Goal: Information Seeking & Learning: Find specific fact

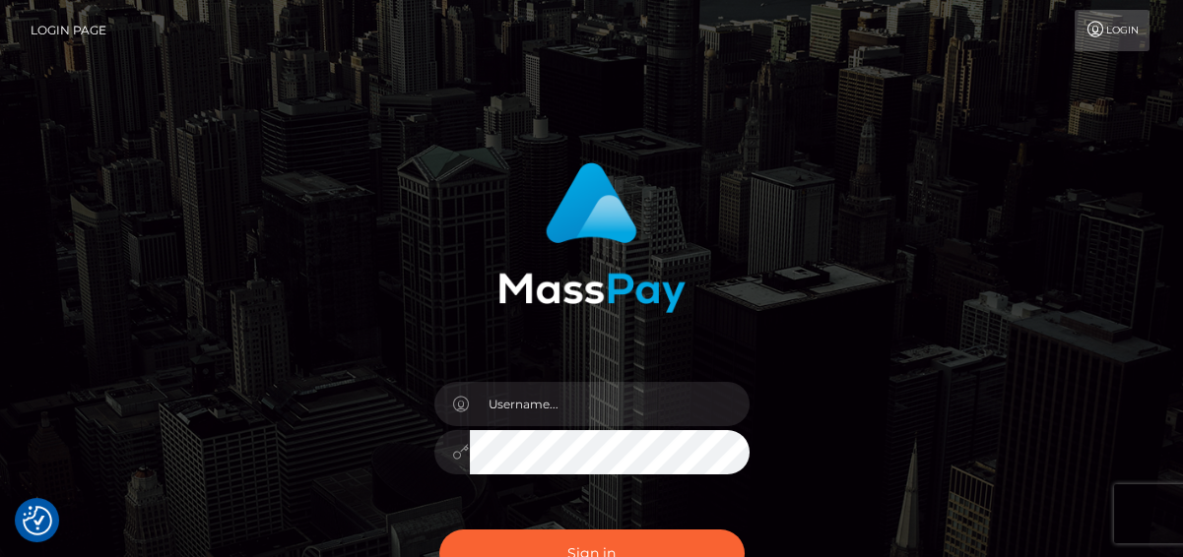
scroll to position [238, 0]
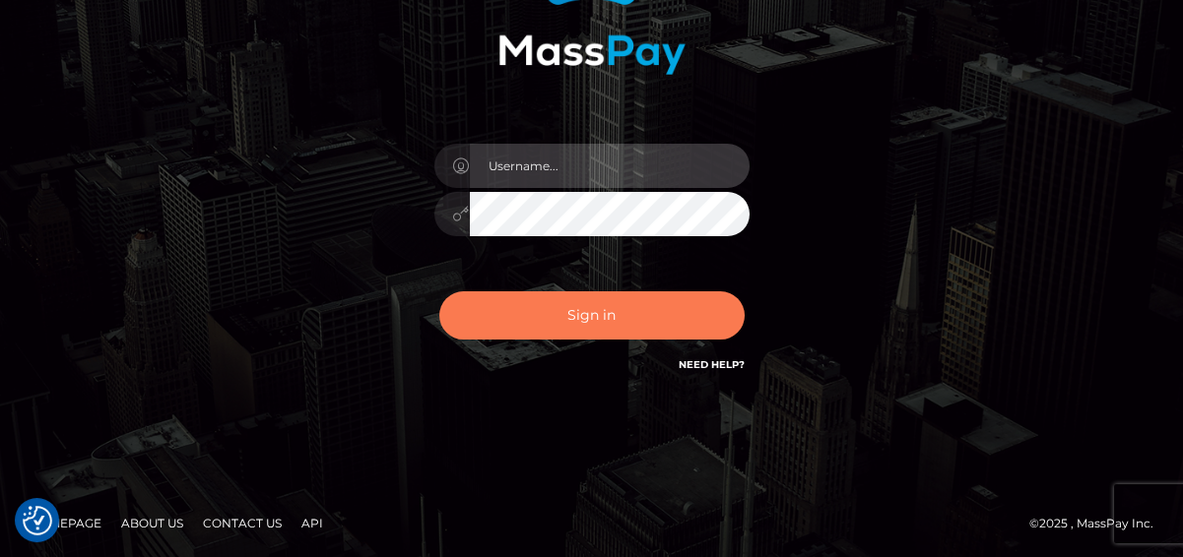
type input "[PERSON_NAME]"
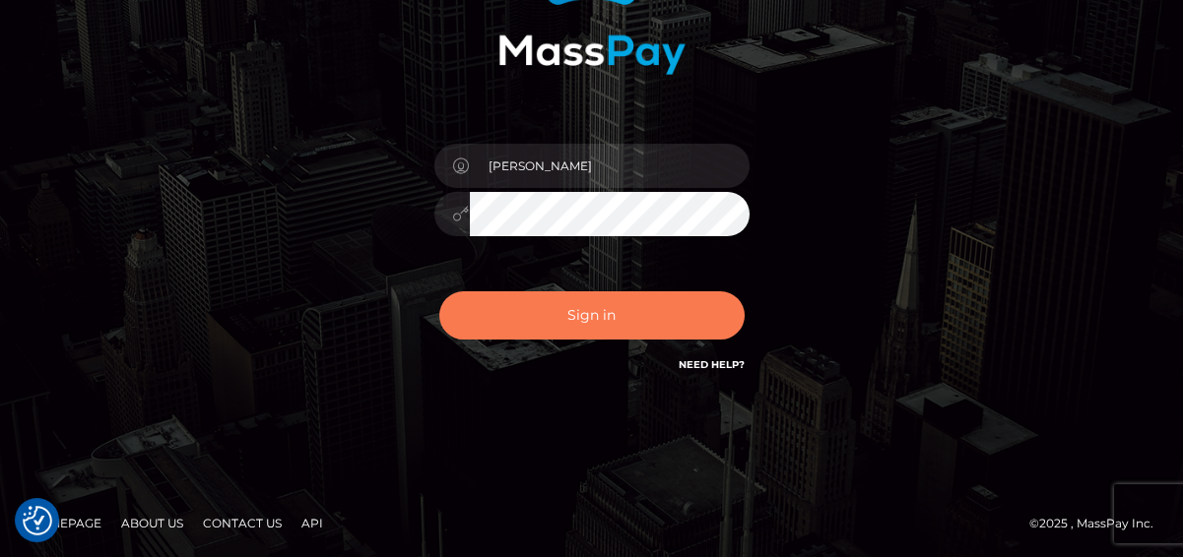
click at [633, 331] on button "Sign in" at bounding box center [591, 316] width 305 height 48
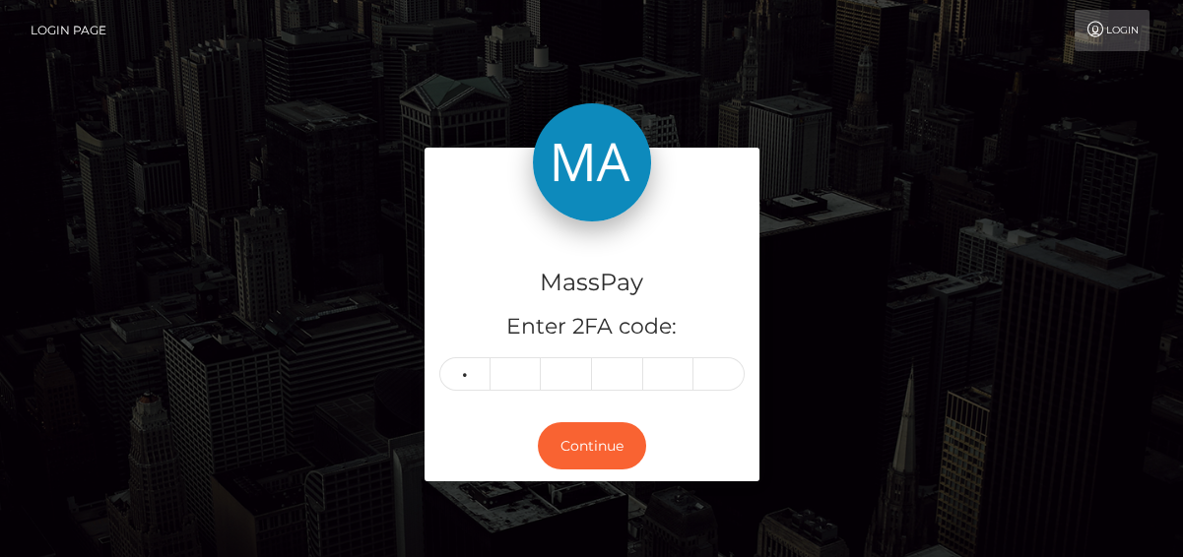
type input "7"
type input "8"
type input "9"
type input "8"
type input "4"
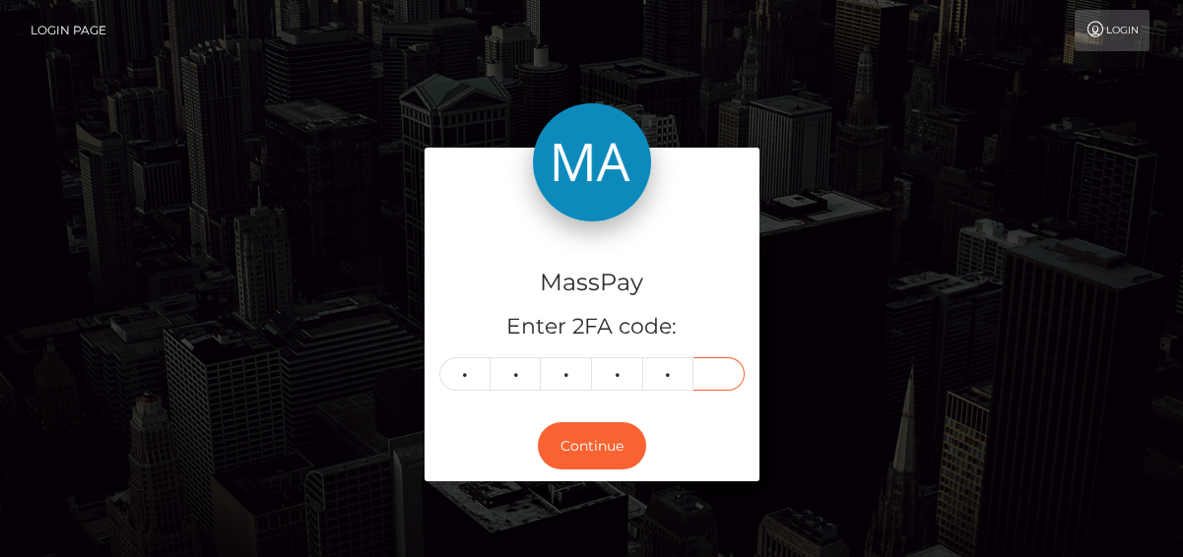
type input "3"
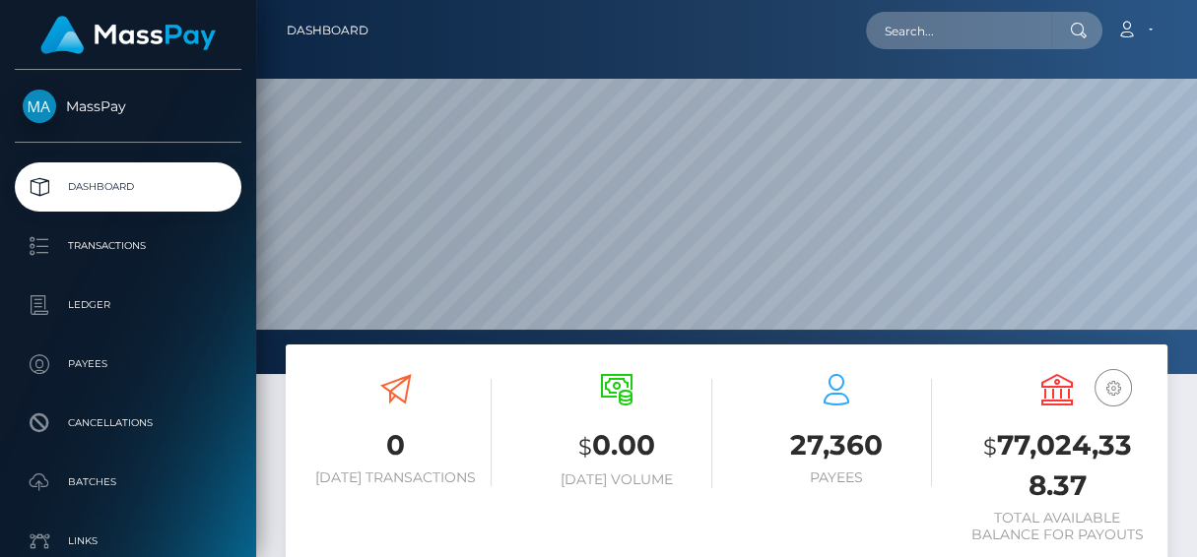
scroll to position [349, 274]
click at [920, 26] on input "text" at bounding box center [958, 30] width 185 height 37
paste input "cortezshamae6@gmail.com"
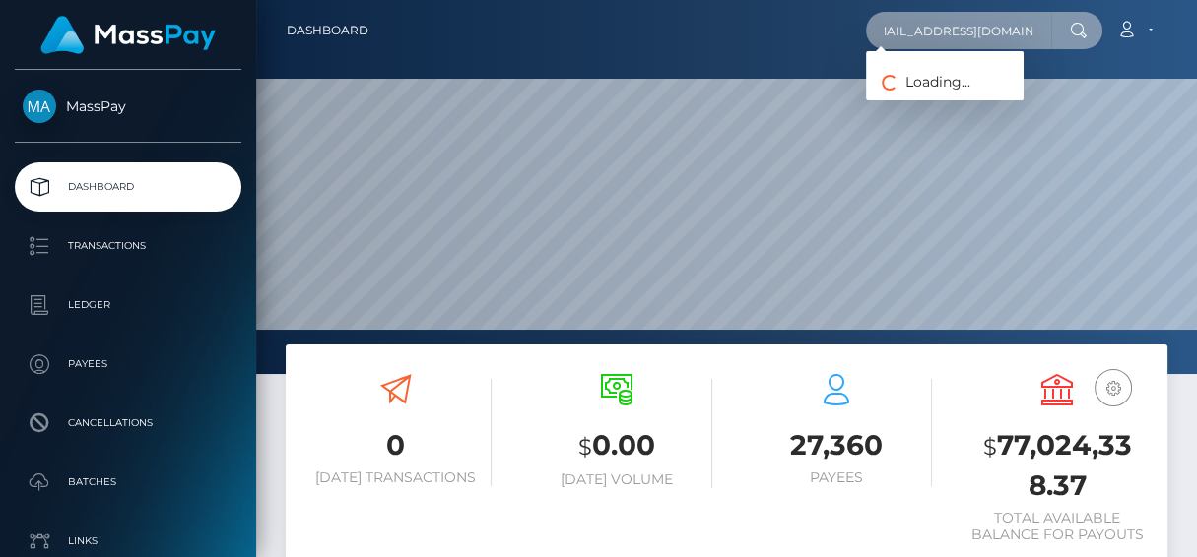
type input "cortezshamae6@gmail.com"
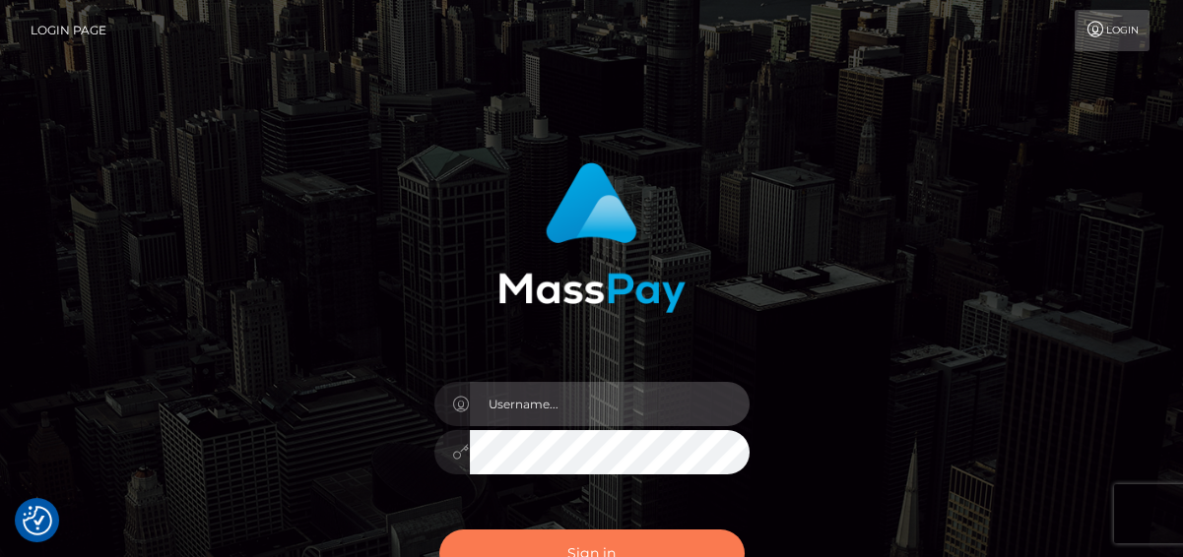
type input "[PERSON_NAME]"
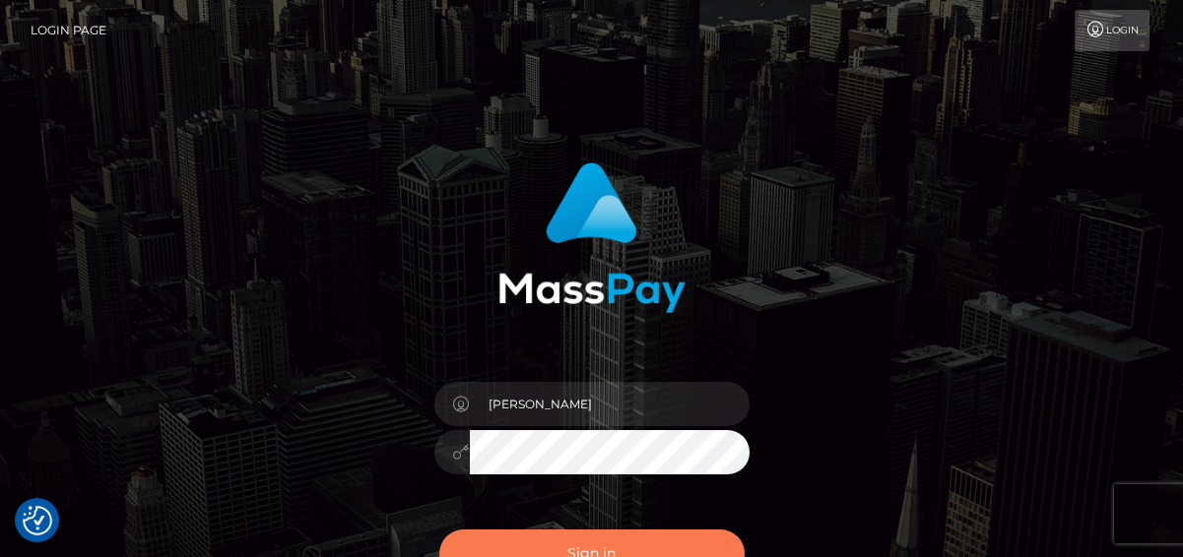
click at [519, 533] on button "Sign in" at bounding box center [591, 554] width 305 height 48
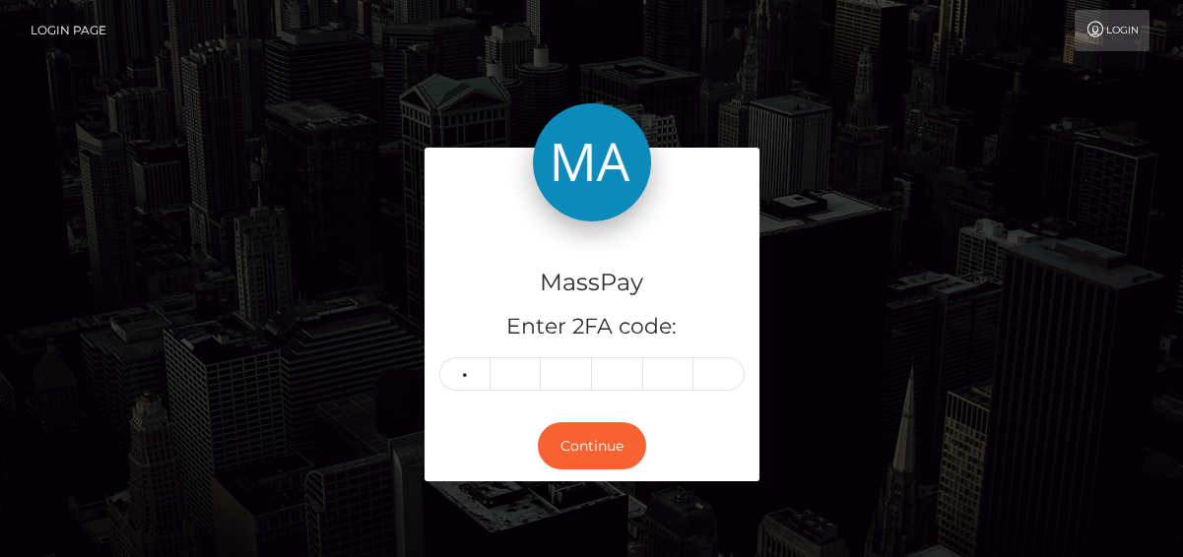
type input "2"
type input "9"
type input "4"
type input "2"
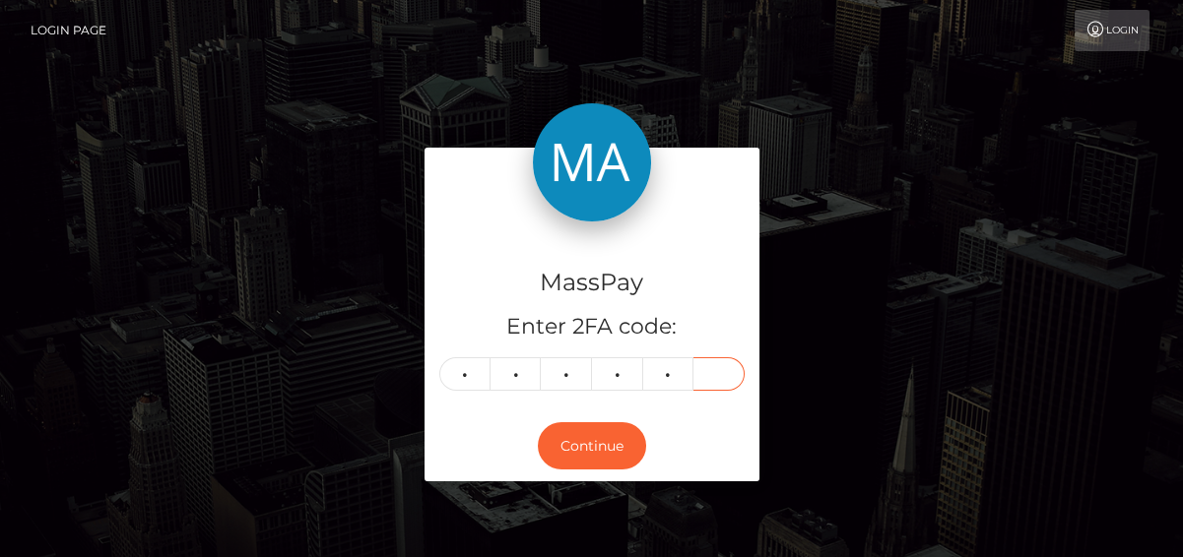
type input "7"
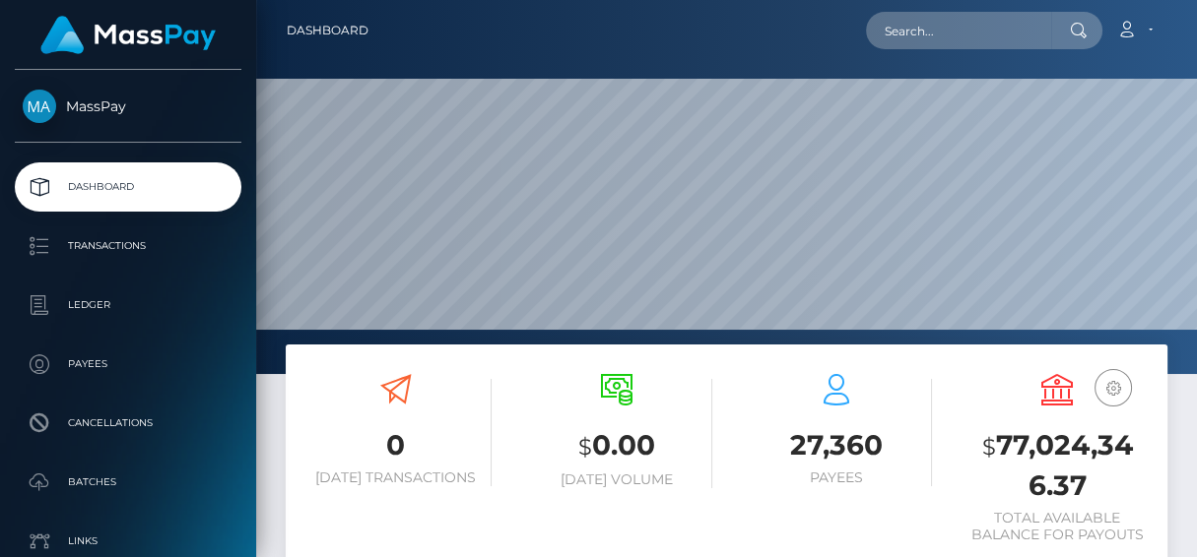
scroll to position [349, 274]
click at [942, 36] on input "text" at bounding box center [958, 30] width 185 height 37
paste input "aito987.pro@gmail.com"
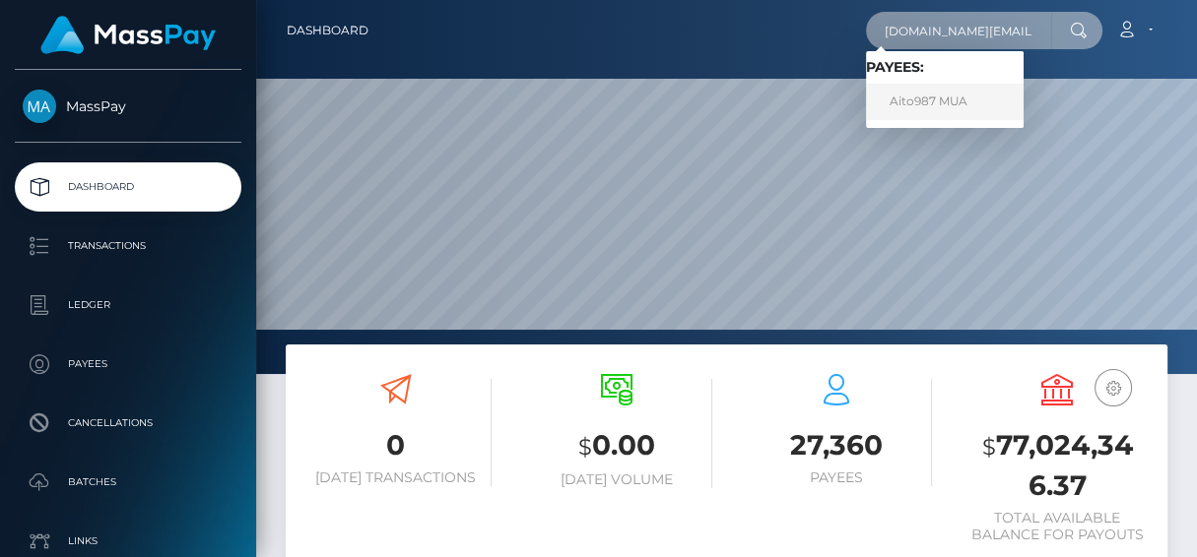
type input "aito987.pro@gmail.com"
click at [923, 92] on link "Aito987 MUA" at bounding box center [945, 102] width 158 height 36
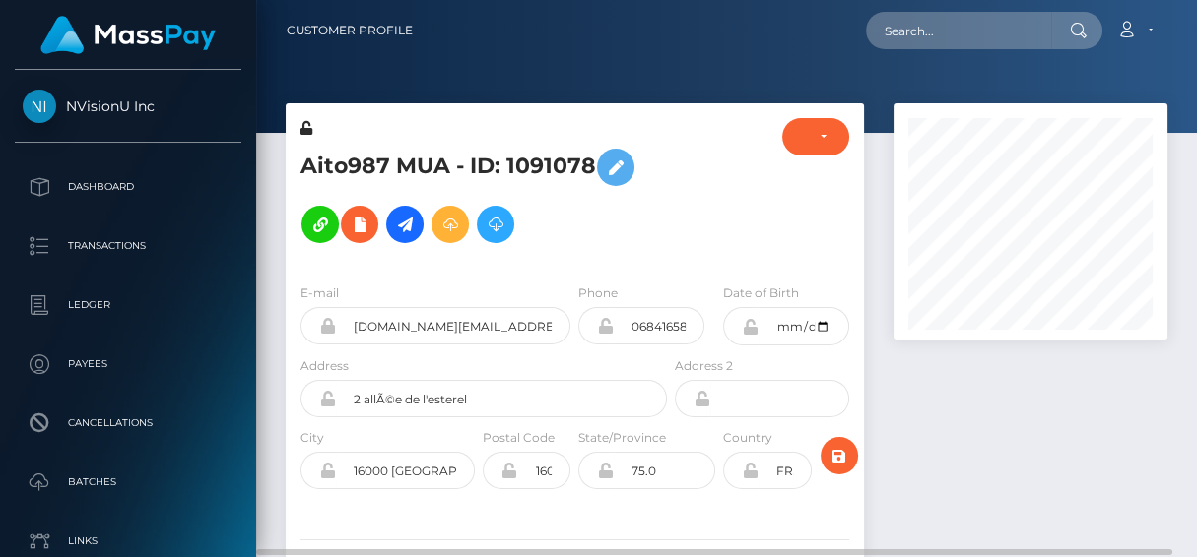
scroll to position [235, 274]
drag, startPoint x: 291, startPoint y: 160, endPoint x: 598, endPoint y: 147, distance: 307.6
click at [600, 147] on div "Aito987 MUA - ID: 1091078" at bounding box center [478, 193] width 385 height 150
copy h5 "Aito987 MUA - ID: 1091078"
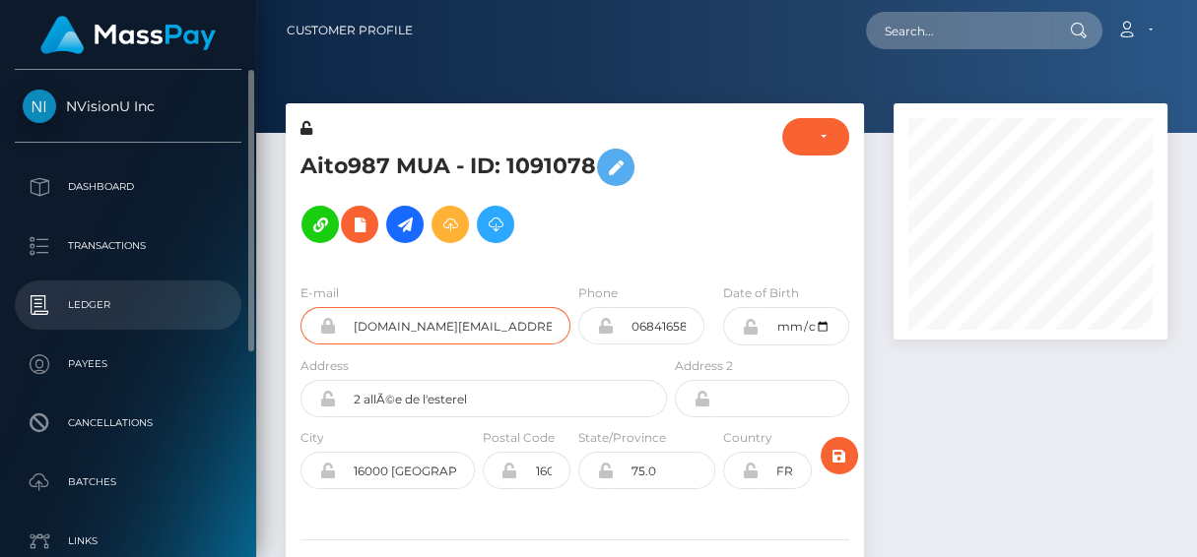
click at [172, 312] on div "NVisionU Inc Dashboard Transactions Ledger Payees Cancellations Links" at bounding box center [598, 278] width 1197 height 557
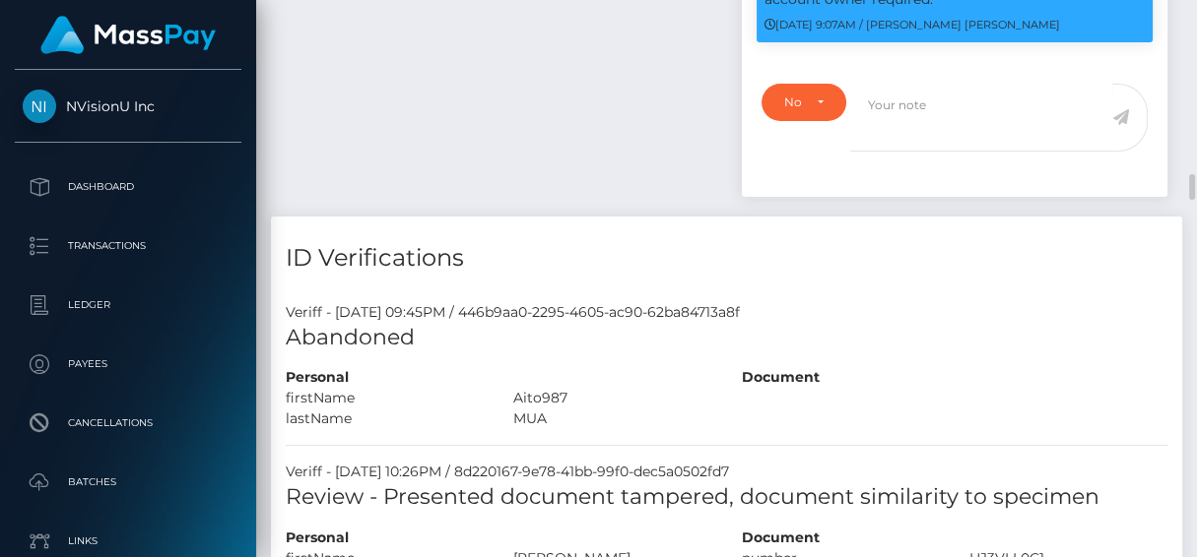
scroll to position [1972, 0]
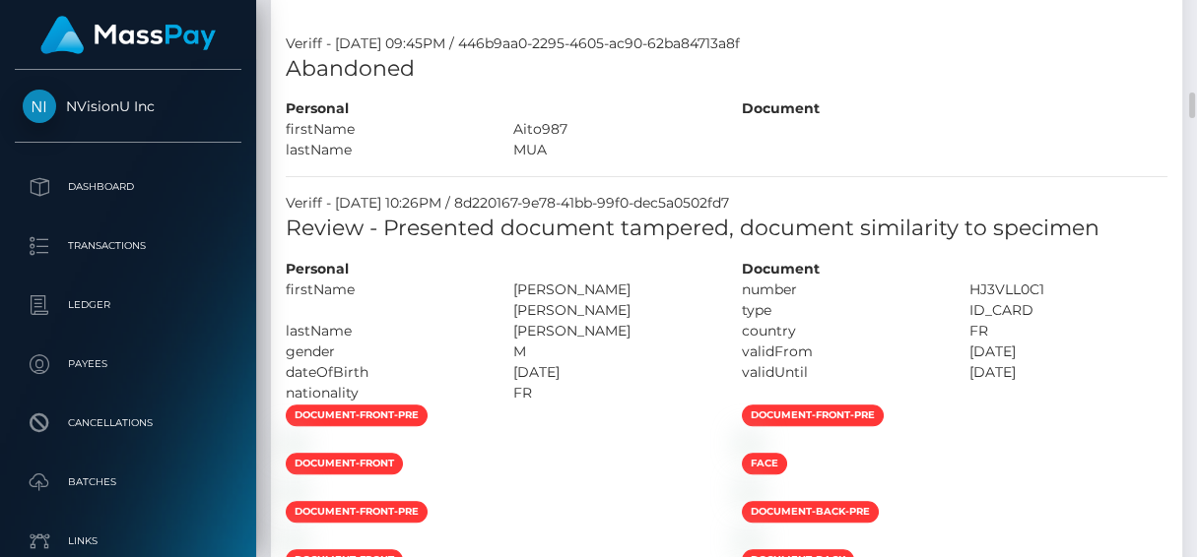
drag, startPoint x: 516, startPoint y: 276, endPoint x: 619, endPoint y: 278, distance: 102.5
click at [621, 291] on div "FAUSTO VAIHERE MANUERA HENERE" at bounding box center [612, 300] width 228 height 41
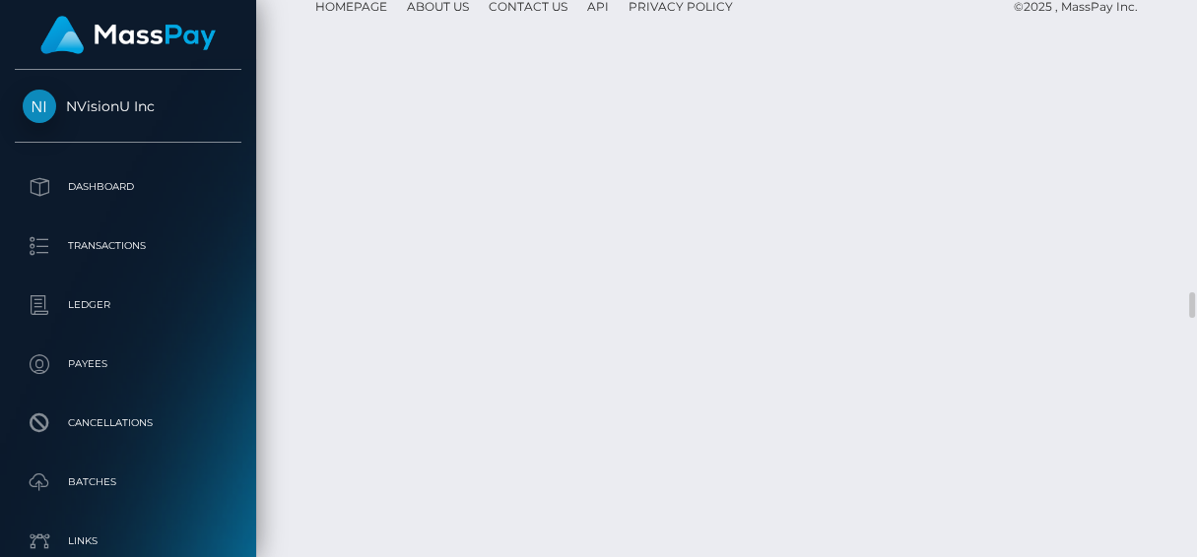
scroll to position [6456, 0]
drag, startPoint x: 635, startPoint y: 225, endPoint x: 510, endPoint y: 226, distance: 125.1
copy div "FAUSTO VAIHERE"
drag, startPoint x: 523, startPoint y: 241, endPoint x: 667, endPoint y: 241, distance: 143.8
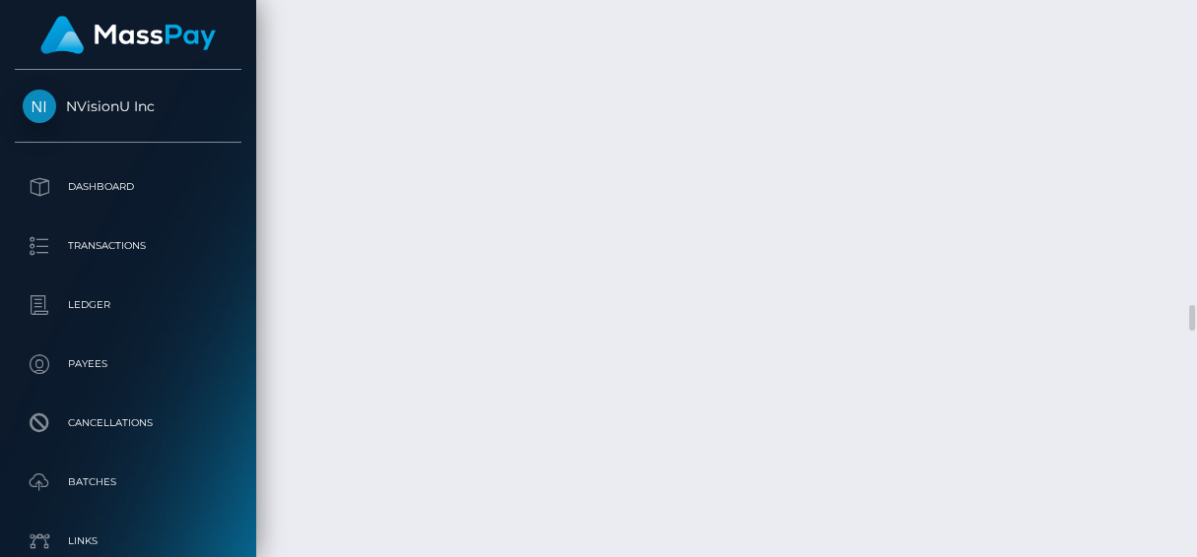
copy div "MANUERA HENERE"
drag, startPoint x: 605, startPoint y: 261, endPoint x: 513, endPoint y: 263, distance: 91.6
copy div "REID-AMARU"
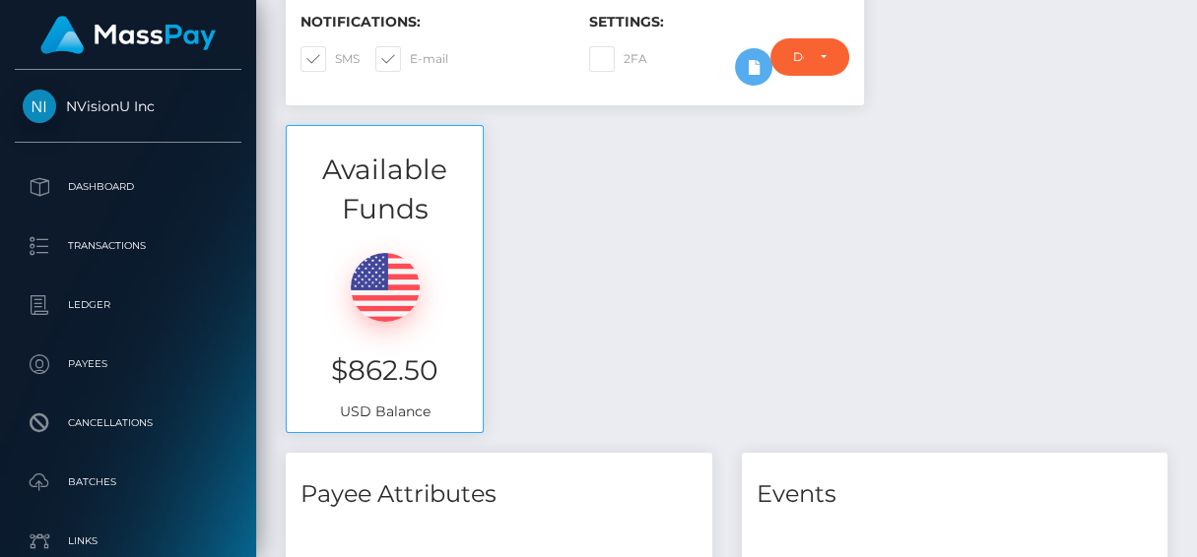
scroll to position [0, 0]
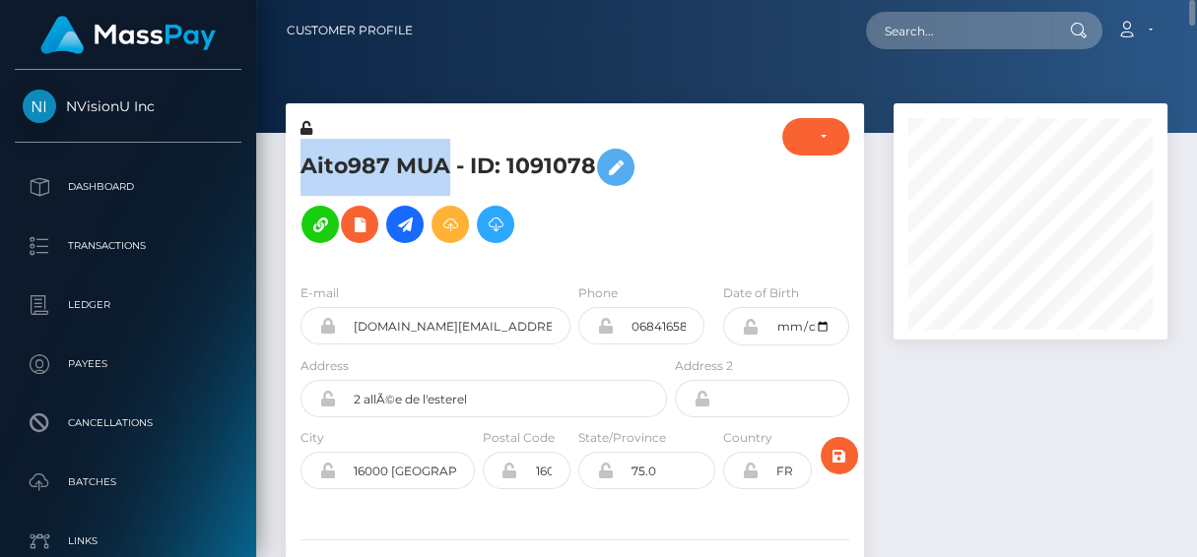
drag, startPoint x: 446, startPoint y: 163, endPoint x: 296, endPoint y: 158, distance: 149.8
click at [296, 158] on div "Aito987 MUA - ID: 1091078" at bounding box center [478, 193] width 385 height 150
copy h5 "Aito987 MUA"
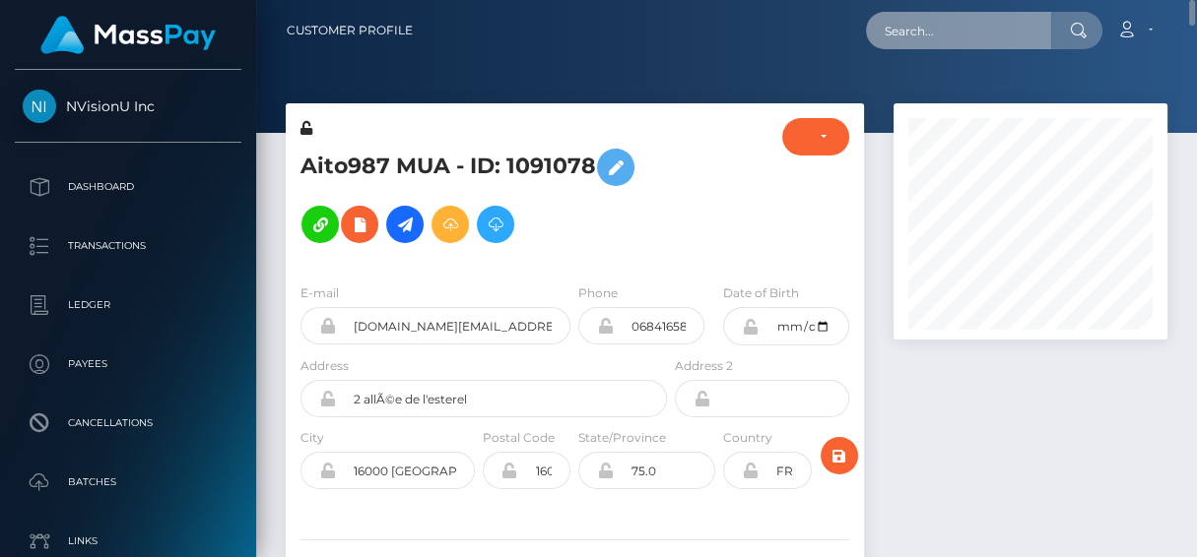
click at [939, 39] on input "text" at bounding box center [958, 30] width 185 height 37
paste input "[EMAIL_ADDRESS][DOMAIN_NAME]"
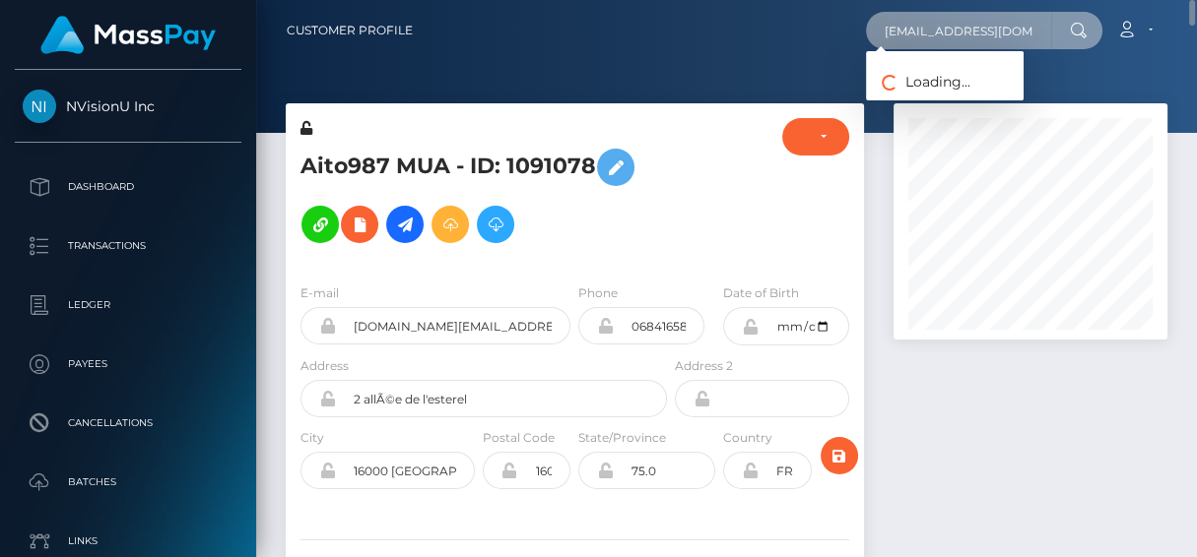
type input "danifairxo@gmail.com"
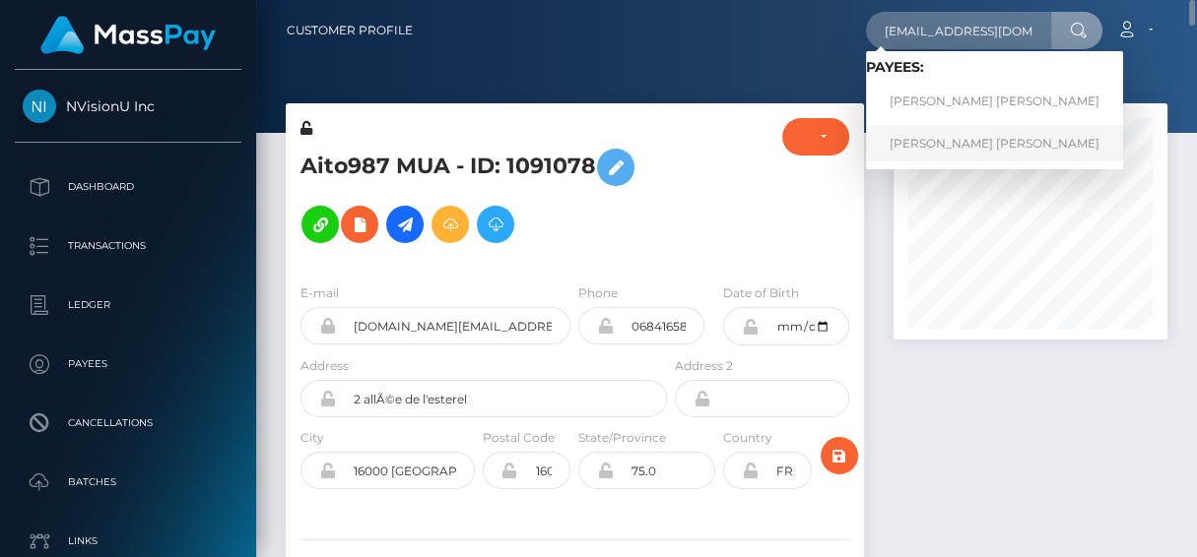
click at [909, 145] on link "JORGE GUSTAVO BUTLER MENDOZA" at bounding box center [994, 143] width 257 height 36
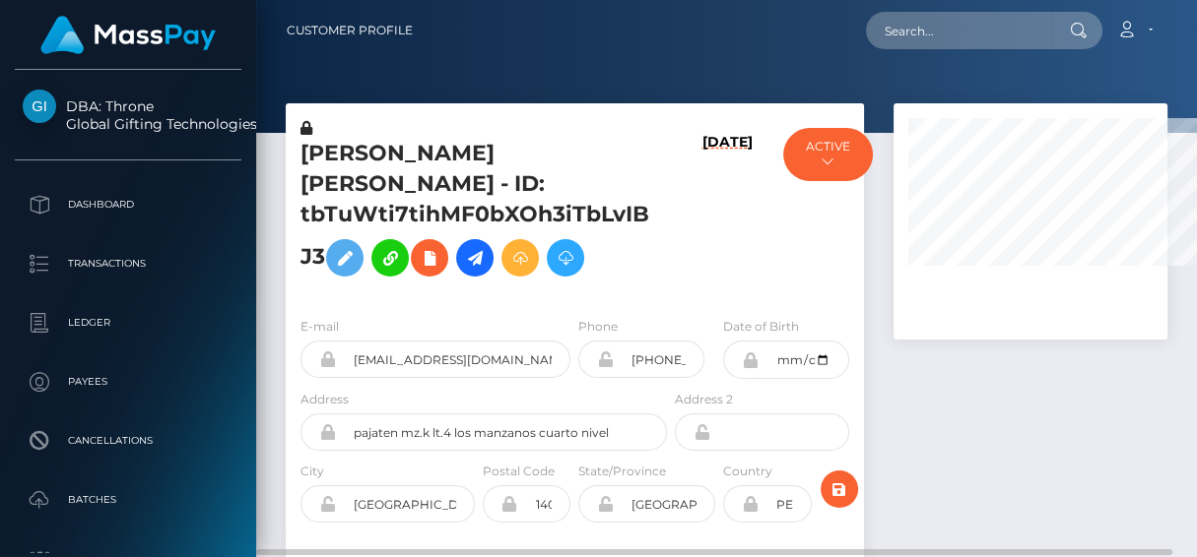
drag, startPoint x: 328, startPoint y: 263, endPoint x: 294, endPoint y: 159, distance: 109.9
click at [294, 159] on div "[PERSON_NAME] [PERSON_NAME] - ID: tbTuWti7tihMF0bXOh3iTbLvIBJ3" at bounding box center [478, 209] width 385 height 183
copy h5 "[PERSON_NAME] [PERSON_NAME] - ID: tbTuWti7tihMF0bXOh3iTbLvIBJ3"
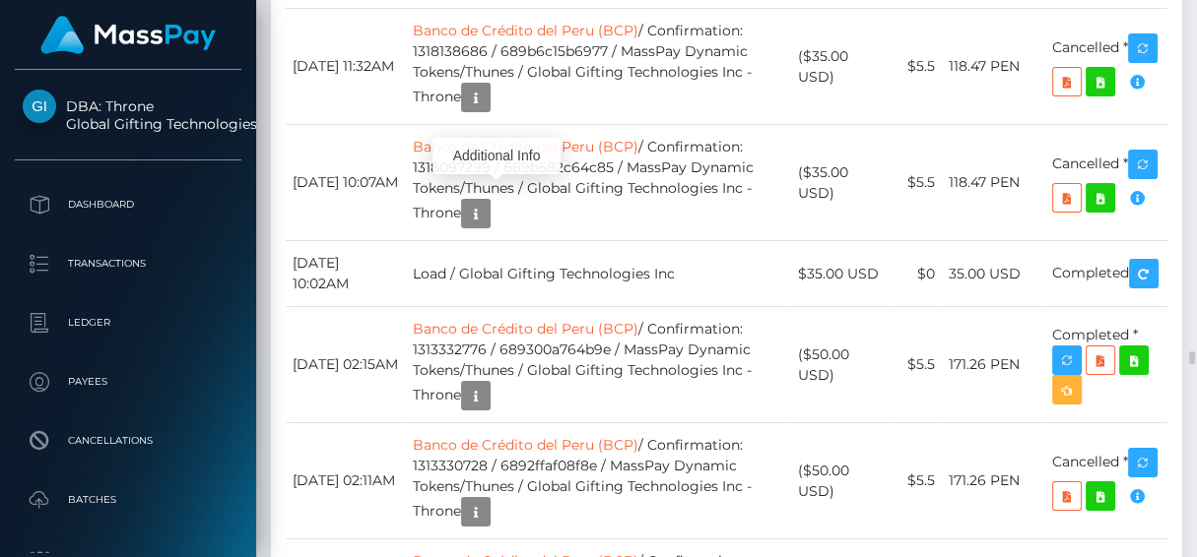
scroll to position [235, 274]
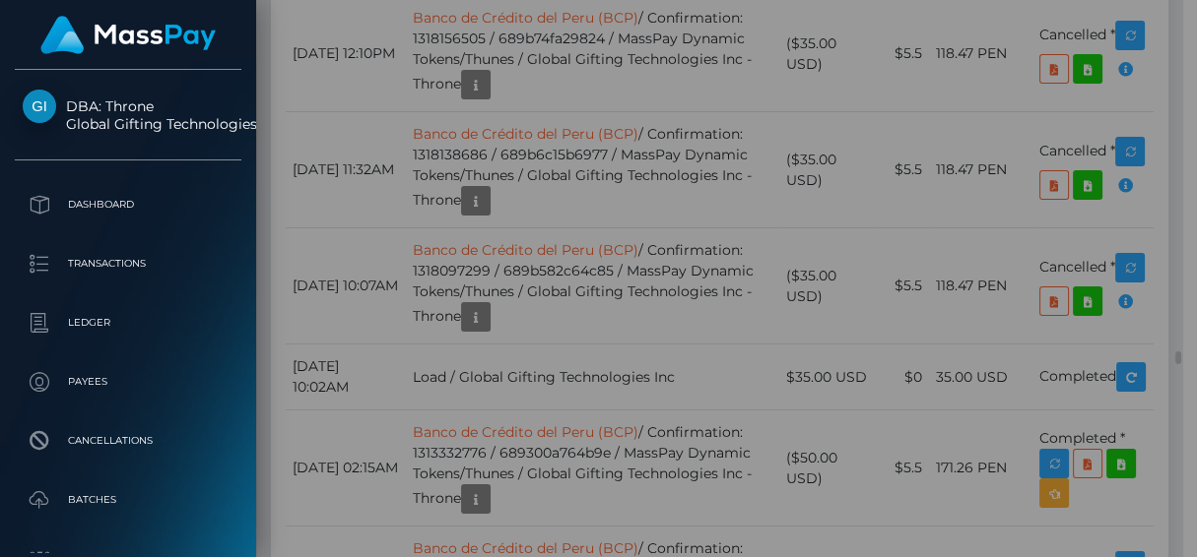
scroll to position [984688, 984655]
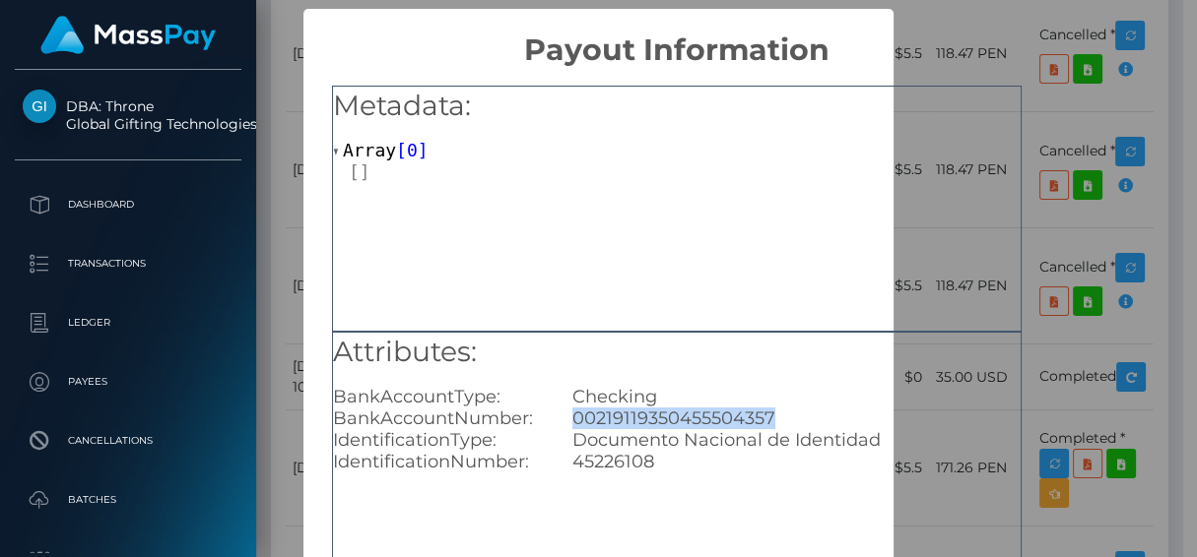
drag, startPoint x: 786, startPoint y: 417, endPoint x: 567, endPoint y: 425, distance: 218.8
click at [567, 425] on div "00219119350455504357" at bounding box center [796, 419] width 478 height 22
copy div "00219119350455504357"
click at [1001, 89] on h5 "Metadata:" at bounding box center [676, 106] width 687 height 39
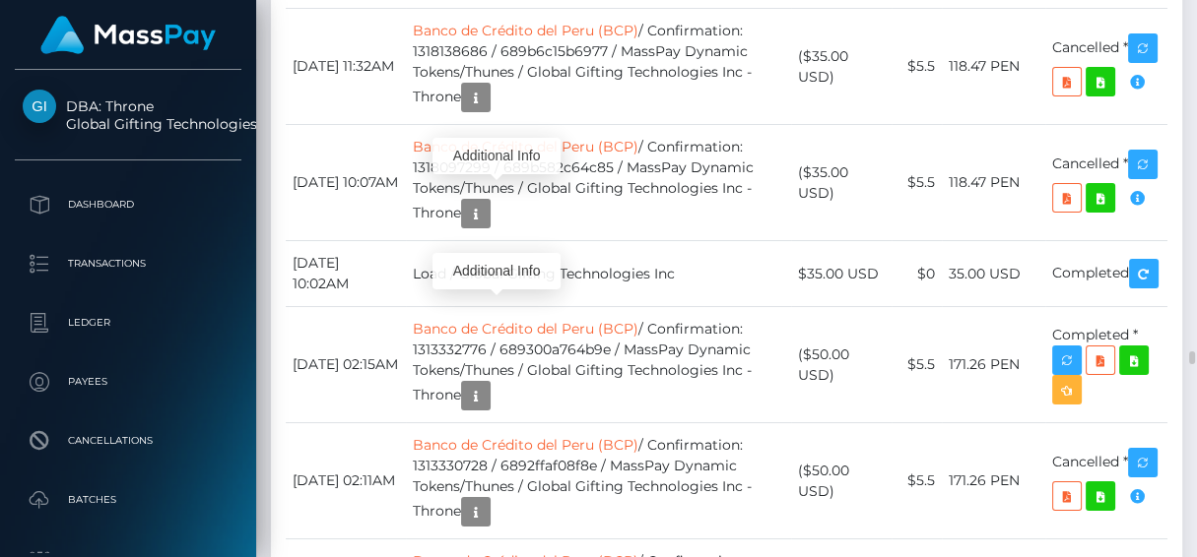
scroll to position [235, 274]
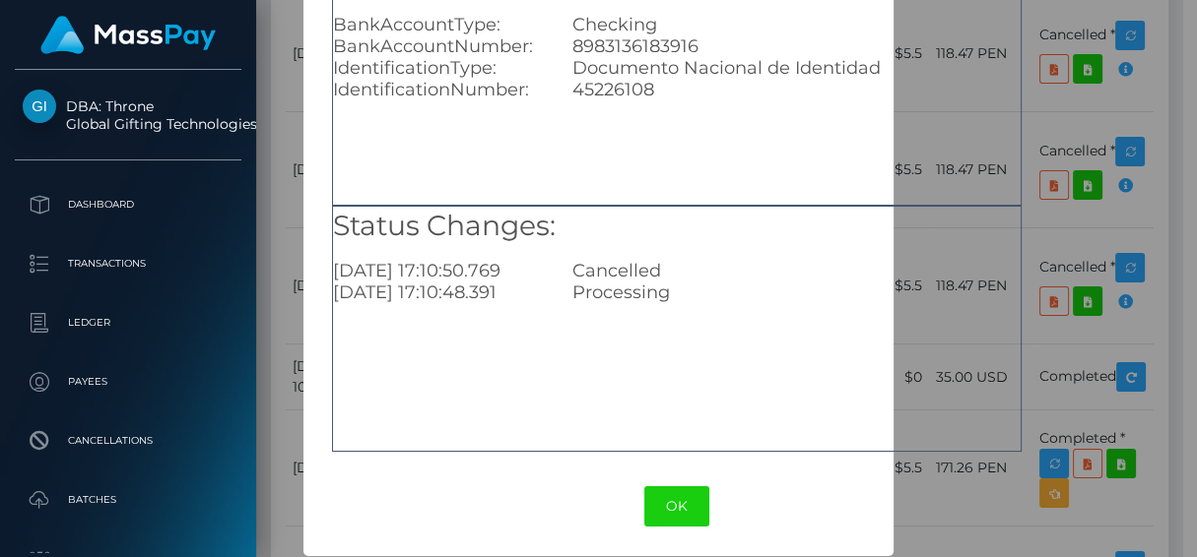
scroll to position [378, 0]
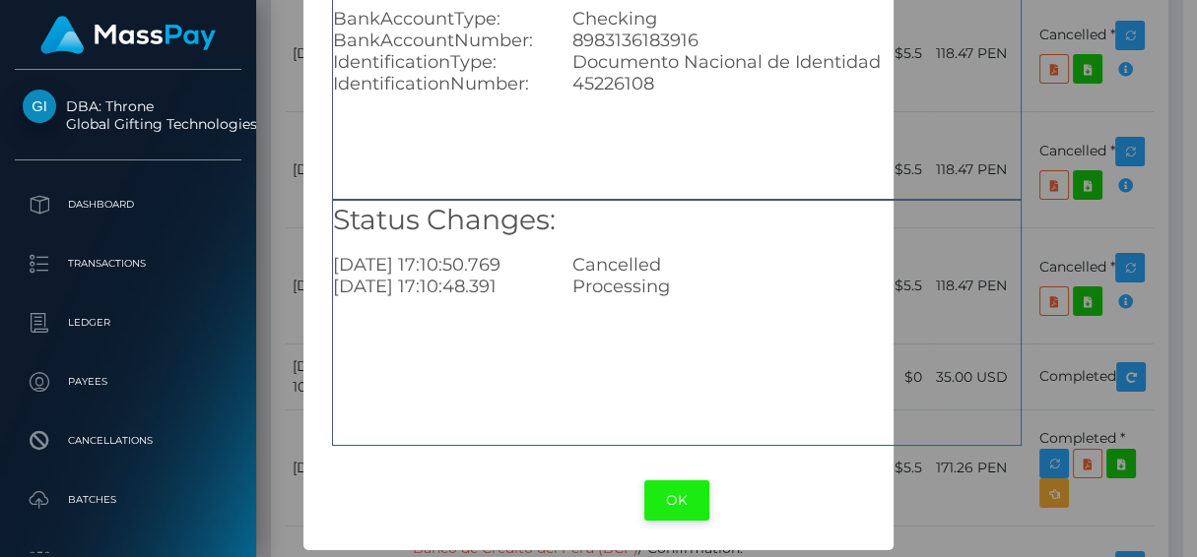
click at [671, 495] on button "OK" at bounding box center [676, 501] width 65 height 40
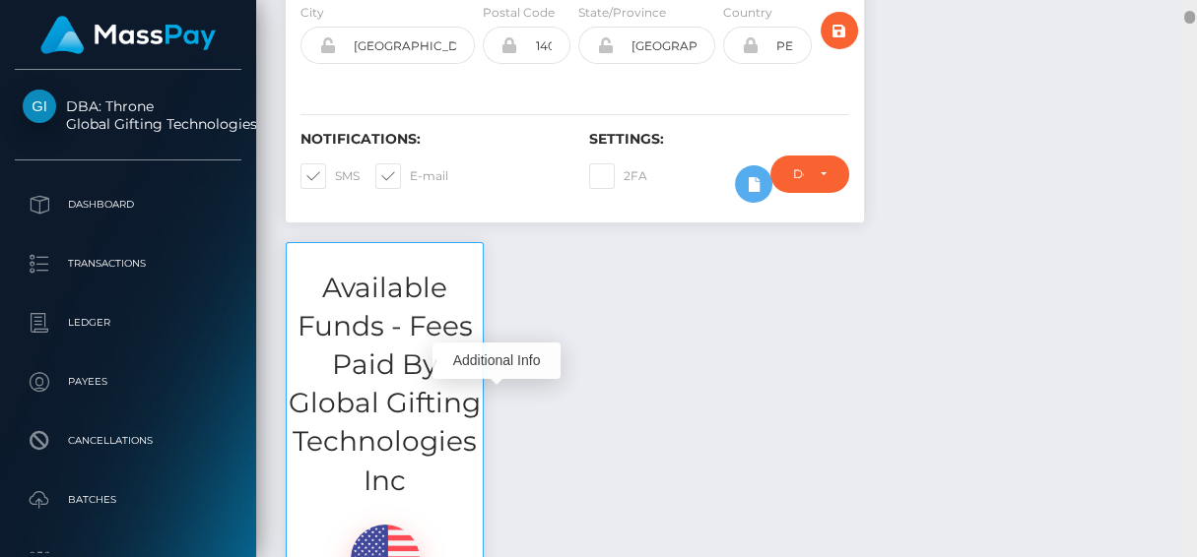
scroll to position [0, 0]
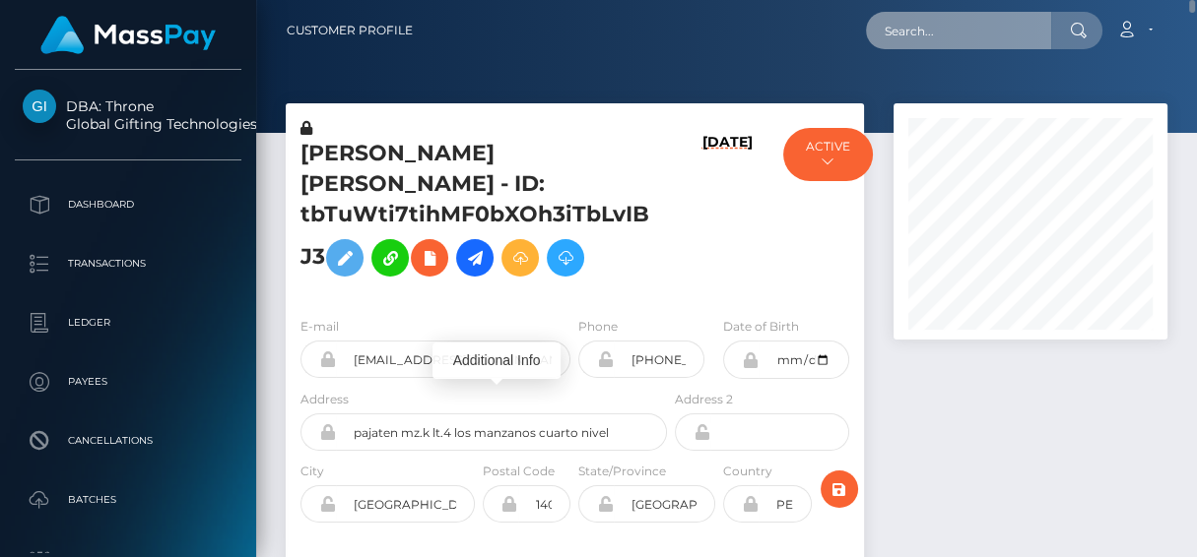
click at [969, 22] on input "text" at bounding box center [958, 30] width 185 height 37
paste input "shanialp@icloud.com"
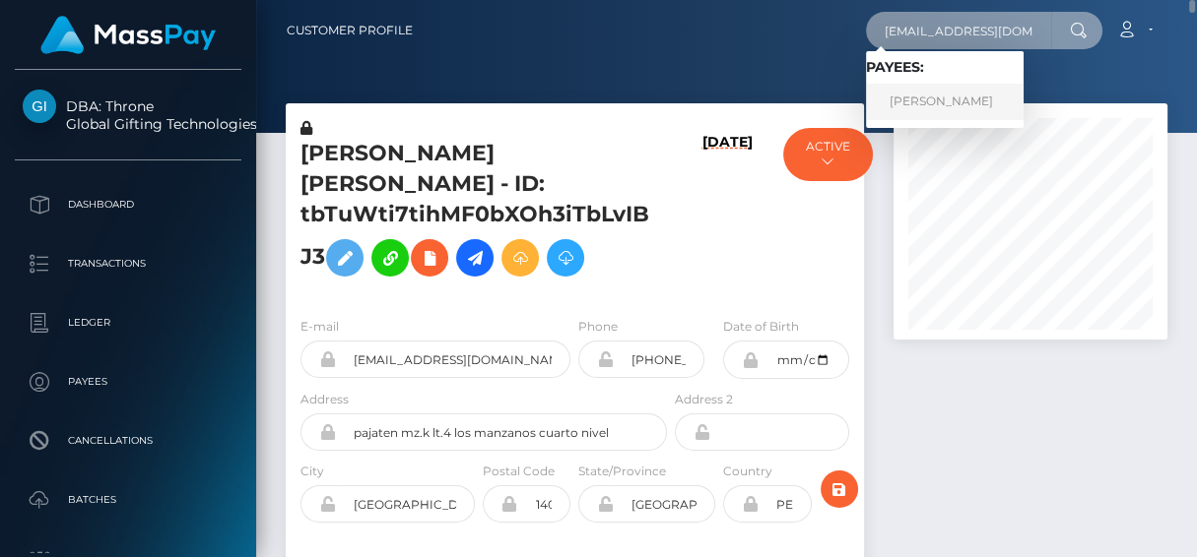
type input "shanialp@icloud.com"
click at [906, 107] on link "Shania Pearce" at bounding box center [945, 102] width 158 height 36
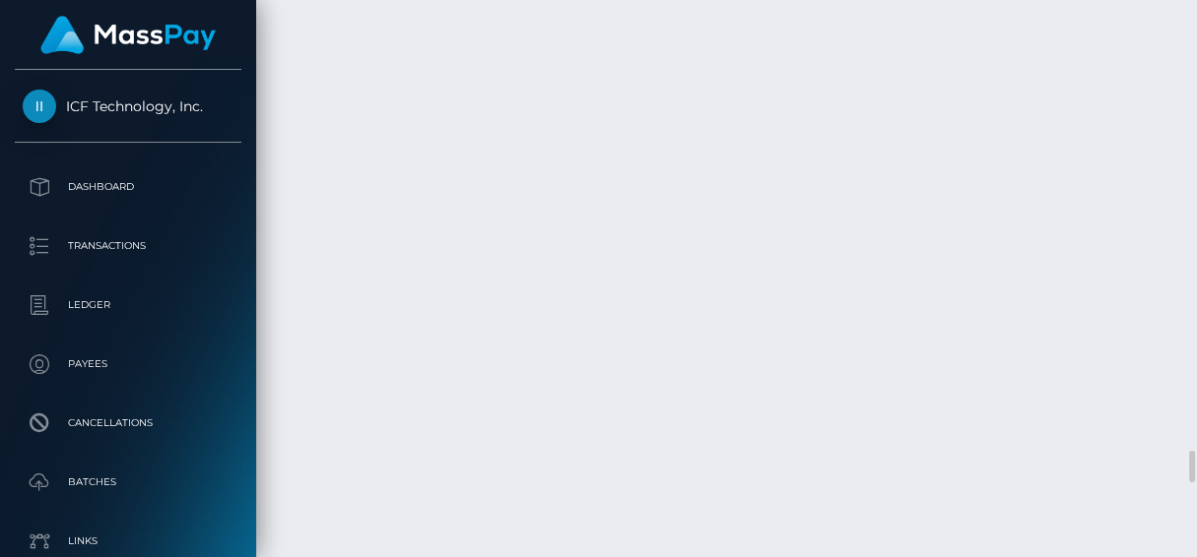
scroll to position [235, 274]
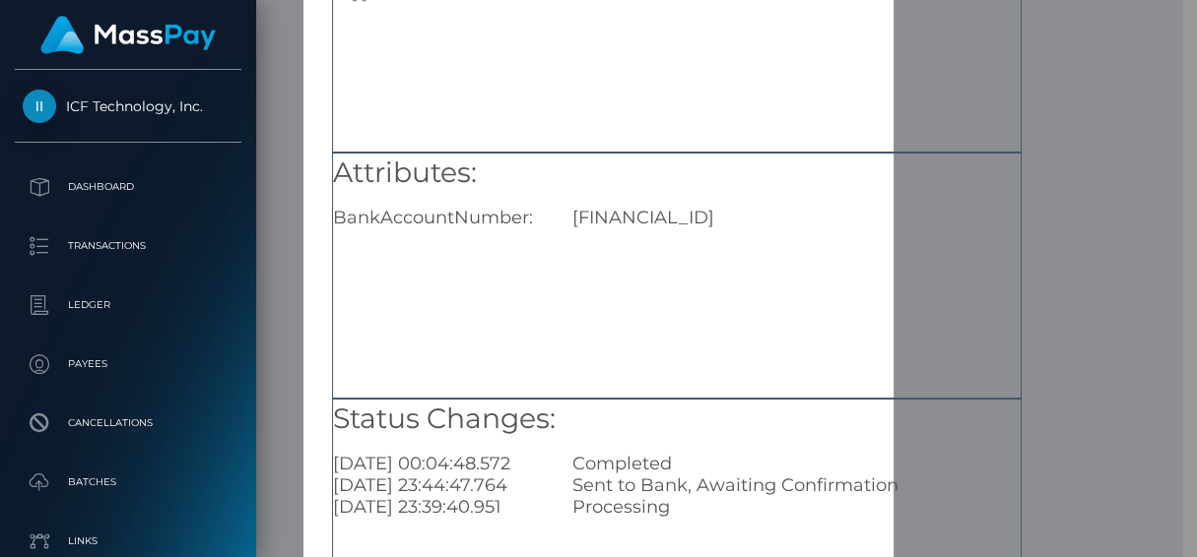
scroll to position [268, 0]
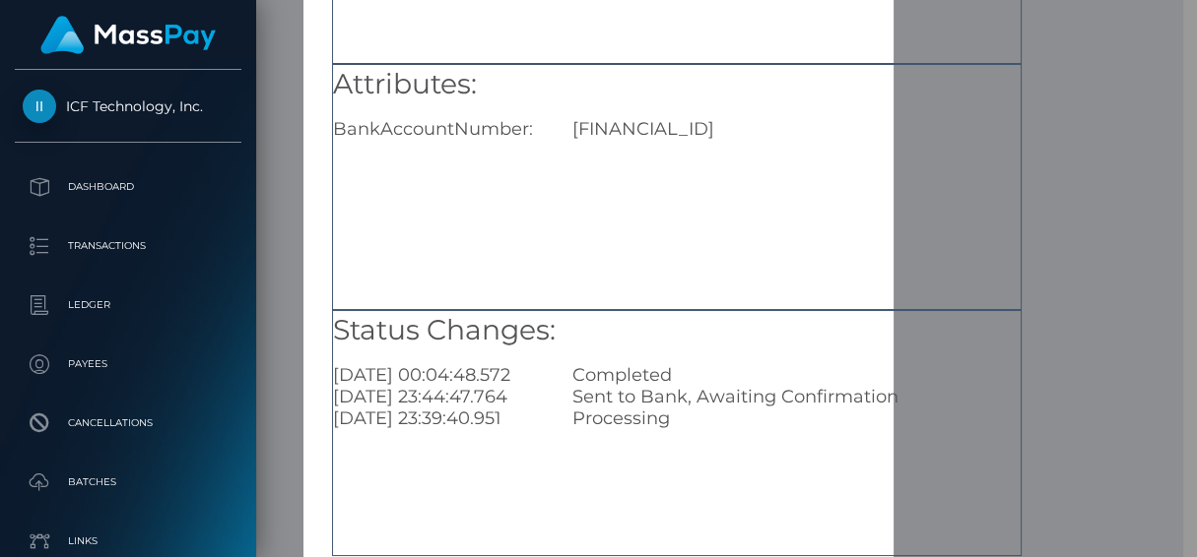
click at [1101, 284] on div "× Payout Information Metadata: Array [ 0 ] Attributes: BankAccountNumber: GB13R…" at bounding box center [598, 278] width 1197 height 557
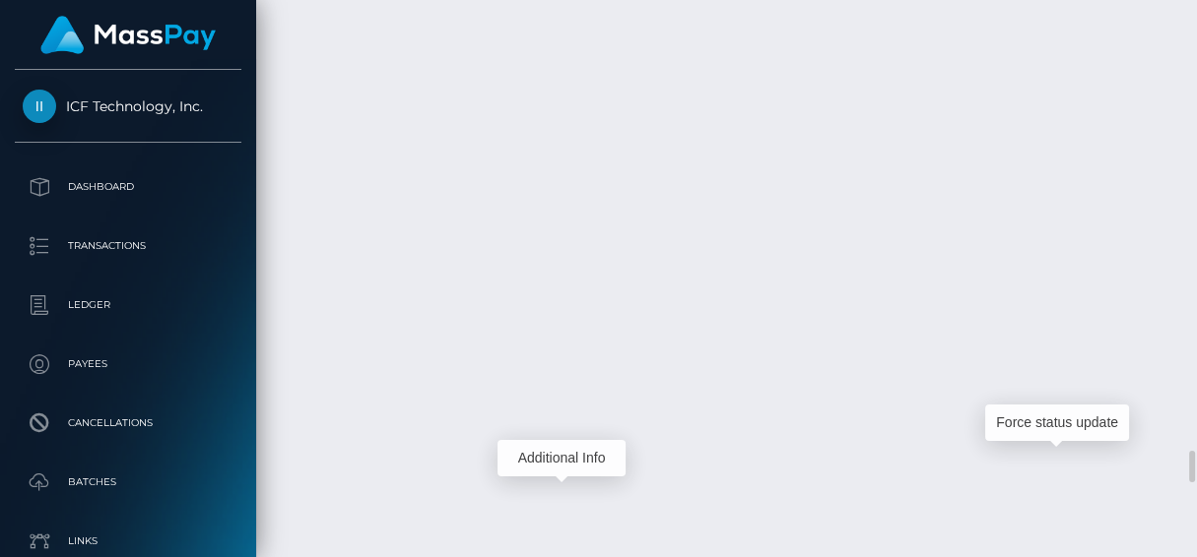
scroll to position [235, 274]
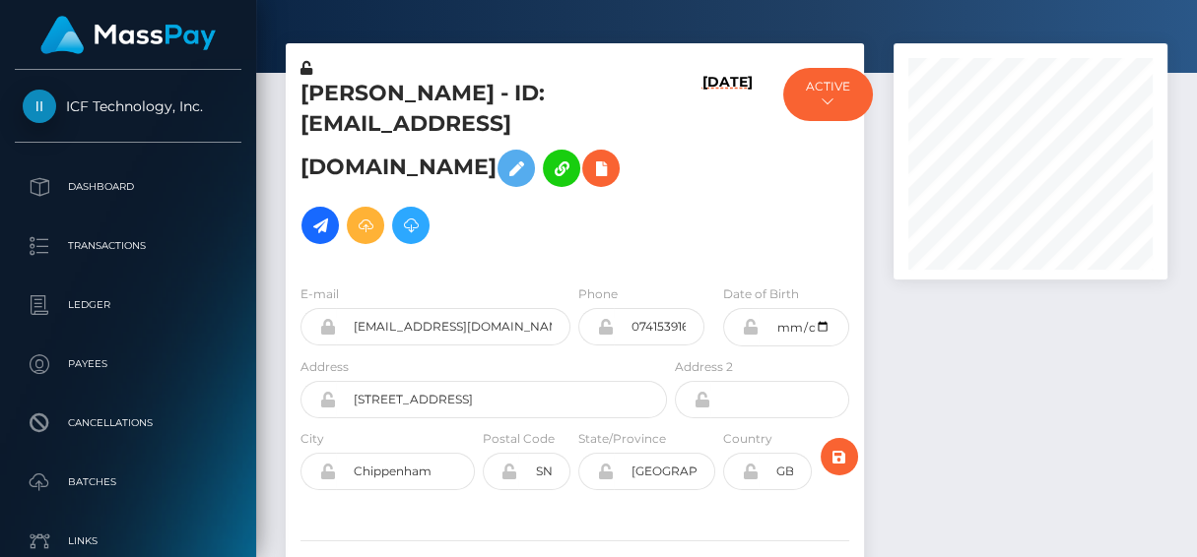
scroll to position [0, 0]
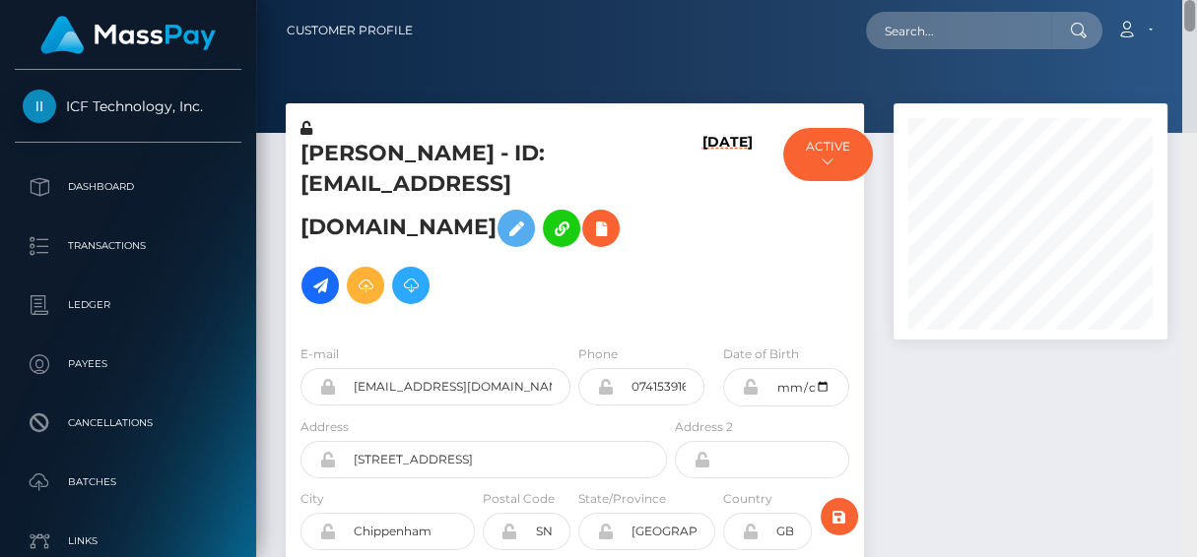
drag, startPoint x: 1189, startPoint y: 422, endPoint x: 1119, endPoint y: -79, distance: 505.2
click at [1119, 0] on html "ICF Technology, Inc. Dashboard Transactions Ledger Payees Batches" at bounding box center [598, 278] width 1197 height 557
click at [933, 50] on div "Loading... Loading... Account Edit Profile Logout" at bounding box center [797, 30] width 738 height 41
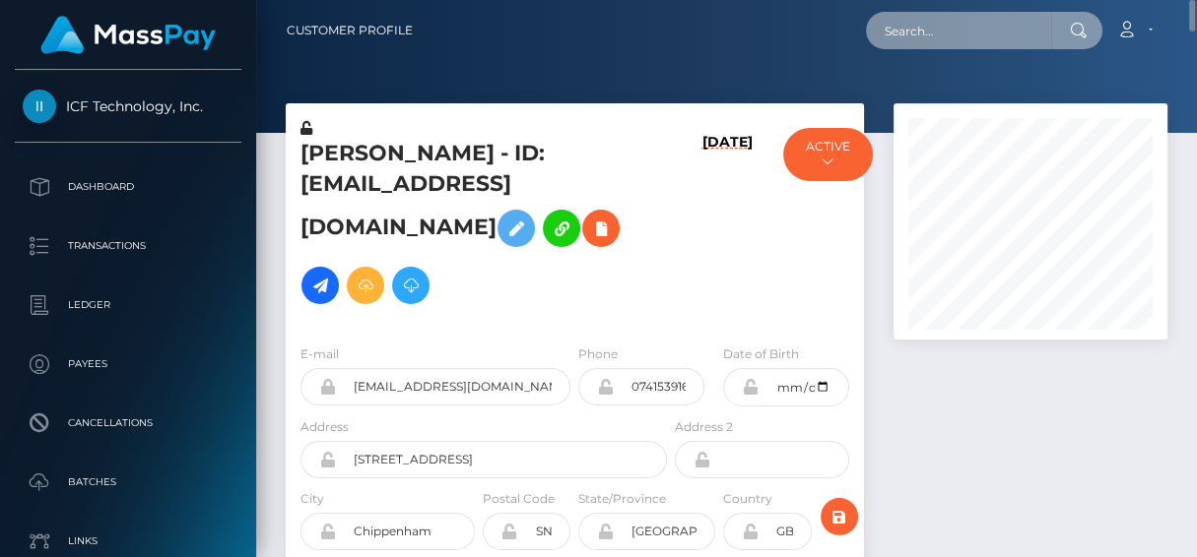
click at [933, 40] on input "text" at bounding box center [958, 30] width 185 height 37
paste input "drzzymarrox@gmail.com"
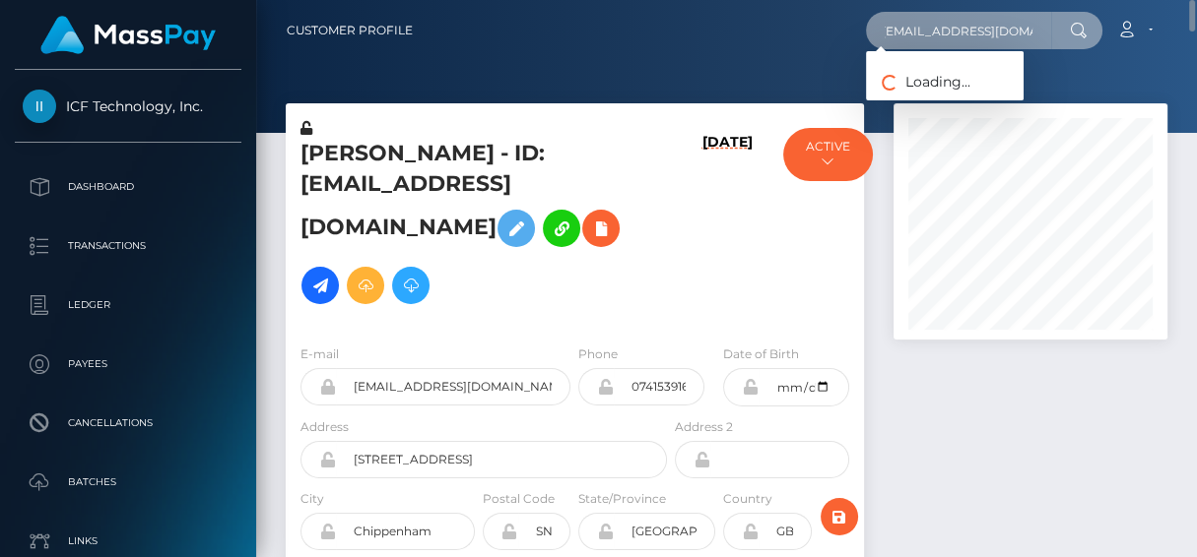
type input "drzzymarrox@gmail.com"
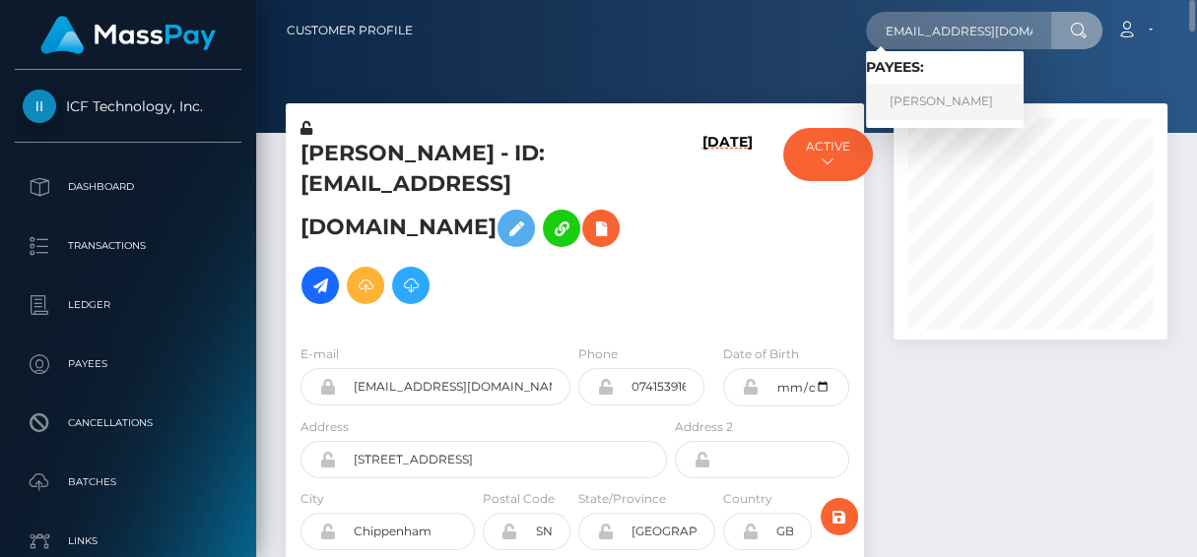
scroll to position [0, 0]
click at [903, 98] on link "MARWAN AAD ALI AL-QAYSI" at bounding box center [945, 102] width 158 height 36
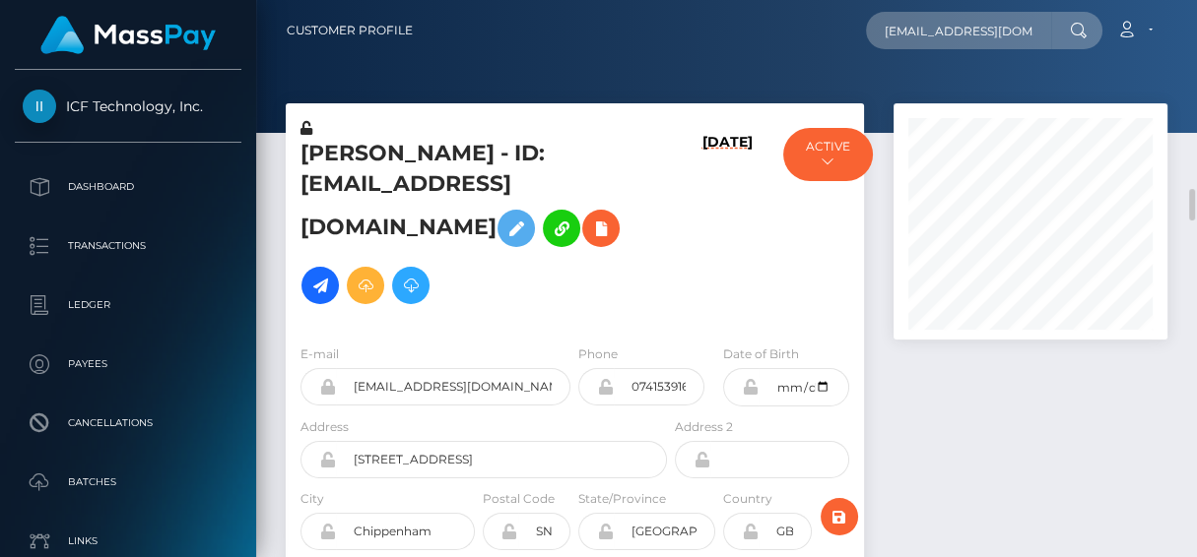
scroll to position [269, 0]
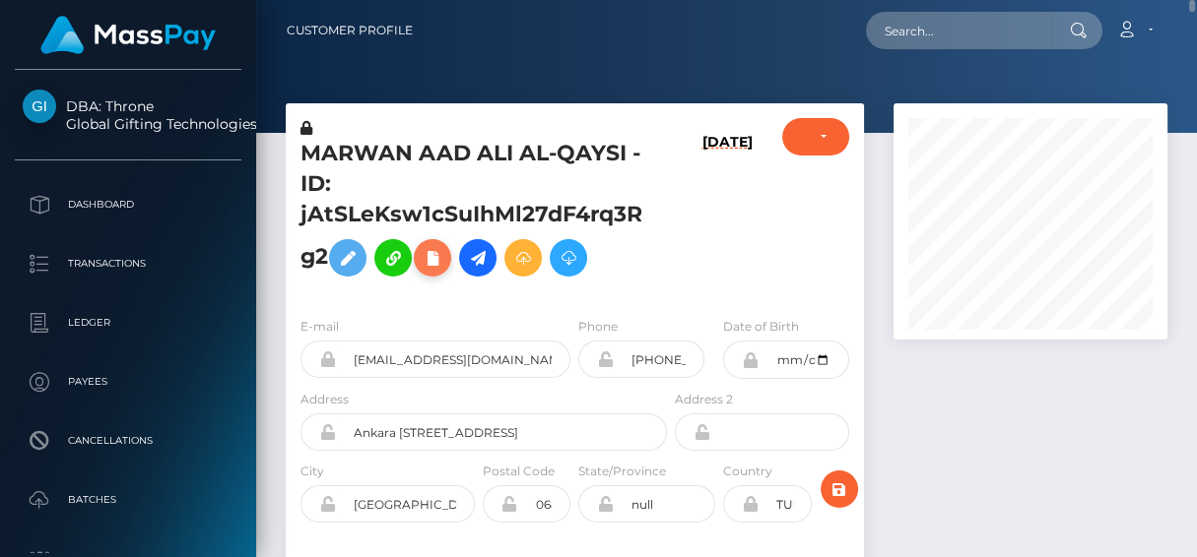
click at [431, 266] on icon at bounding box center [433, 258] width 24 height 25
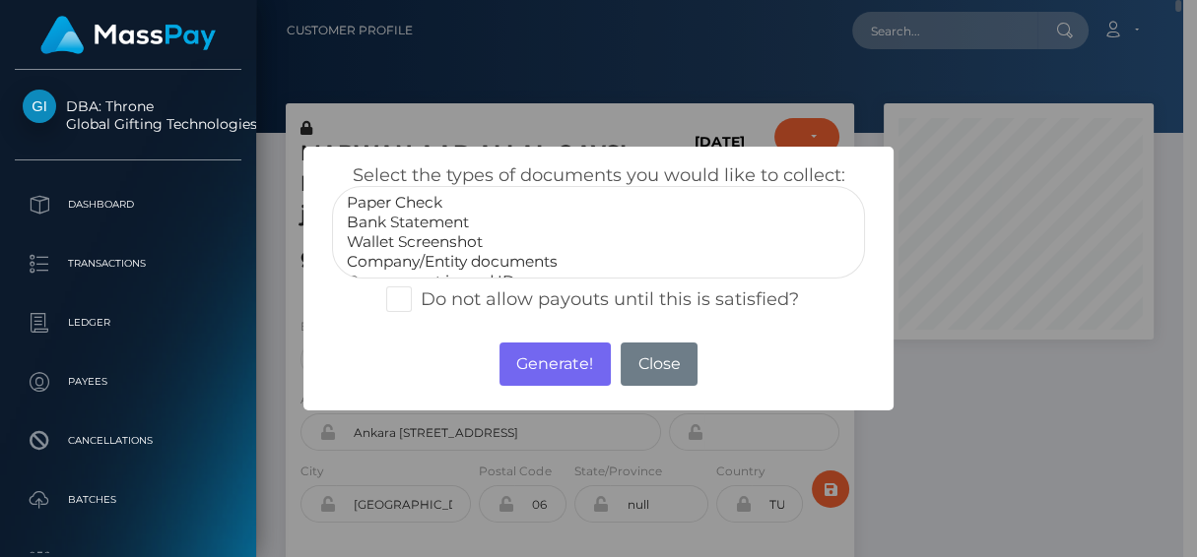
scroll to position [984688, 984655]
select select "Bank Statement"
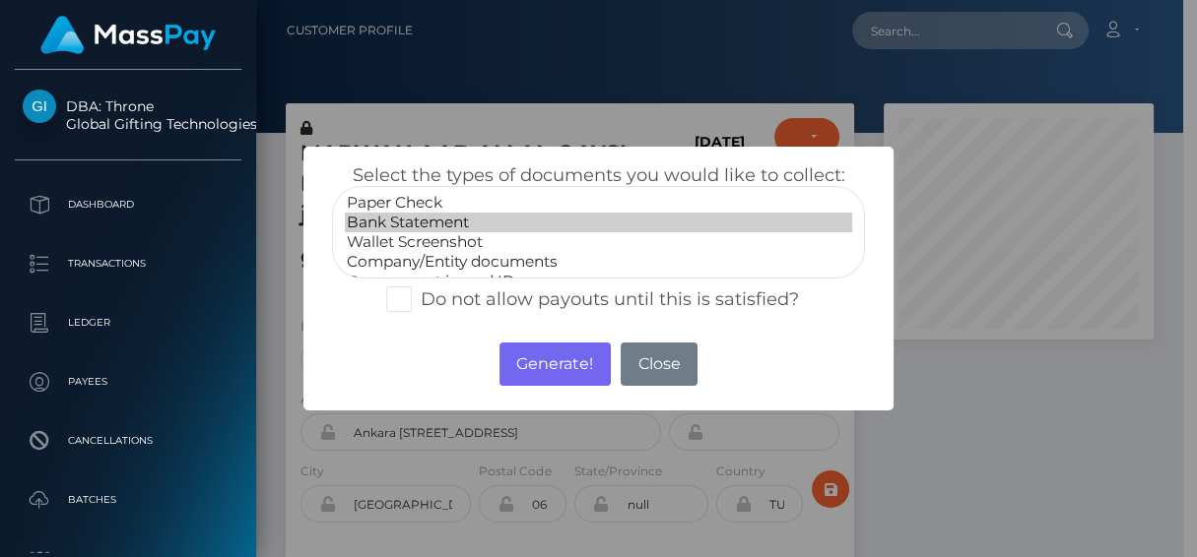
click at [442, 223] on option "Bank Statement" at bounding box center [598, 223] width 507 height 20
click at [555, 368] on button "Generate!" at bounding box center [554, 364] width 111 height 43
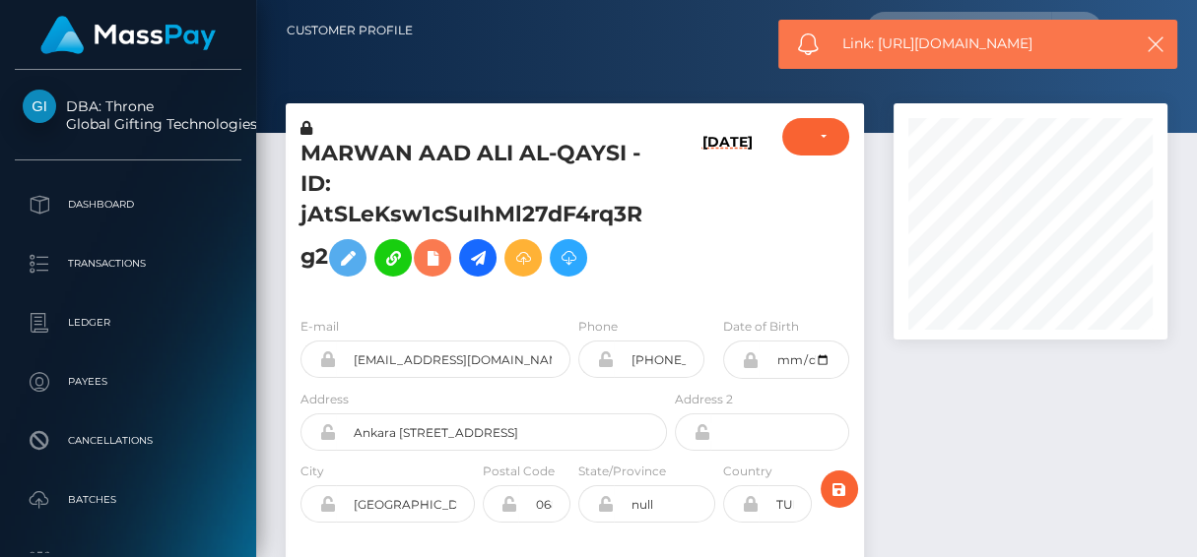
scroll to position [235, 274]
drag, startPoint x: 847, startPoint y: 45, endPoint x: 881, endPoint y: 50, distance: 33.8
click at [881, 50] on span "Link: https://l.maspay.io/rhwhZ" at bounding box center [982, 43] width 281 height 21
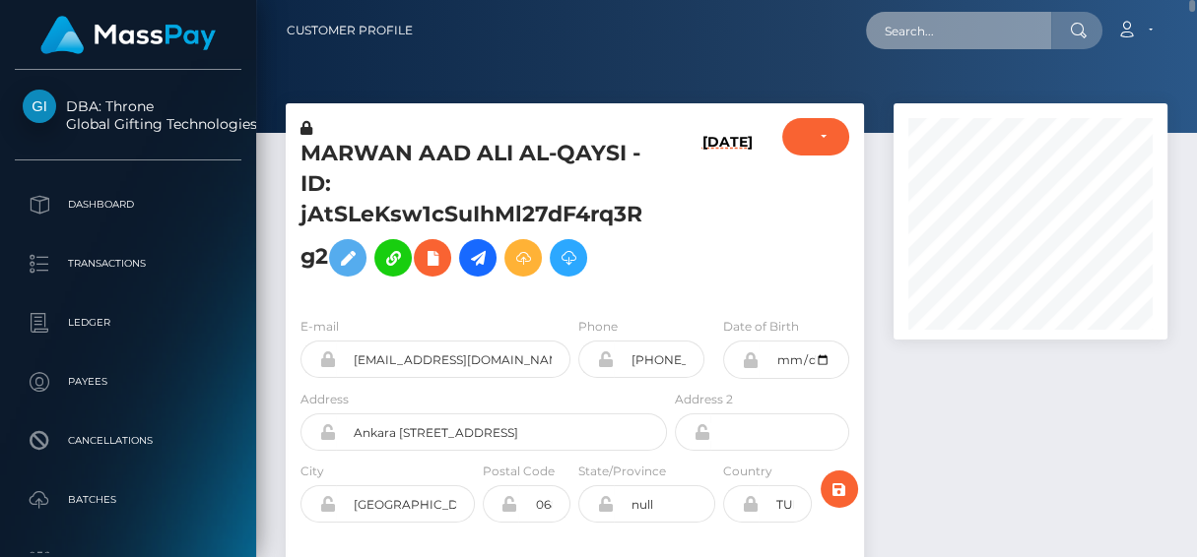
click at [969, 44] on input "text" at bounding box center [958, 30] width 185 height 37
paste input "juniorcarogarcia@gmail.com"
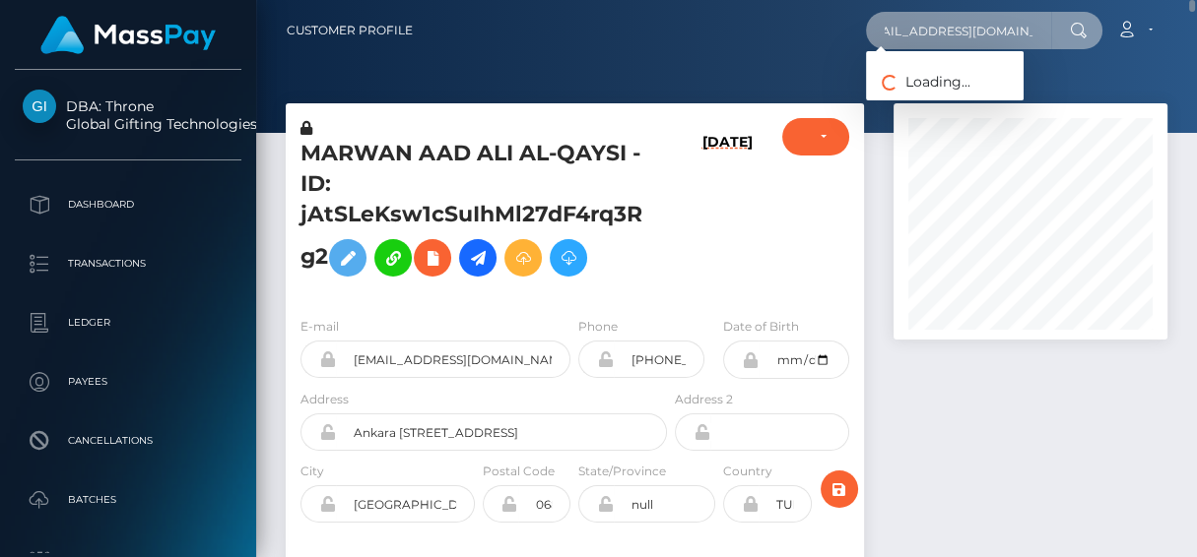
type input "juniorcarogarcia@gmail.com"
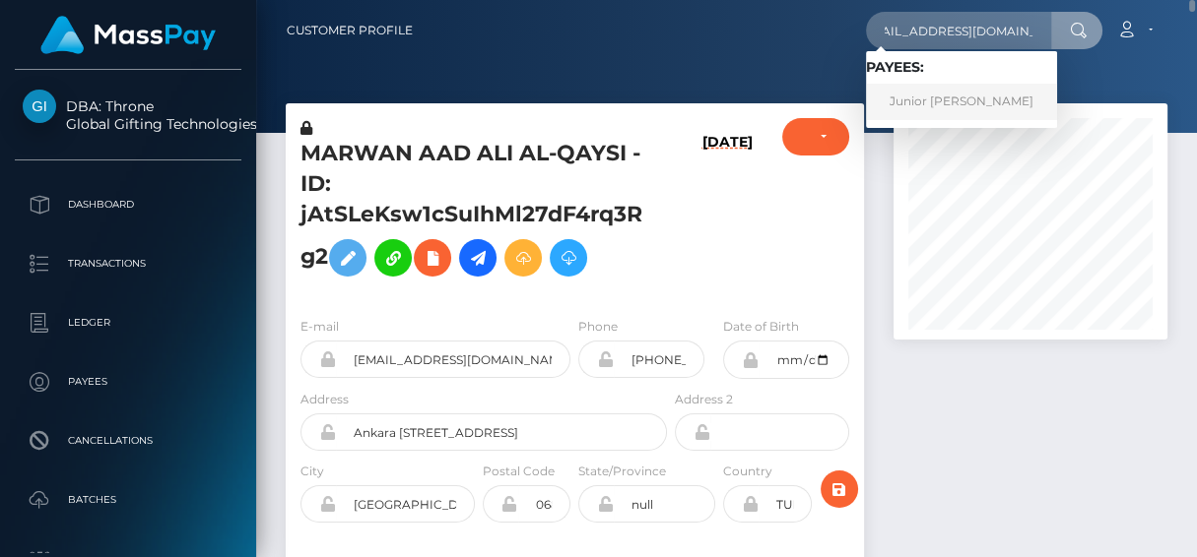
click at [950, 87] on link "Junior Fernando Caro" at bounding box center [961, 102] width 191 height 36
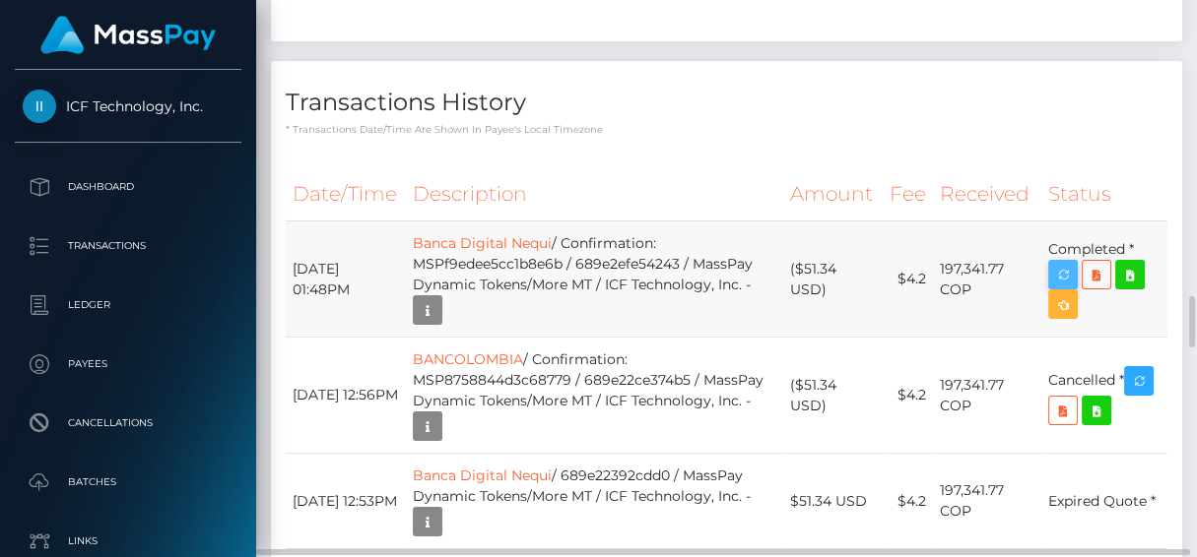
scroll to position [235, 274]
click at [1067, 263] on icon "button" at bounding box center [1063, 275] width 24 height 25
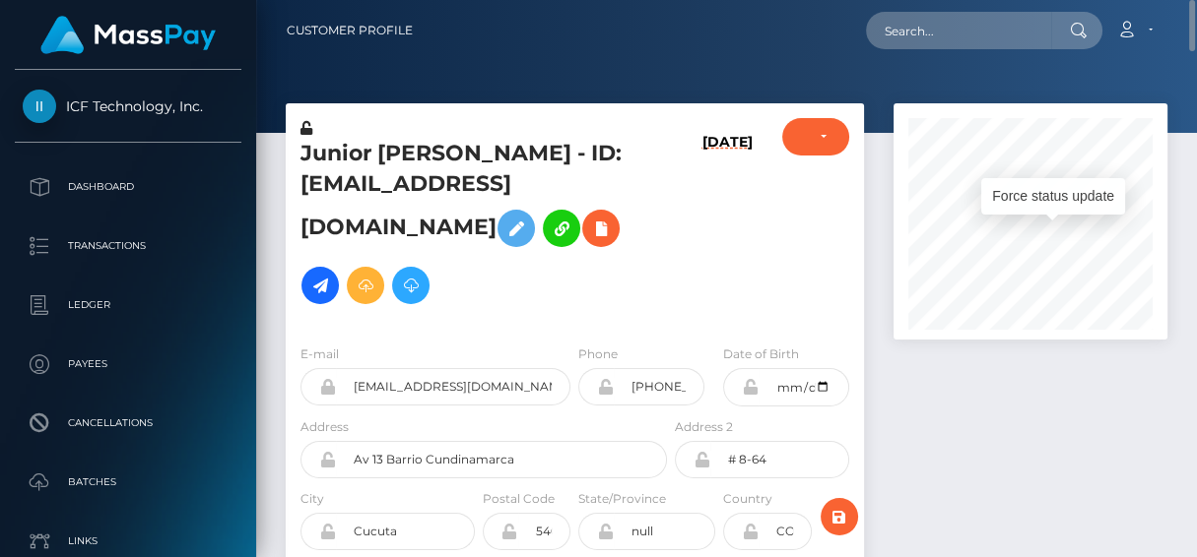
scroll to position [0, 0]
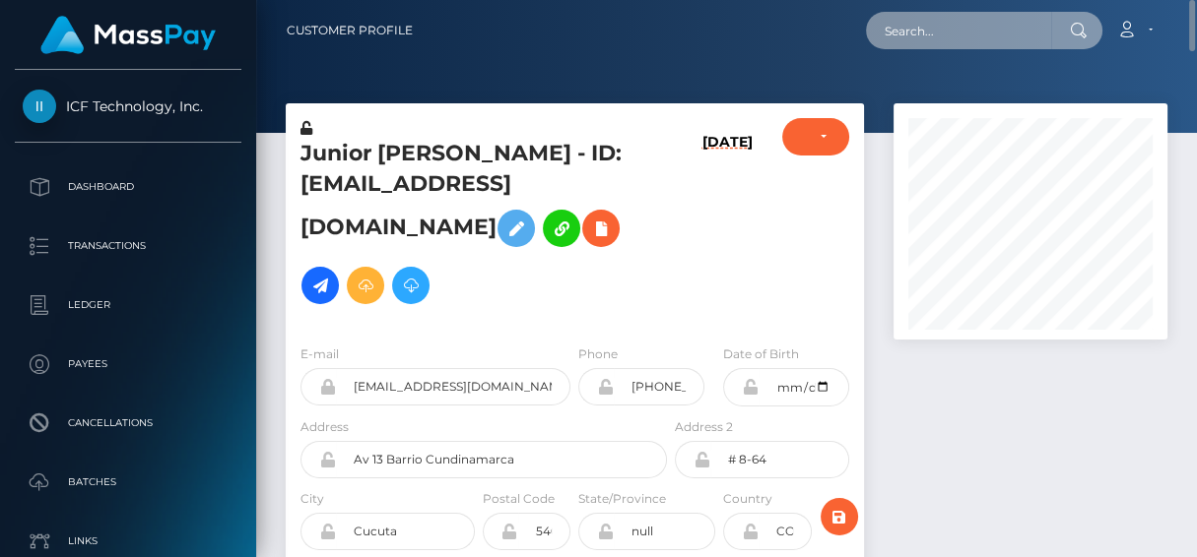
click at [904, 15] on input "text" at bounding box center [958, 30] width 185 height 37
paste input "pieterodessa@gmail.com"
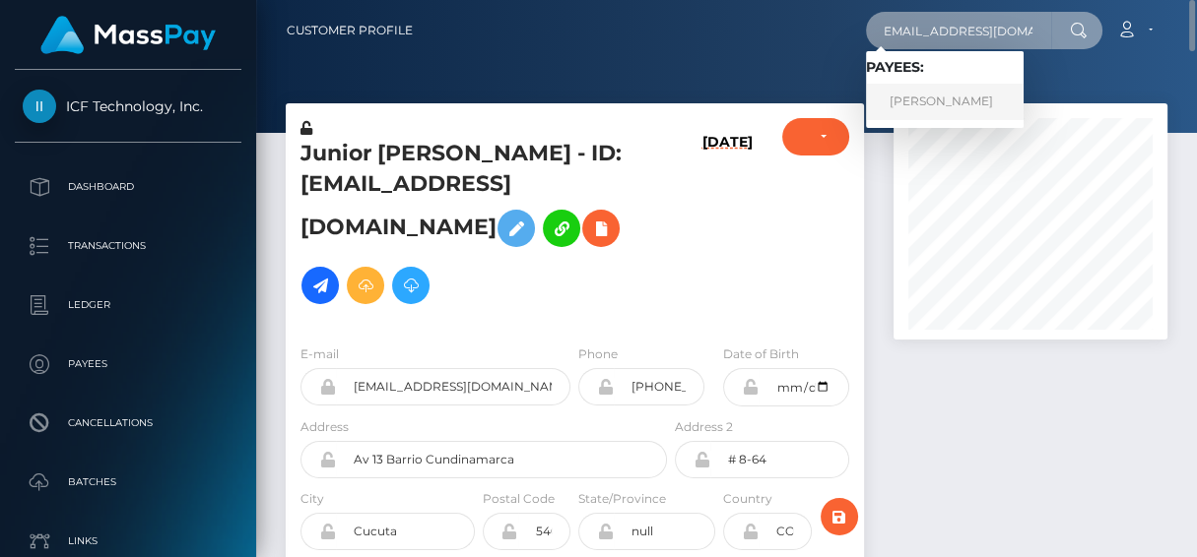
type input "pieterodessa@gmail.com"
click at [923, 103] on link "PIETER VAN ZYL PIENAAR" at bounding box center [945, 102] width 158 height 36
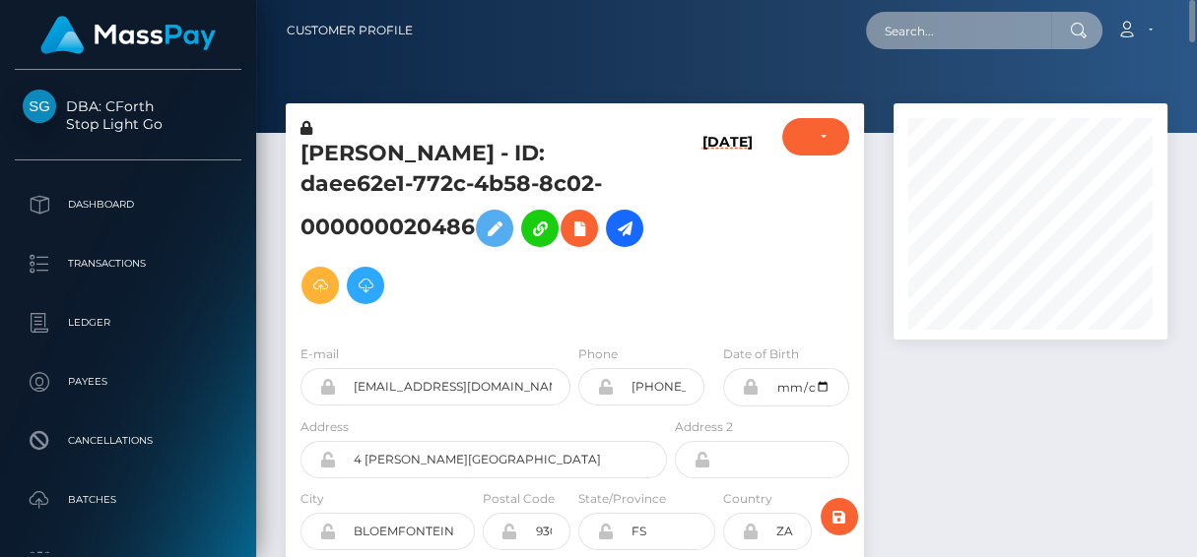
click at [917, 35] on input "text" at bounding box center [958, 30] width 185 height 37
paste input "[EMAIL_ADDRESS][DOMAIN_NAME]"
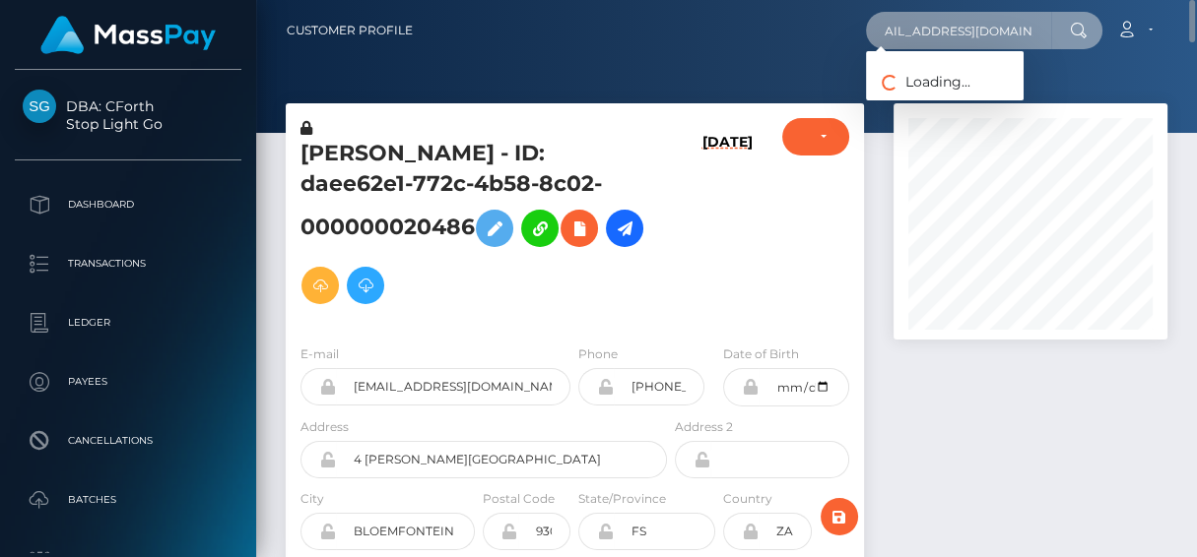
type input "[EMAIL_ADDRESS][DOMAIN_NAME]"
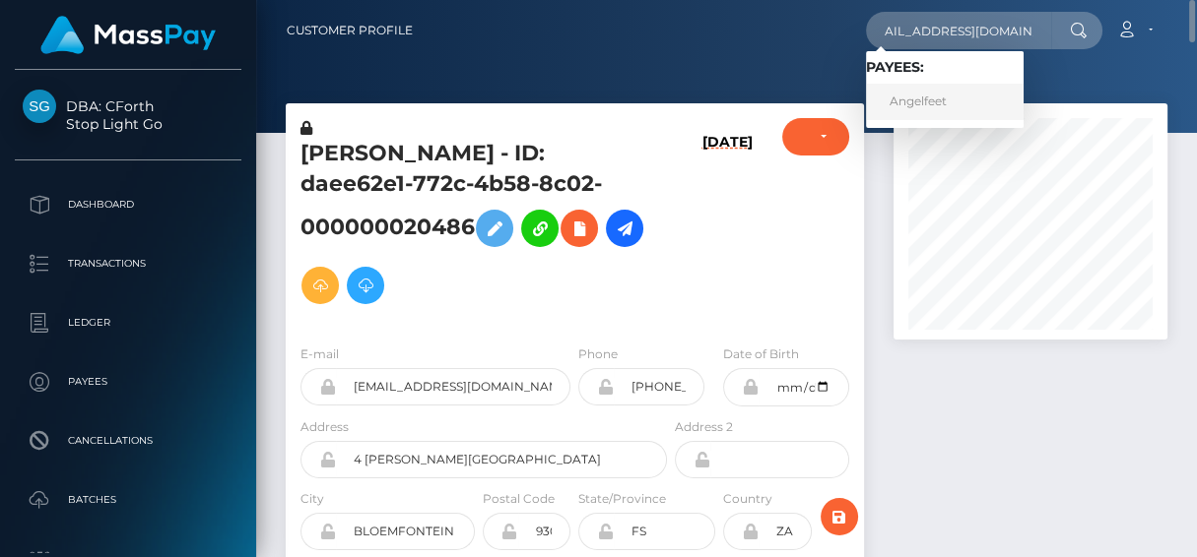
click at [944, 98] on link "Angelfeet" at bounding box center [945, 102] width 158 height 36
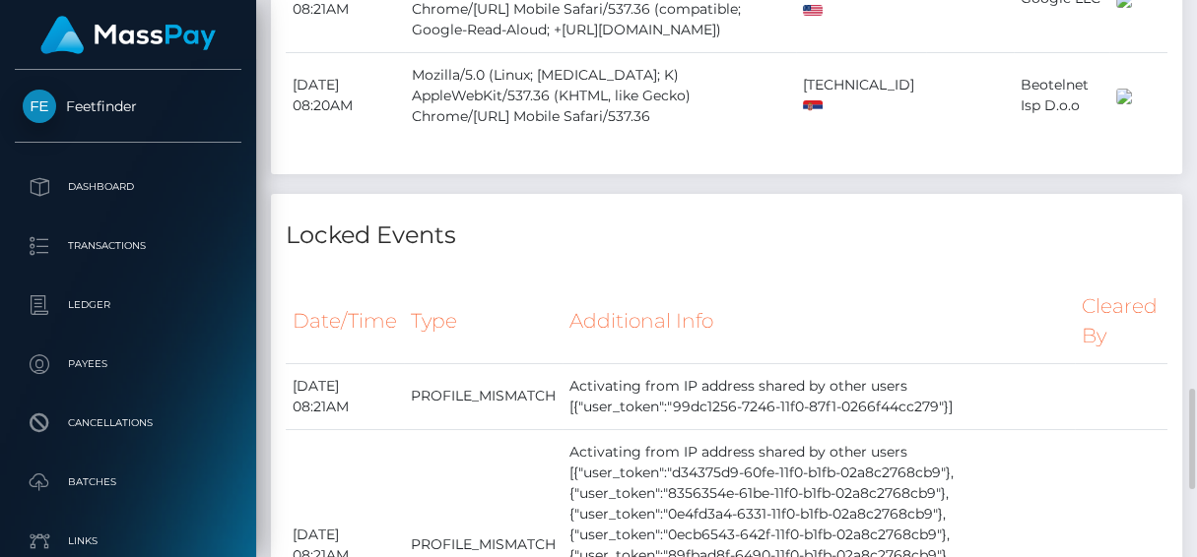
scroll to position [2530, 0]
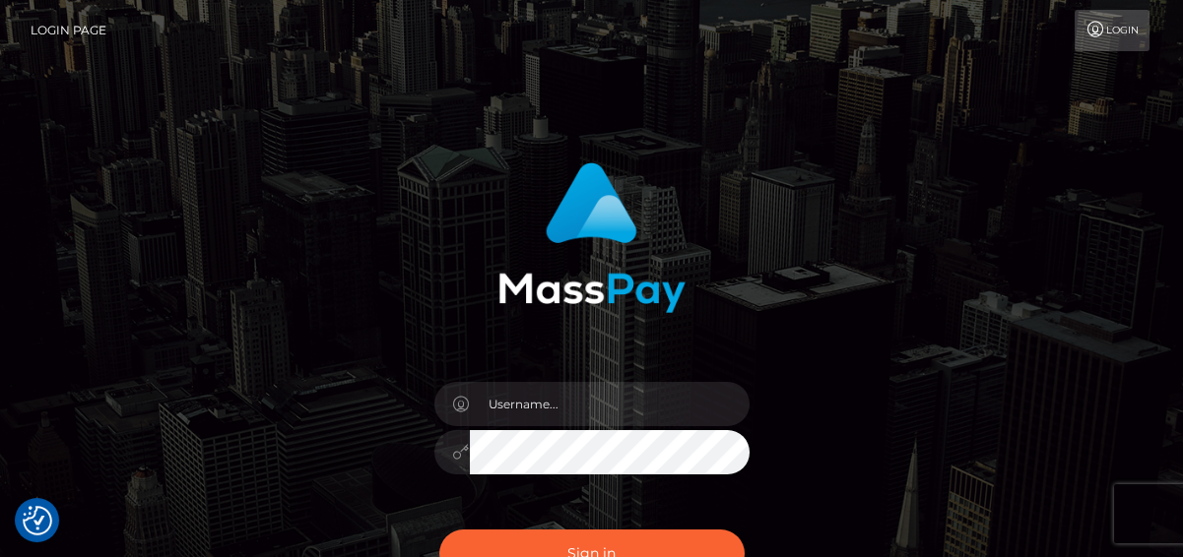
scroll to position [90, 0]
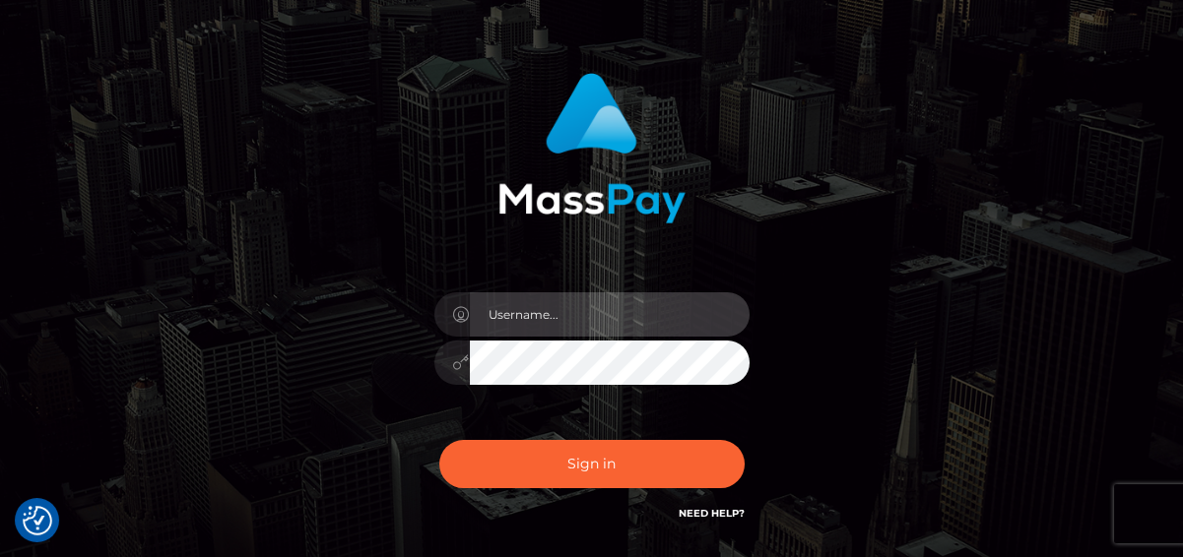
type input "[PERSON_NAME]"
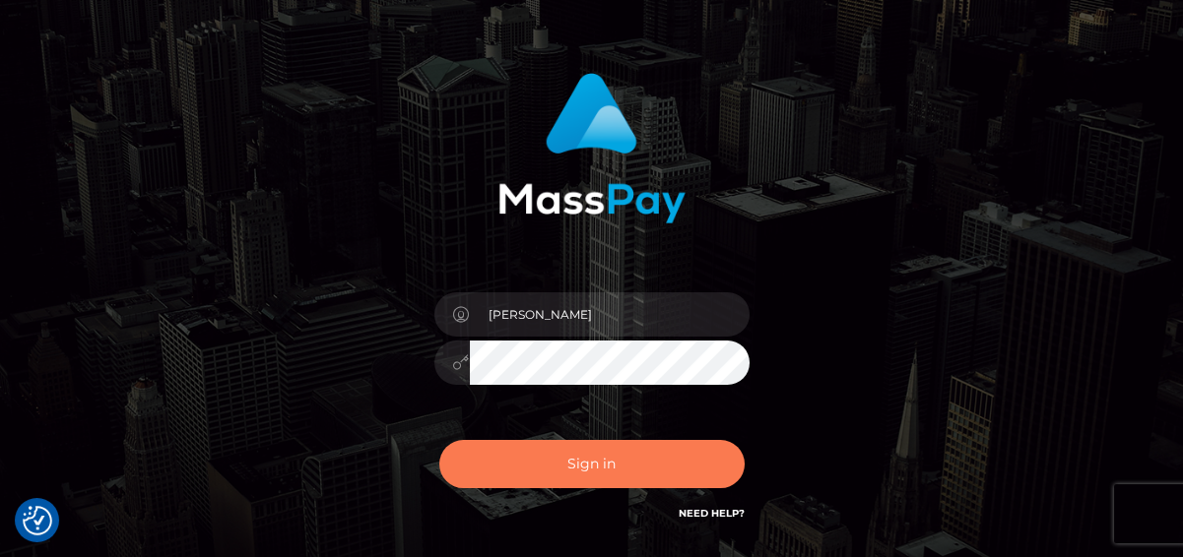
click at [579, 473] on button "Sign in" at bounding box center [591, 464] width 305 height 48
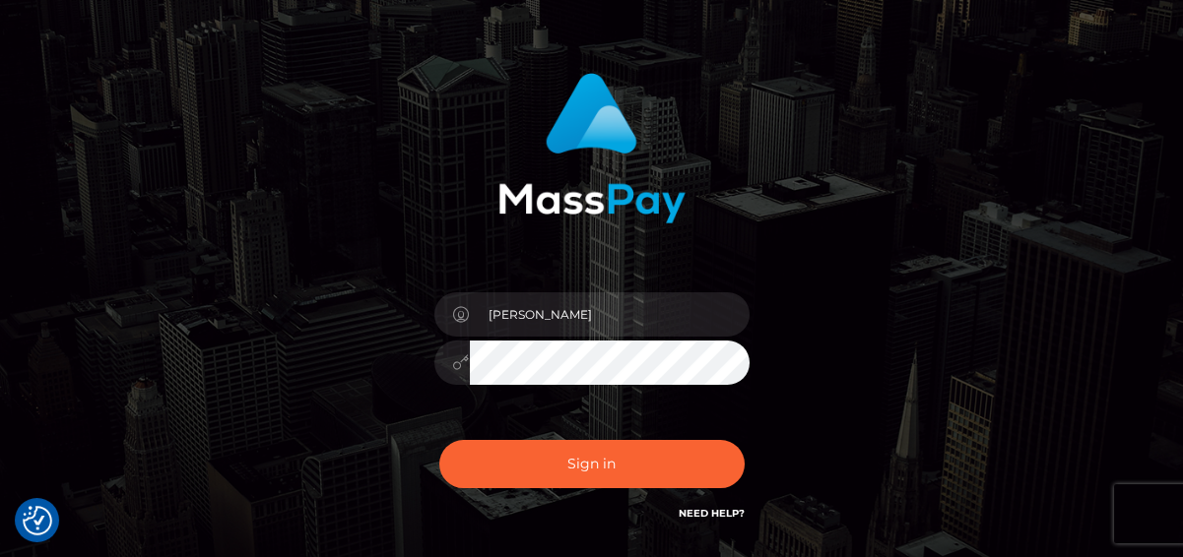
click at [580, 461] on div "Sign in Need Help?" at bounding box center [592, 472] width 345 height 88
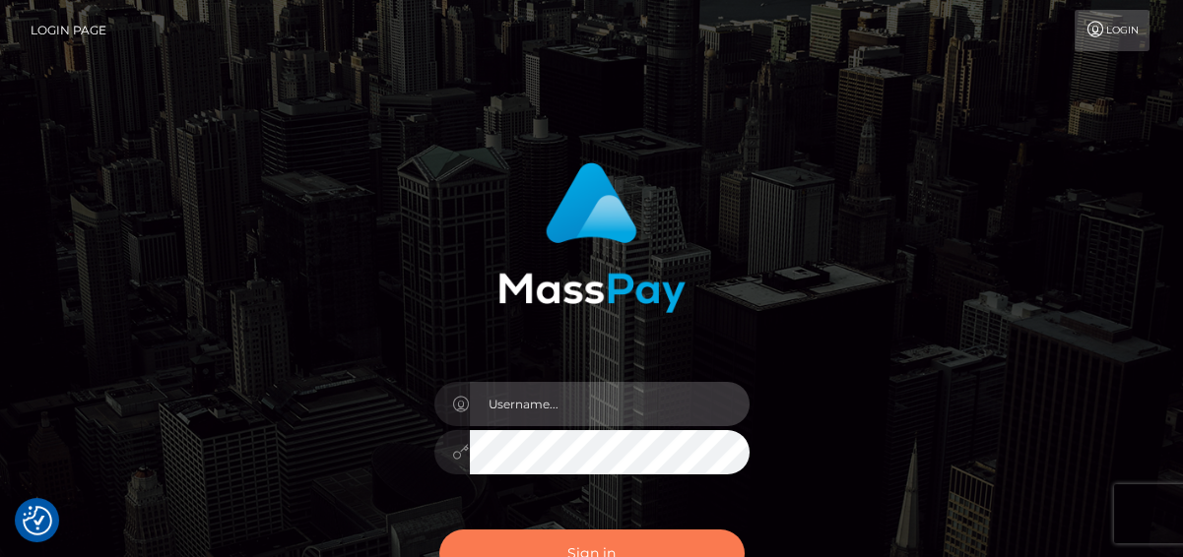
type input "[PERSON_NAME]"
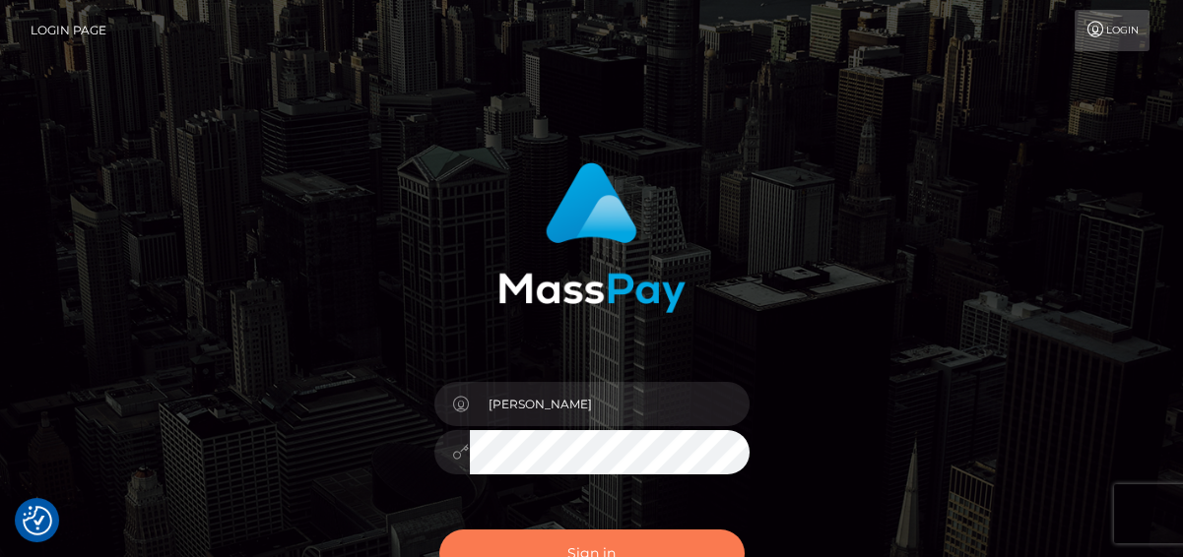
click at [594, 545] on button "Sign in" at bounding box center [591, 554] width 305 height 48
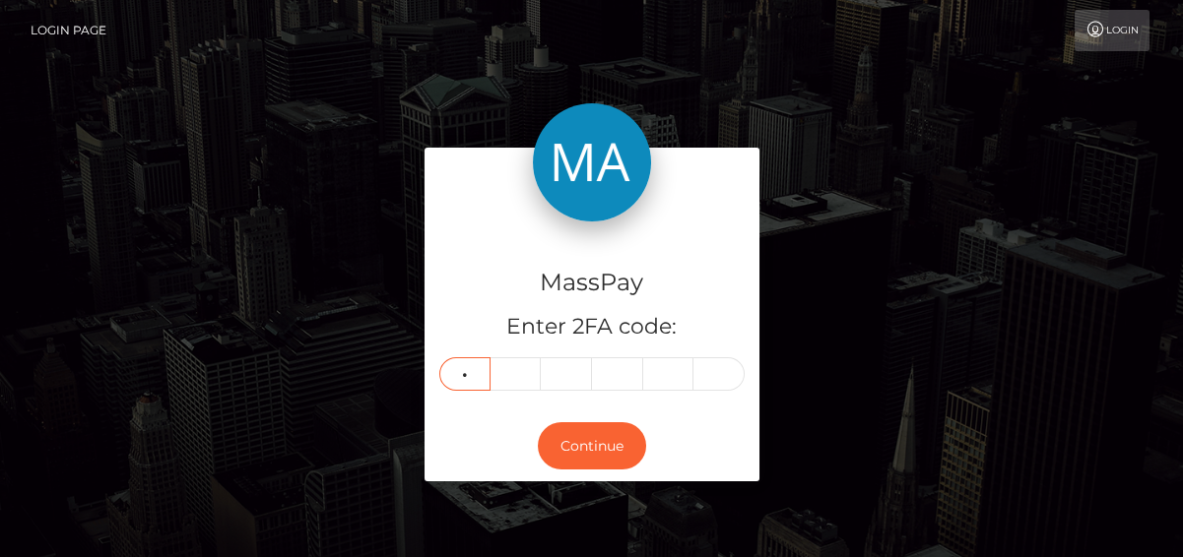
type input "4"
type input "5"
type input "4"
type input "9"
type input "7"
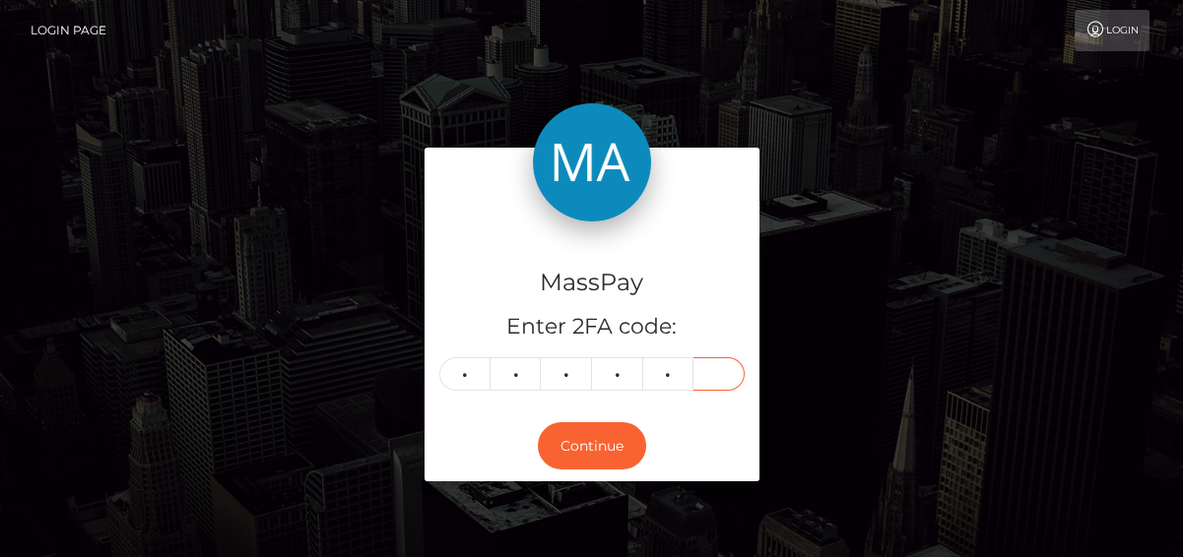
type input "8"
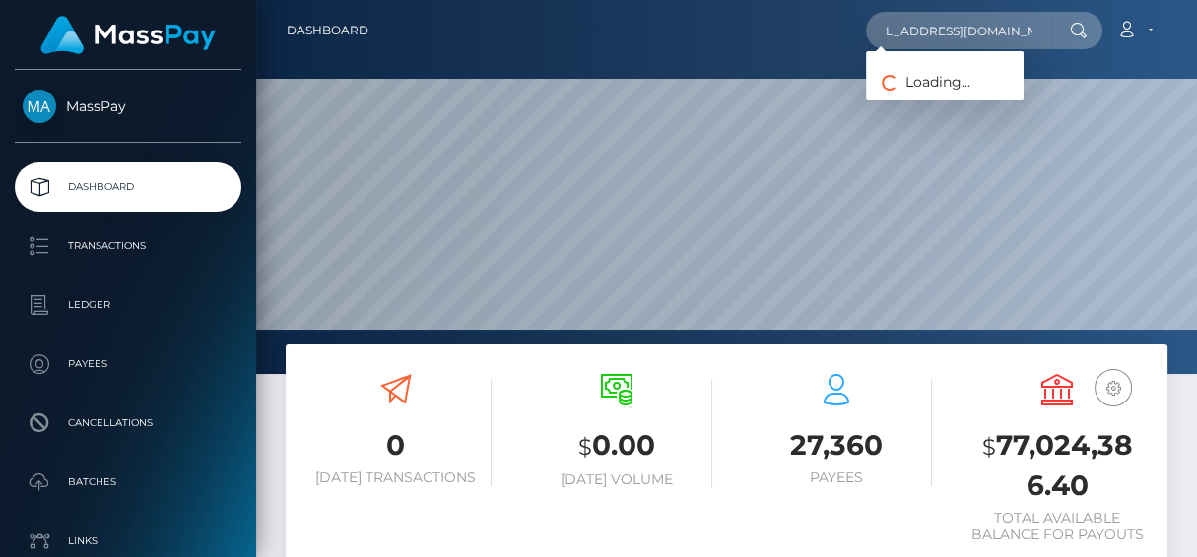
scroll to position [349, 274]
type input "[EMAIL_ADDRESS][DOMAIN_NAME]"
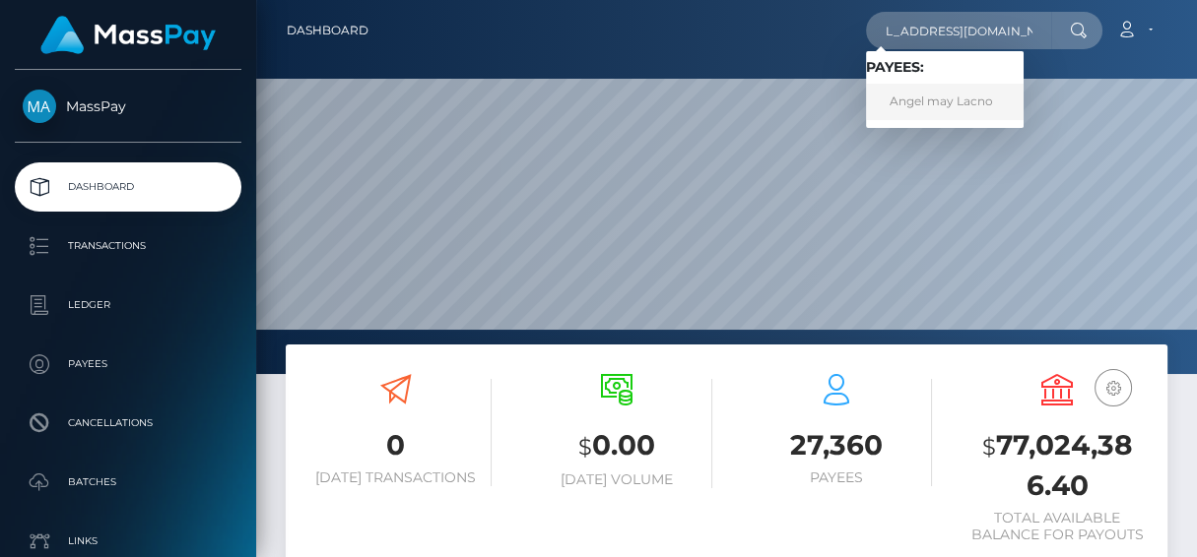
click at [958, 107] on link "Angel may Lacno" at bounding box center [945, 102] width 158 height 36
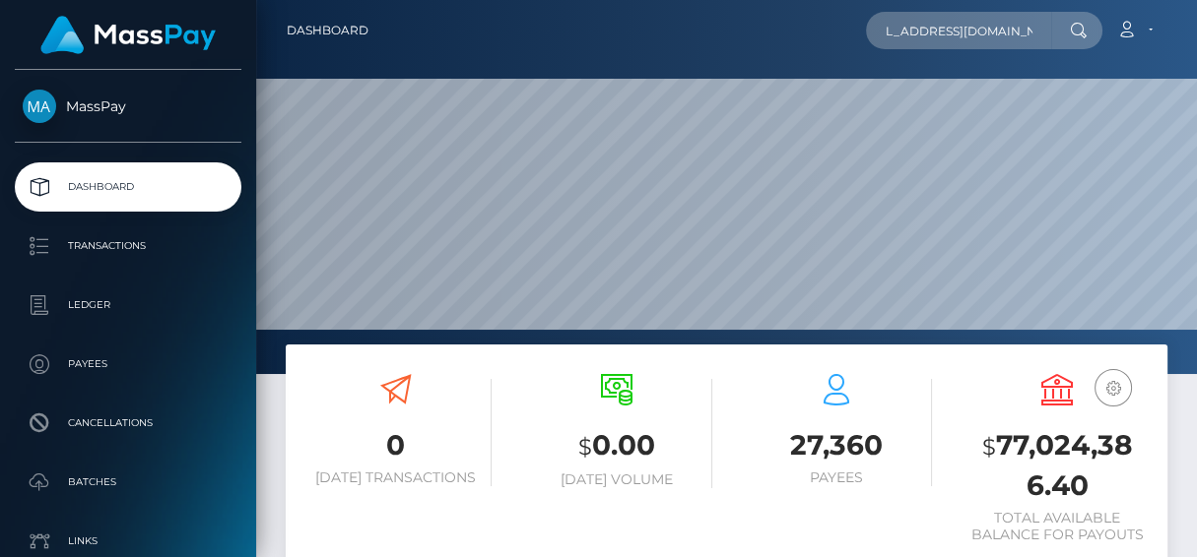
scroll to position [0, 0]
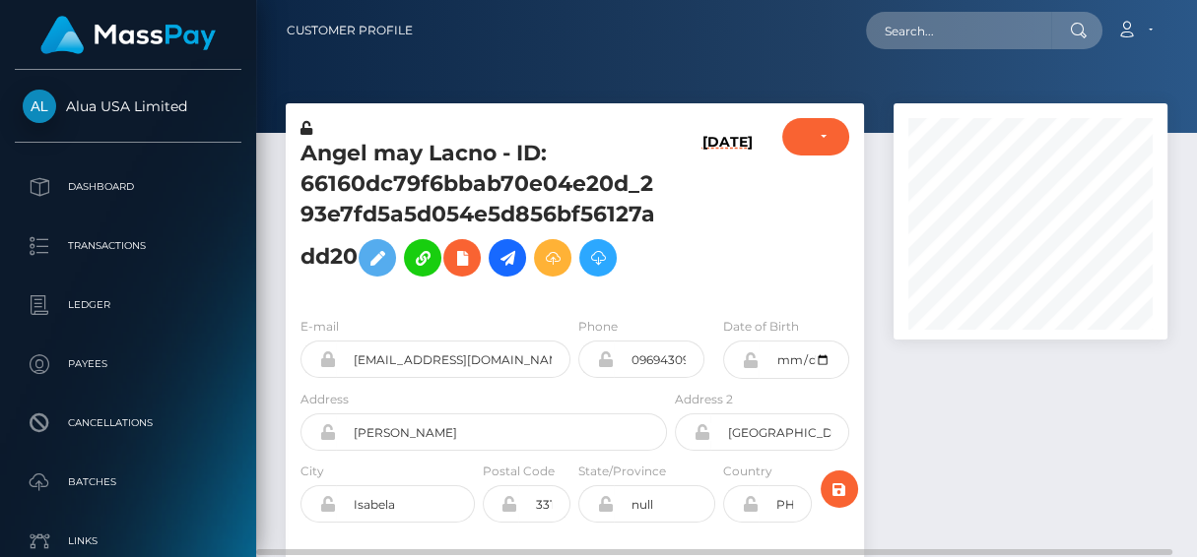
scroll to position [235, 274]
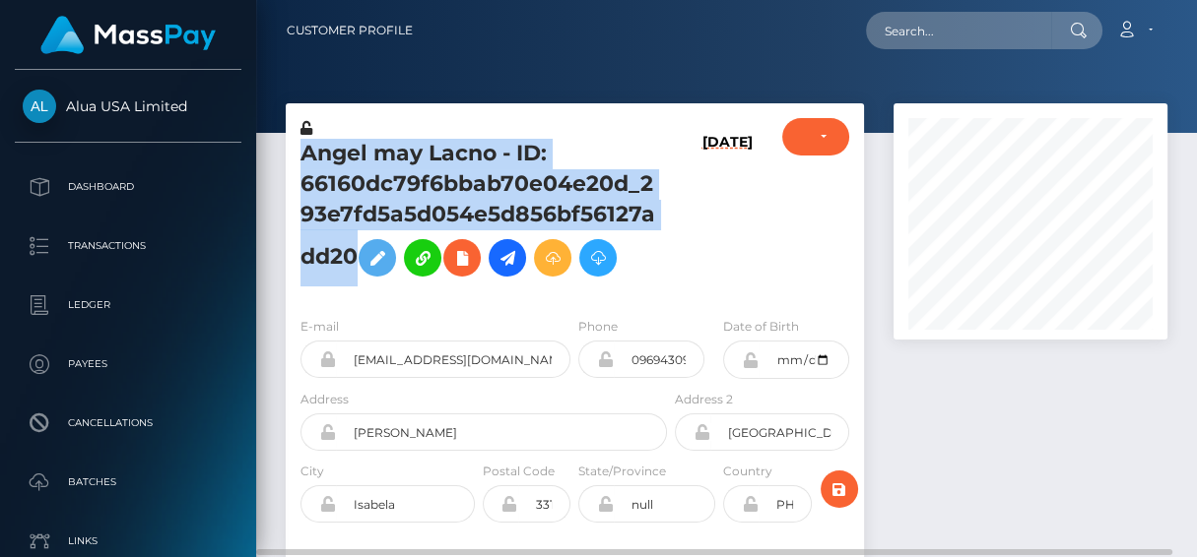
drag, startPoint x: 283, startPoint y: 155, endPoint x: 353, endPoint y: 241, distance: 111.4
click at [353, 241] on div "Angel may Lacno - ID: 66160dc79f6bbab70e04e20d_293e7fd5a5d054e5d856bf56127add20…" at bounding box center [575, 402] width 608 height 598
copy div "Angel may Lacno - ID: 66160dc79f6bbab70e04e20d_293e7fd5a5d054e5d856bf56127add20"
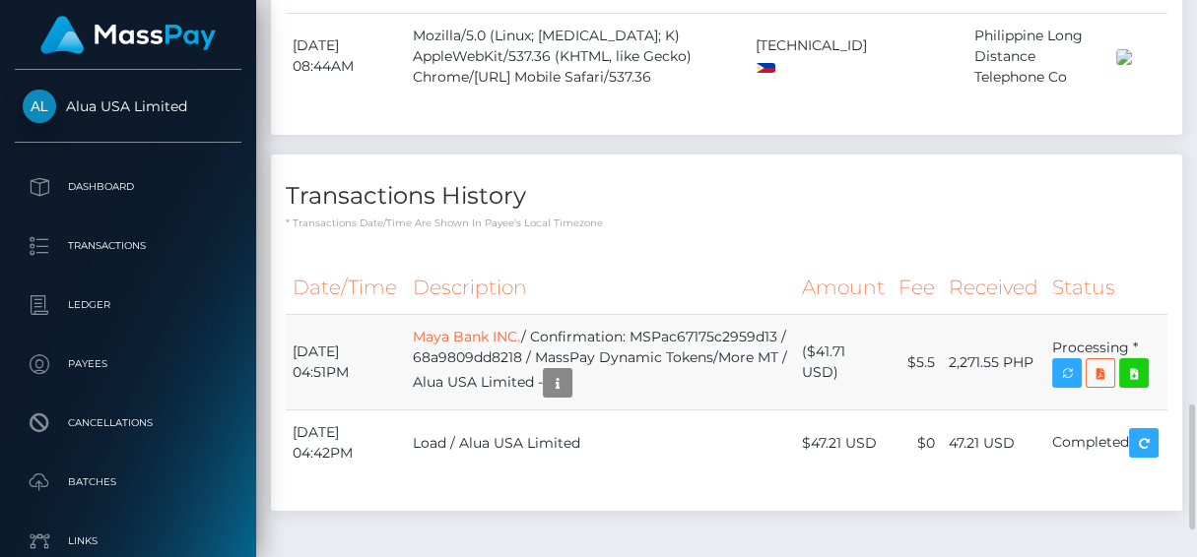
scroll to position [1920, 0]
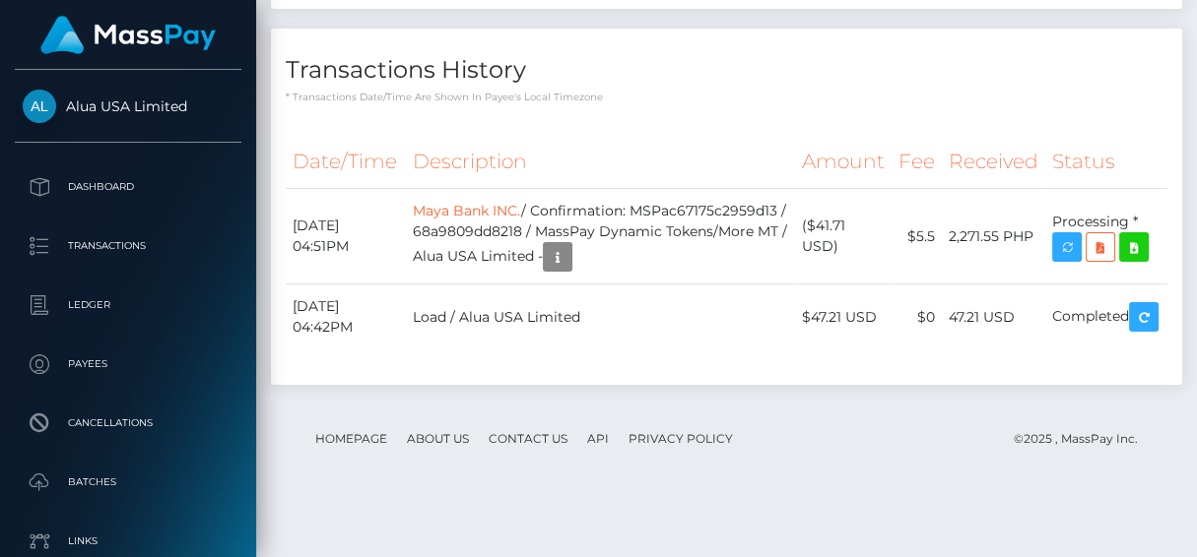
click at [1070, 297] on div "Force status update" at bounding box center [1057, 320] width 144 height 49
click at [569, 270] on icon "button" at bounding box center [558, 257] width 24 height 25
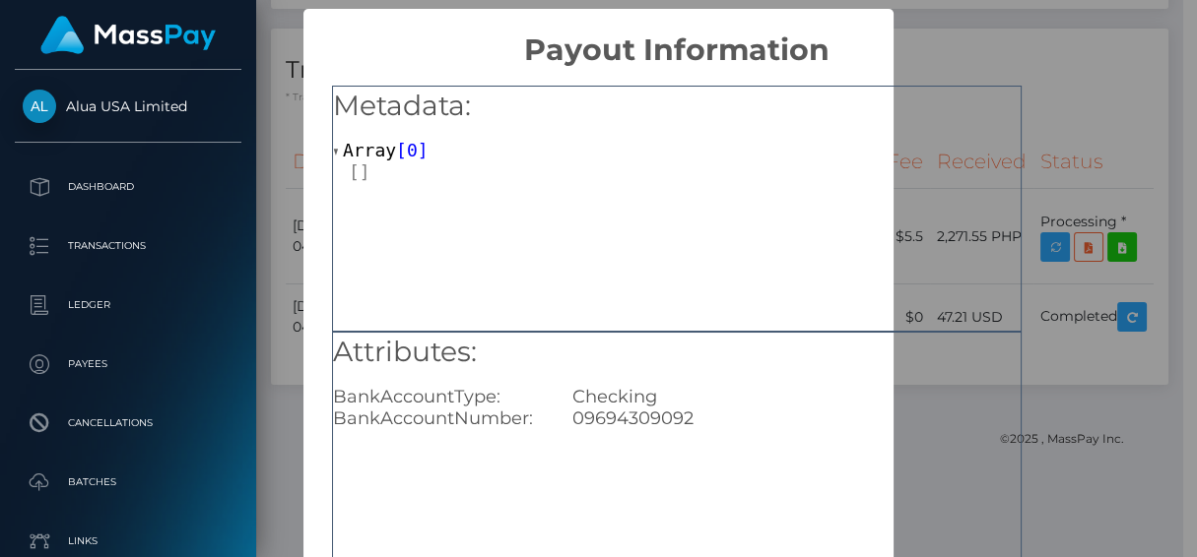
scroll to position [90, 0]
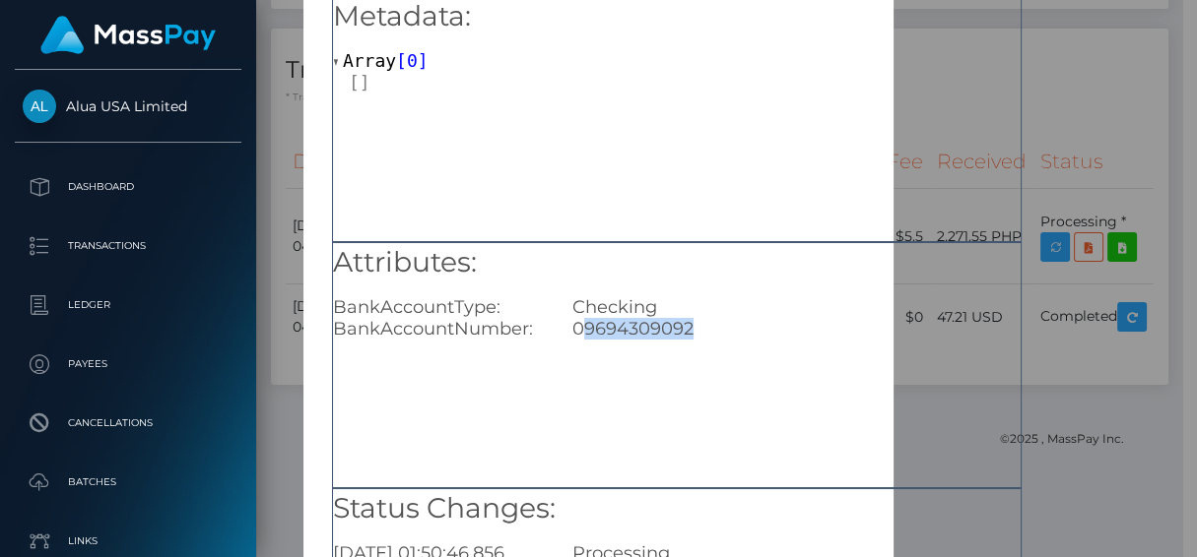
drag, startPoint x: 713, startPoint y: 330, endPoint x: 580, endPoint y: 333, distance: 133.0
click at [580, 333] on div "09694309092" at bounding box center [796, 329] width 478 height 22
click at [1097, 193] on div "× Payout Information Metadata: Array [ 0 ] Attributes: BankAccountType: Checkin…" at bounding box center [598, 278] width 1197 height 557
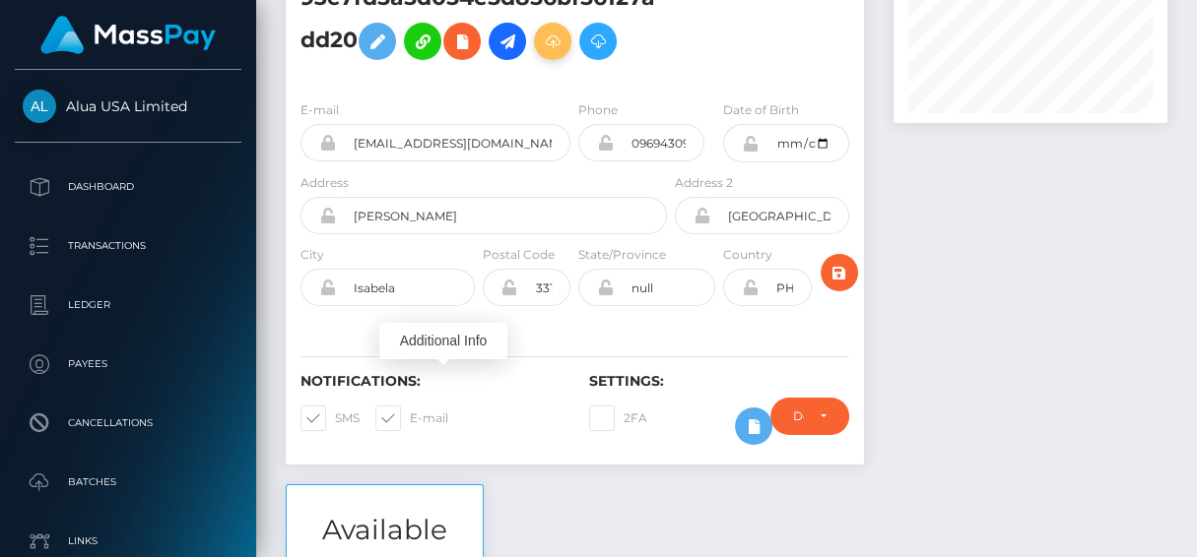
scroll to position [0, 0]
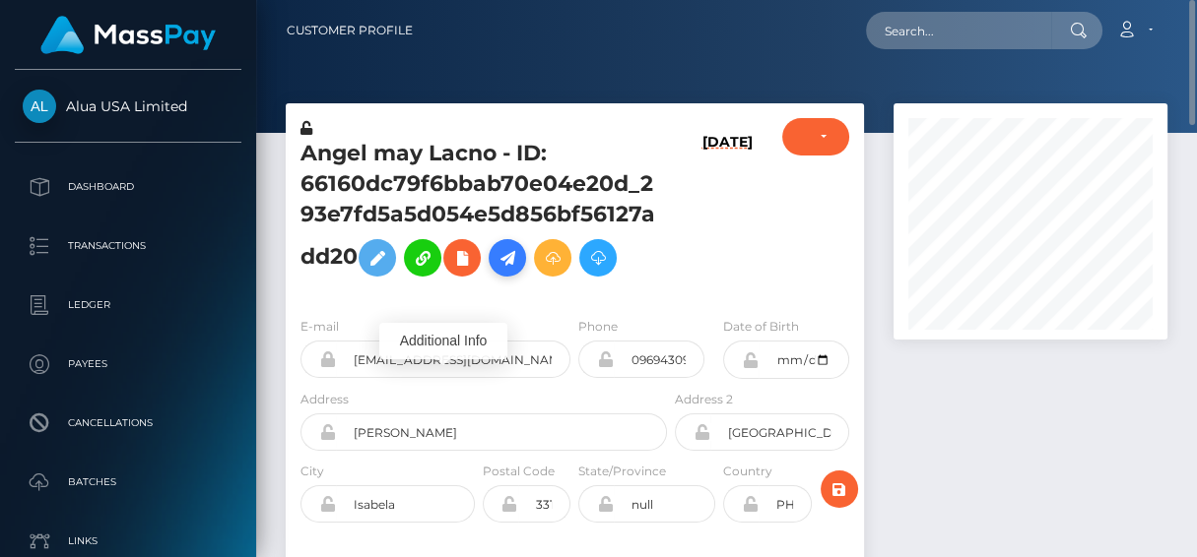
click at [505, 262] on icon at bounding box center [507, 258] width 24 height 25
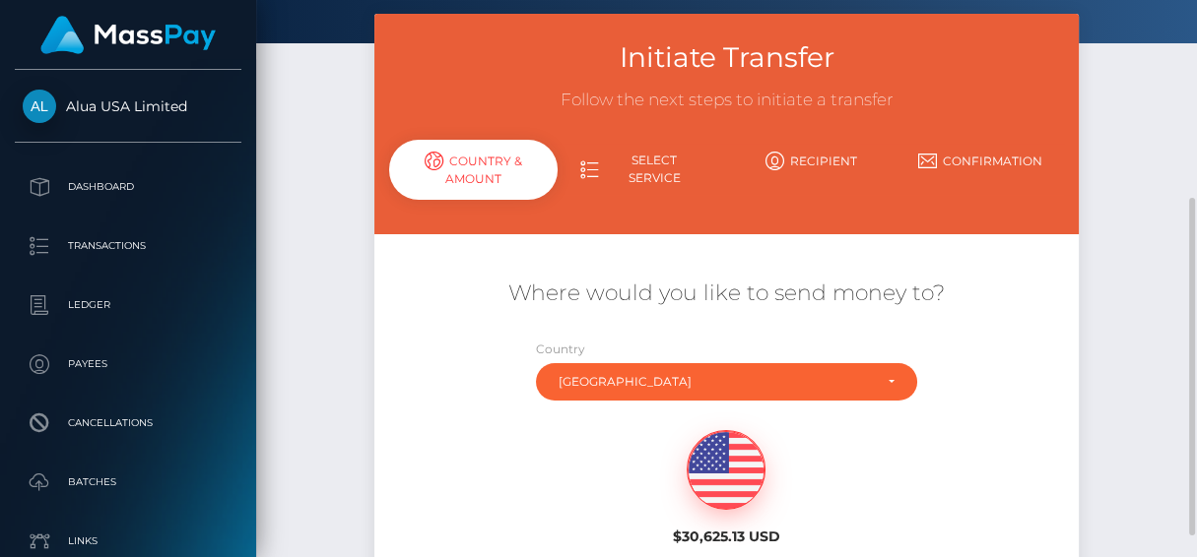
scroll to position [269, 0]
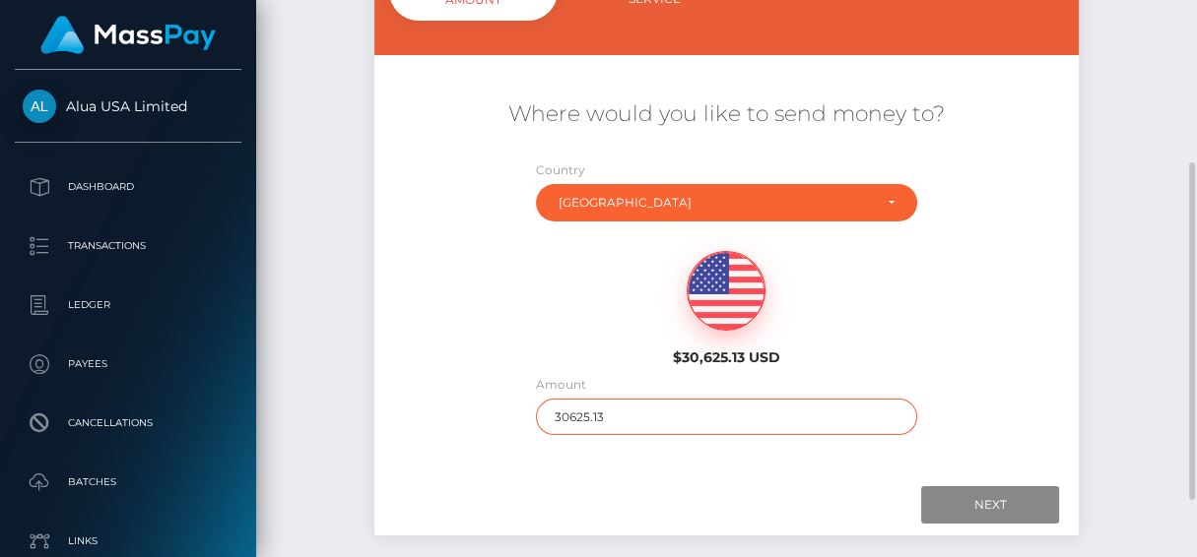
drag, startPoint x: 586, startPoint y: 419, endPoint x: 381, endPoint y: 415, distance: 204.9
click at [381, 415] on div "Where would you like to send money to? Country Abkhazia Afghanistan Albania Alg…" at bounding box center [726, 268] width 705 height 356
type input "300"
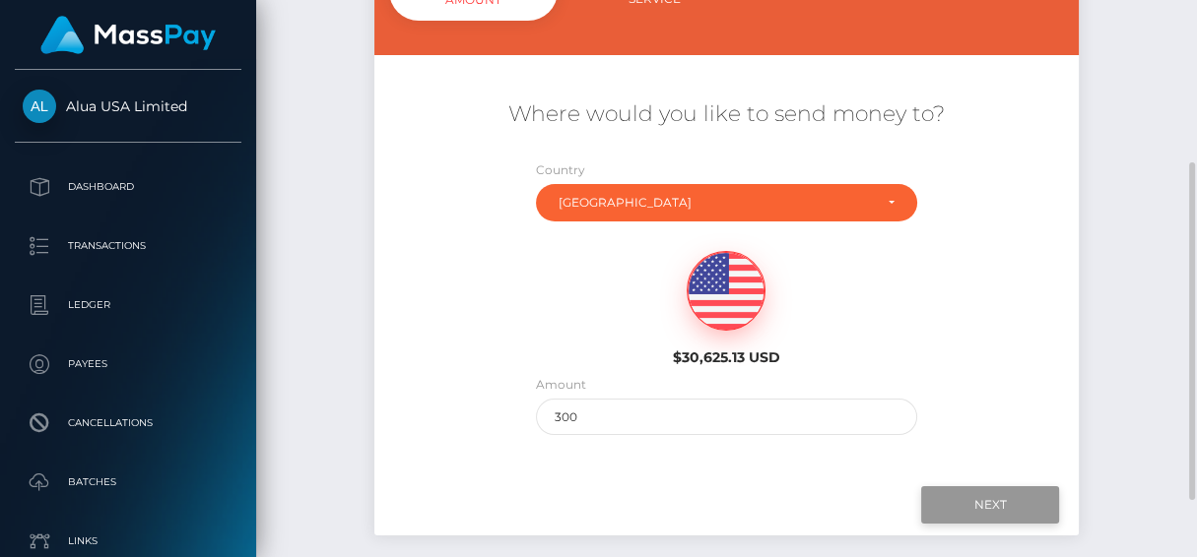
click at [947, 510] on input "Next" at bounding box center [990, 505] width 138 height 37
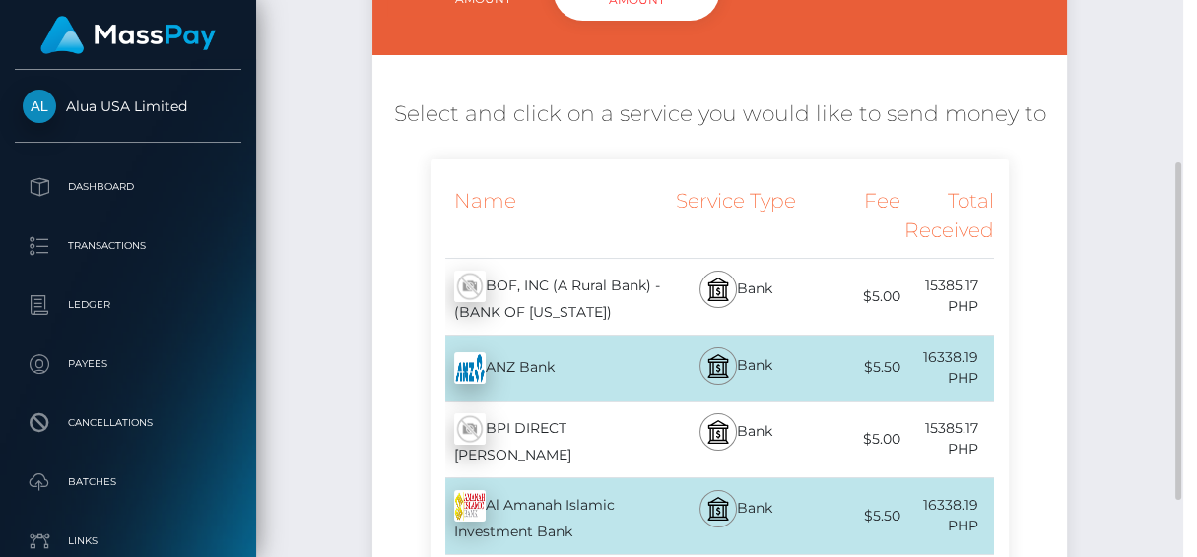
click at [988, 512] on div "× Loading! Loading available services. OK No Cancel" at bounding box center [598, 278] width 1197 height 557
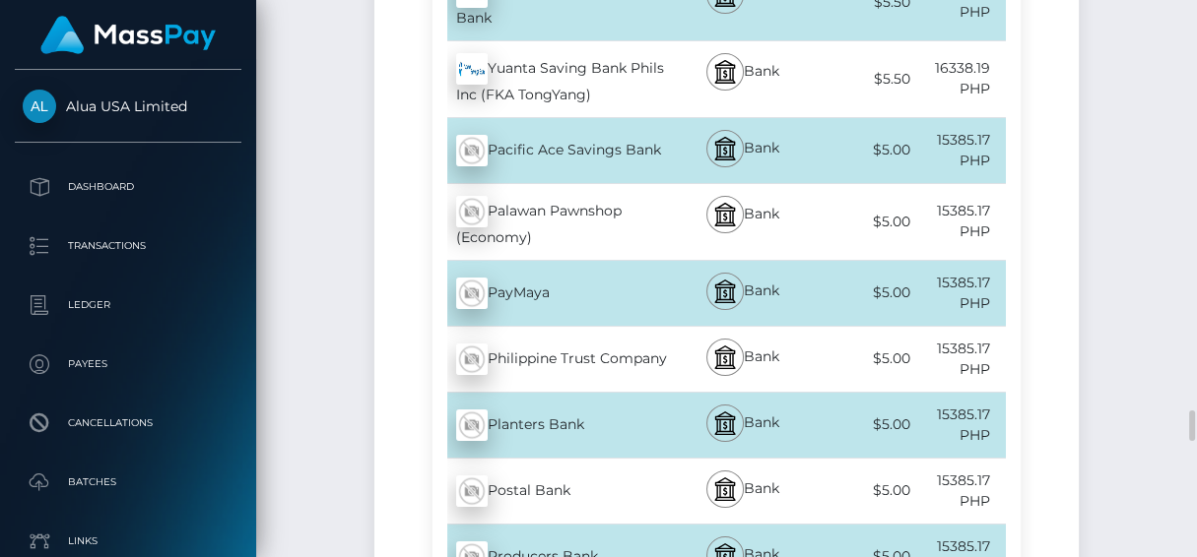
scroll to position [7174, 0]
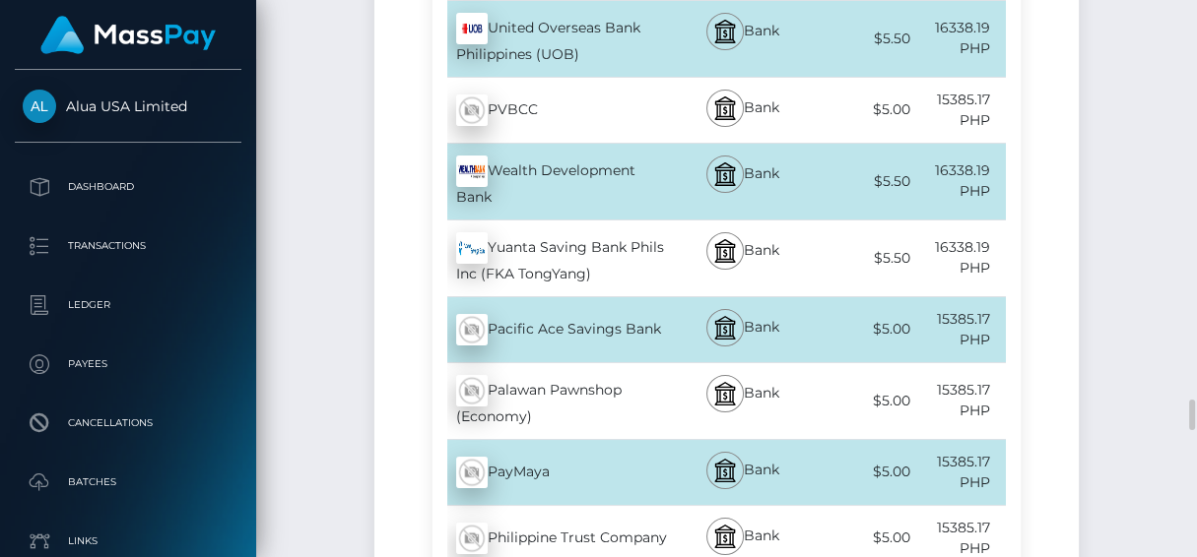
click at [617, 445] on div "PayMaya - PHP" at bounding box center [551, 472] width 238 height 55
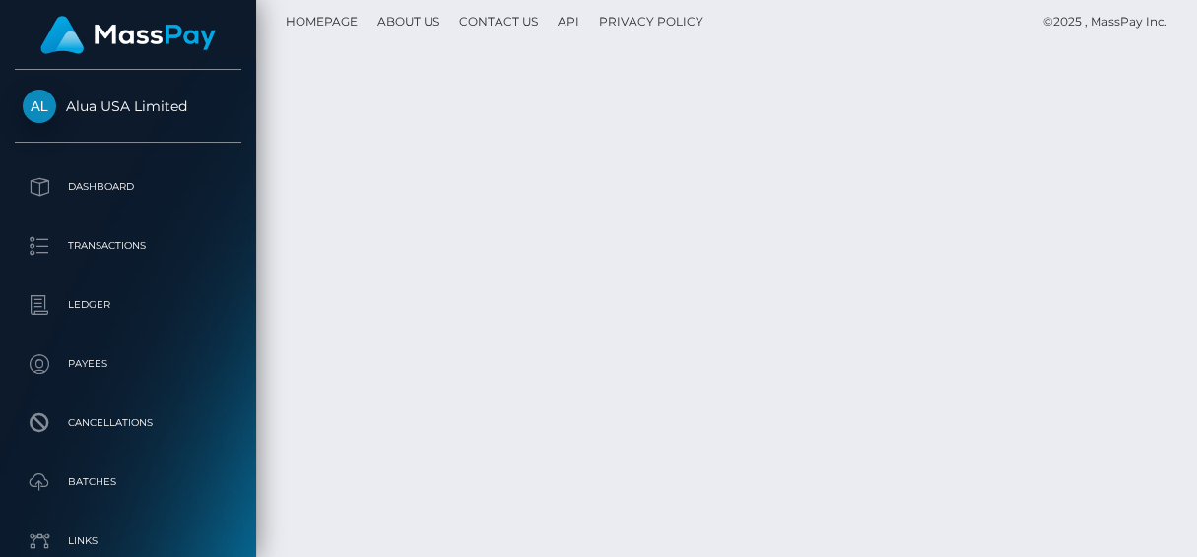
scroll to position [0, 0]
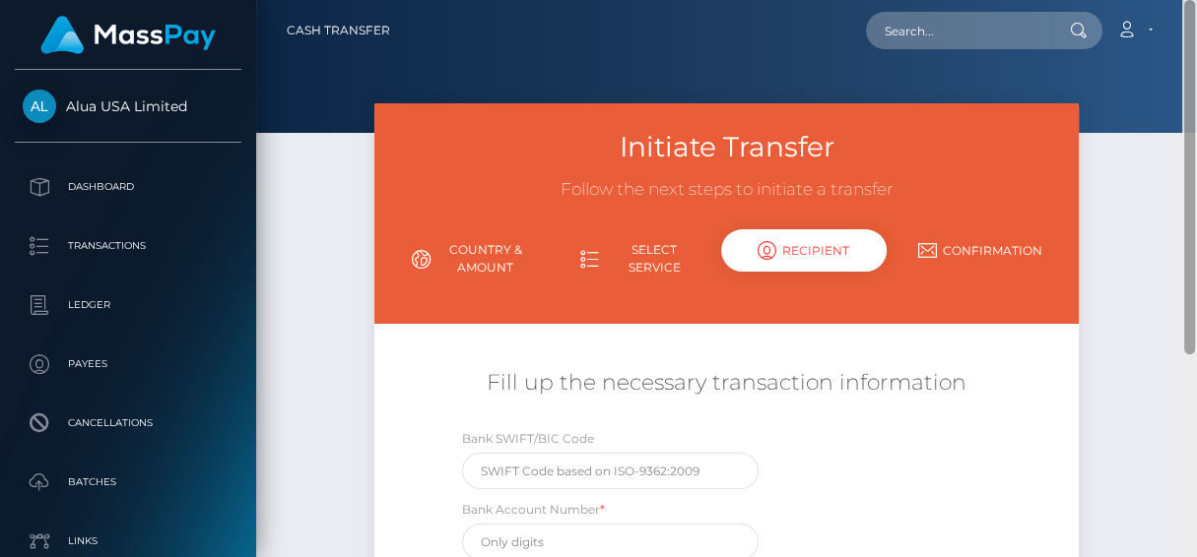
drag, startPoint x: 1190, startPoint y: 541, endPoint x: 1102, endPoint y: -79, distance: 625.7
click at [1102, 0] on html "Alua USA Limited Dashboard Transactions Ledger Payees Batches" at bounding box center [598, 278] width 1197 height 557
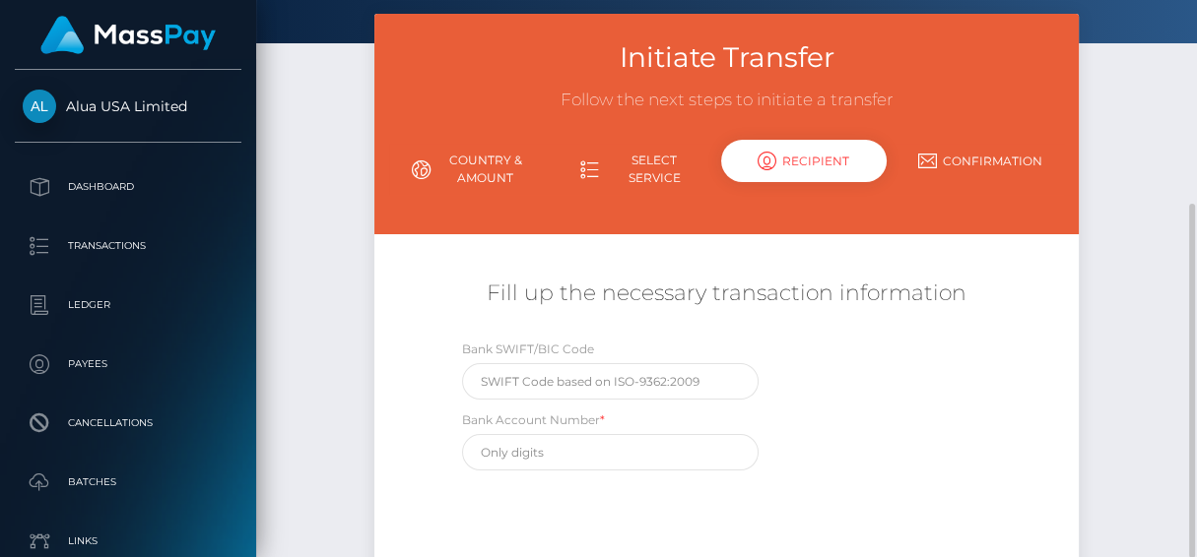
scroll to position [179, 0]
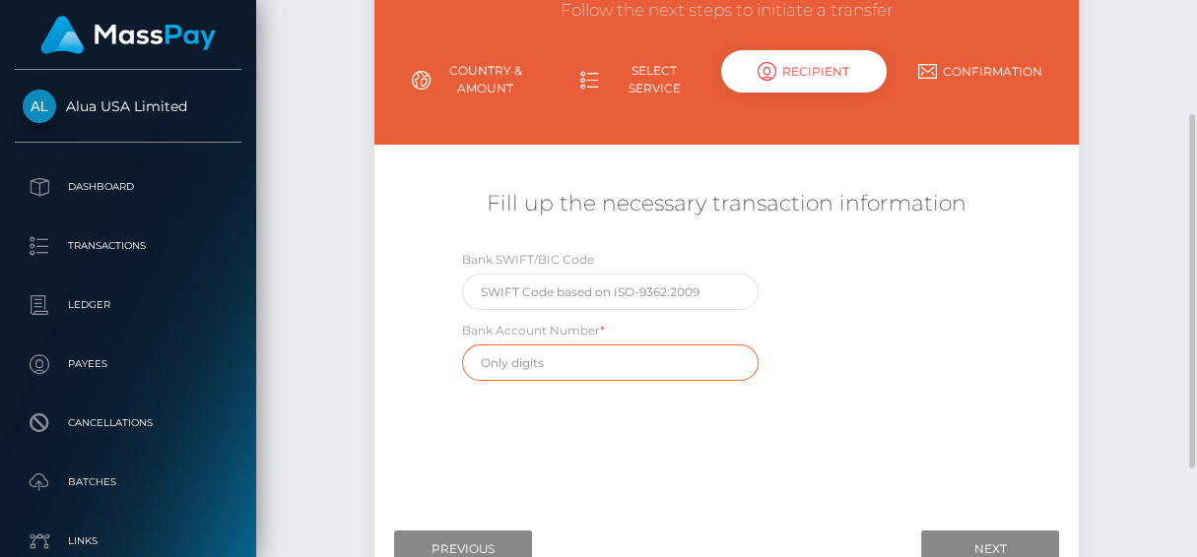
click at [584, 367] on input "text" at bounding box center [609, 363] width 295 height 36
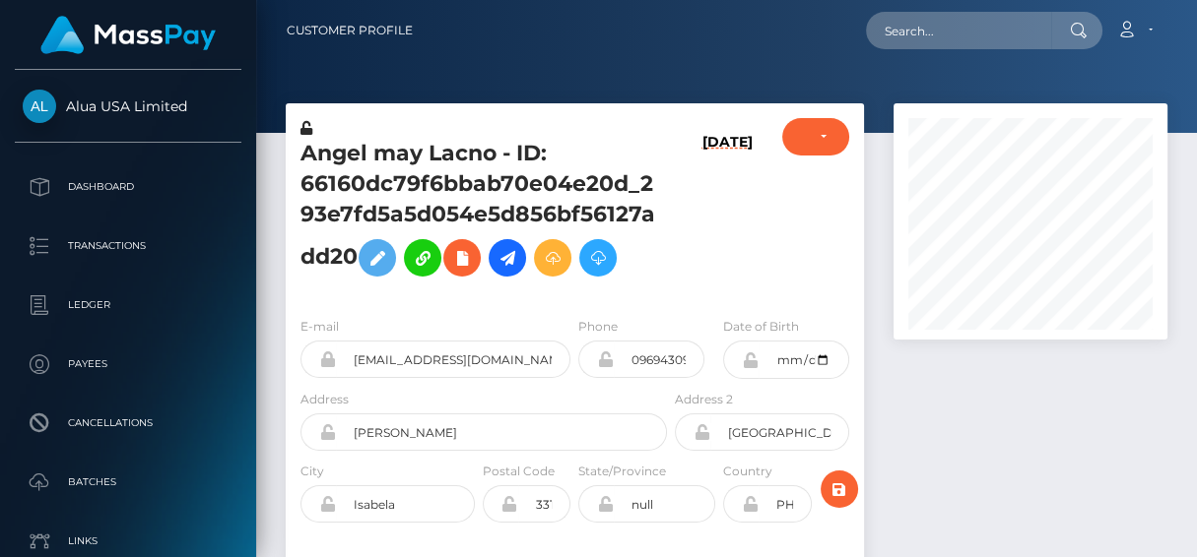
scroll to position [235, 274]
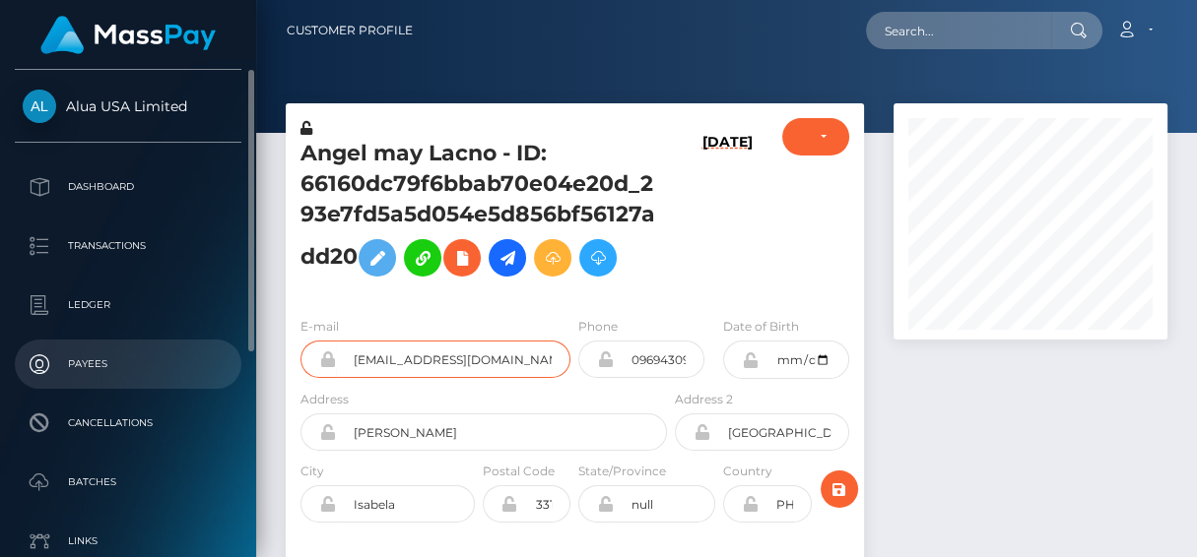
drag, startPoint x: 557, startPoint y: 370, endPoint x: 185, endPoint y: 348, distance: 373.0
click at [185, 348] on div "Alua USA Limited Dashboard Transactions Ledger Payees Cancellations" at bounding box center [598, 278] width 1197 height 557
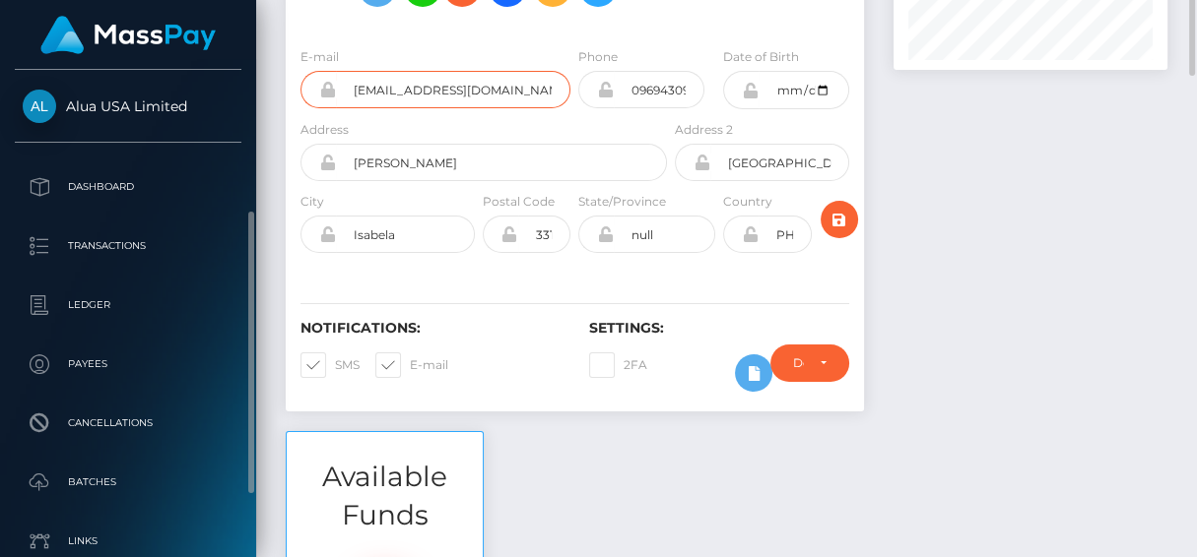
scroll to position [0, 0]
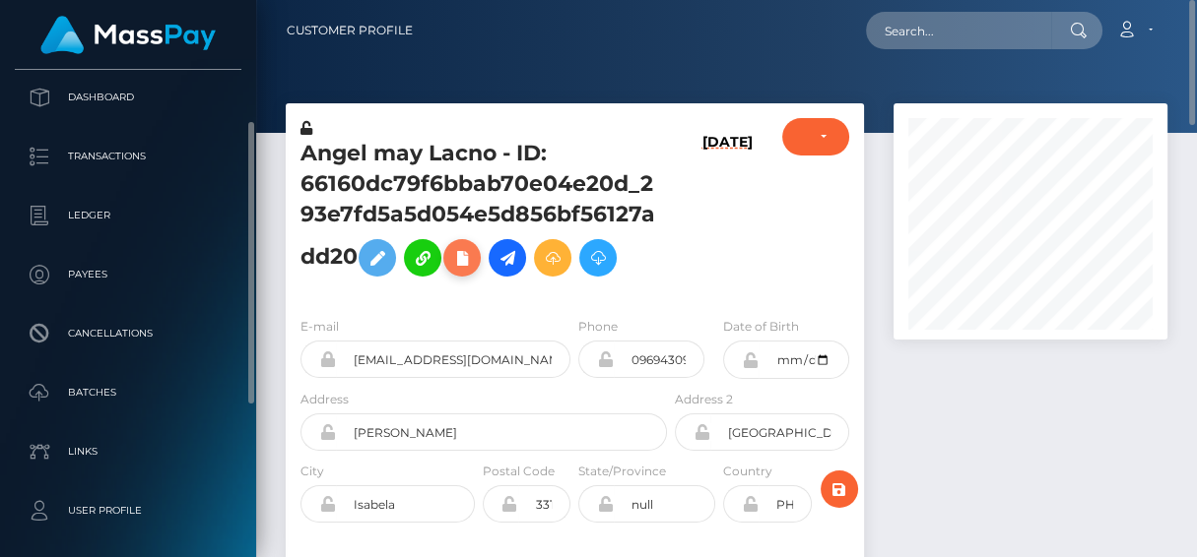
click at [464, 272] on button at bounding box center [461, 257] width 37 height 37
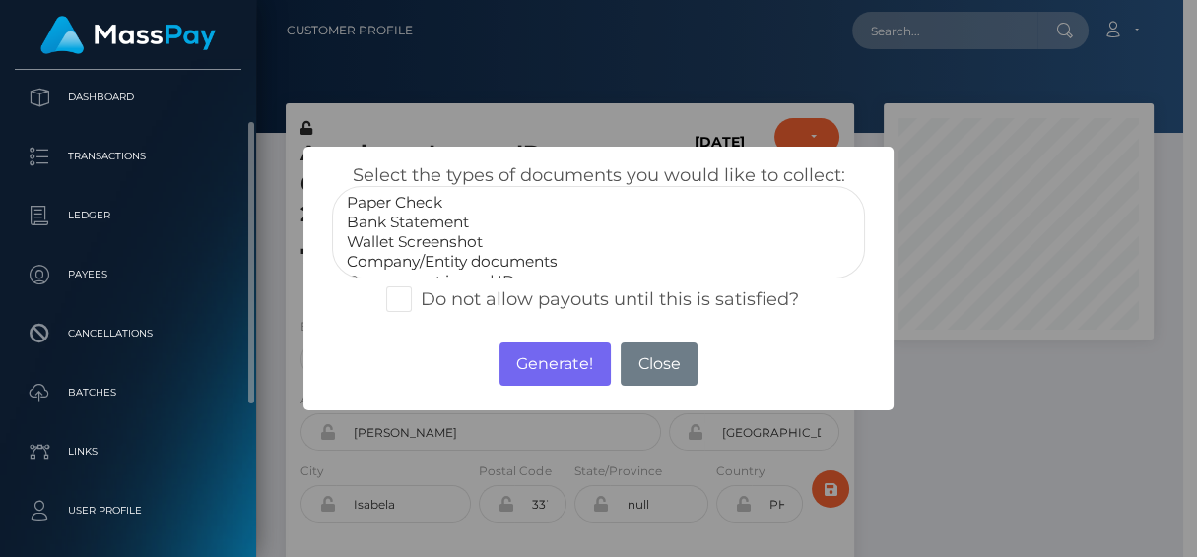
scroll to position [38, 0]
select select "Government issued ID"
click at [457, 244] on option "Government issued ID" at bounding box center [598, 243] width 507 height 20
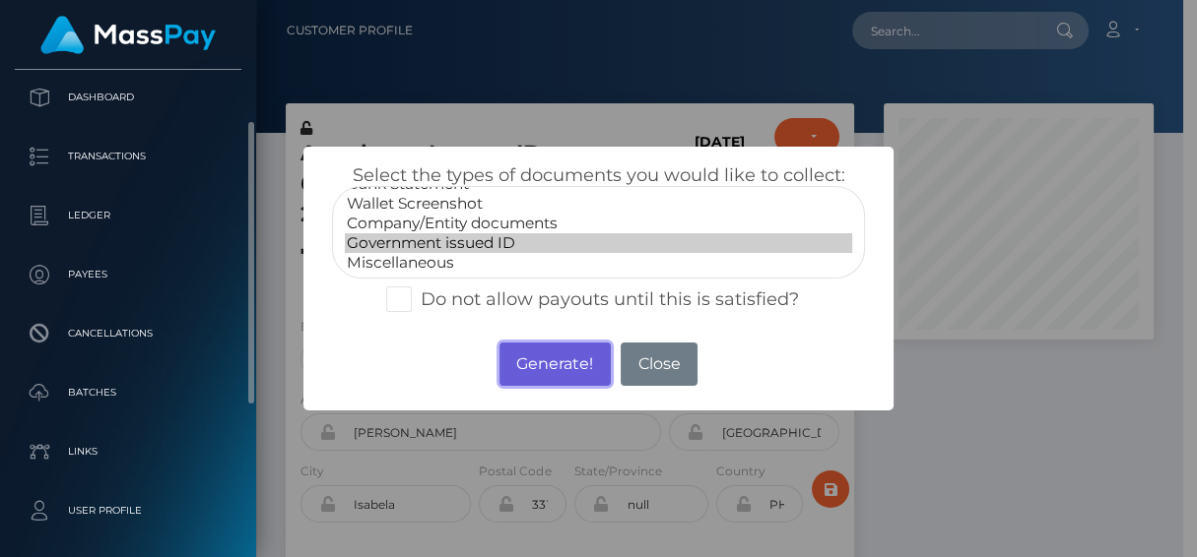
click at [536, 367] on button "Generate!" at bounding box center [554, 364] width 111 height 43
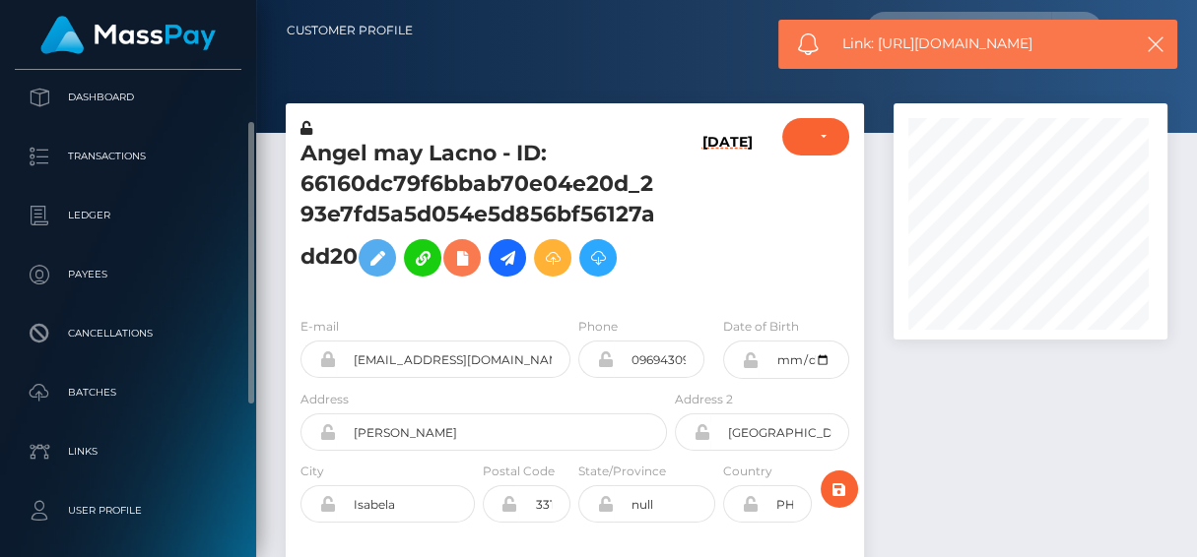
scroll to position [235, 274]
drag, startPoint x: 1072, startPoint y: 46, endPoint x: 881, endPoint y: 45, distance: 191.1
click at [881, 45] on span "Link: https://l.maspay.io/Mhwz7" at bounding box center [982, 43] width 281 height 21
copy span "https://l.maspay.io/Mhwz7"
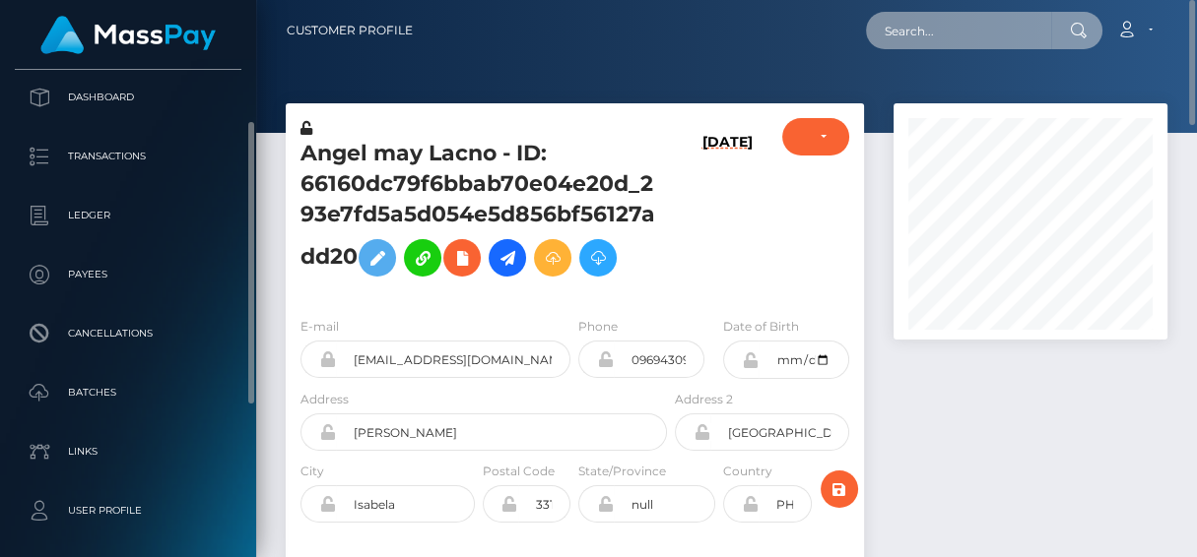
click at [904, 20] on input "text" at bounding box center [958, 30] width 185 height 37
paste input "lanachantale@gmail.com"
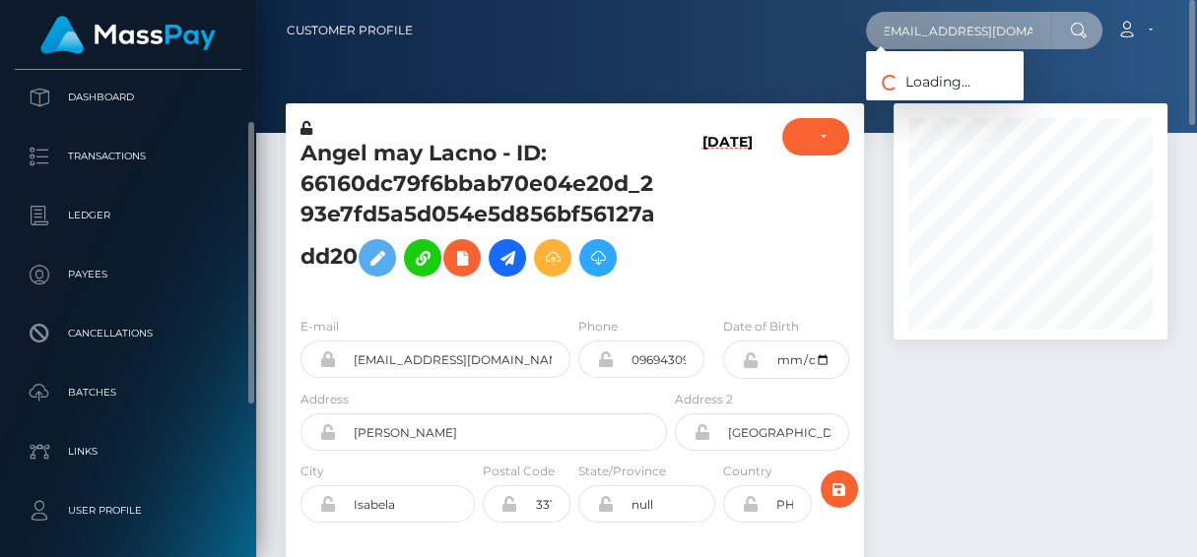
type input "lanachantale@gmail.com"
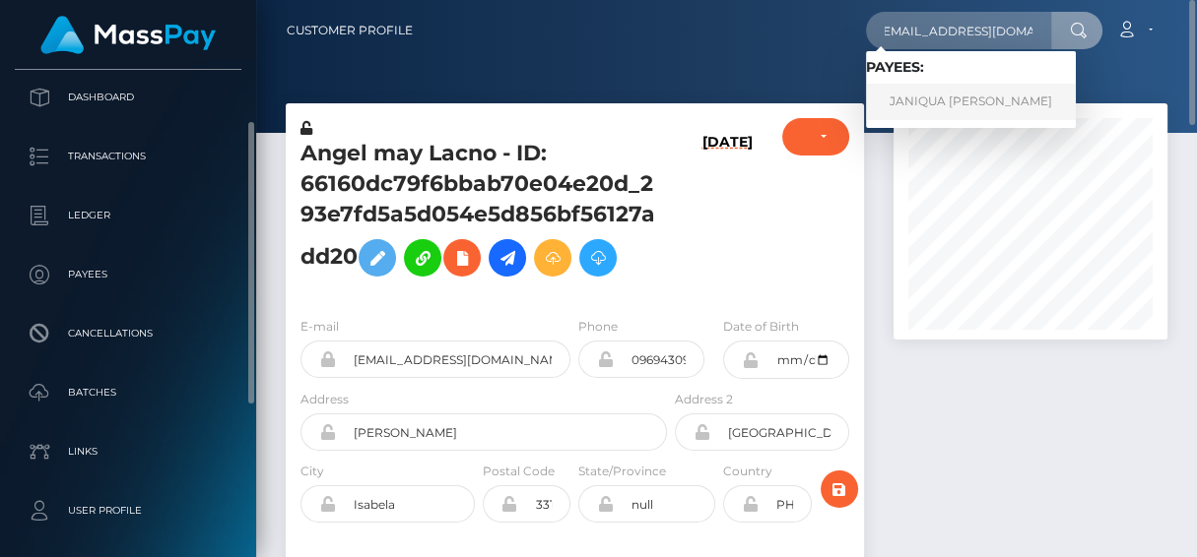
scroll to position [0, 0]
click at [913, 109] on link "JANIQUA LORAINE SIMON" at bounding box center [971, 102] width 210 height 36
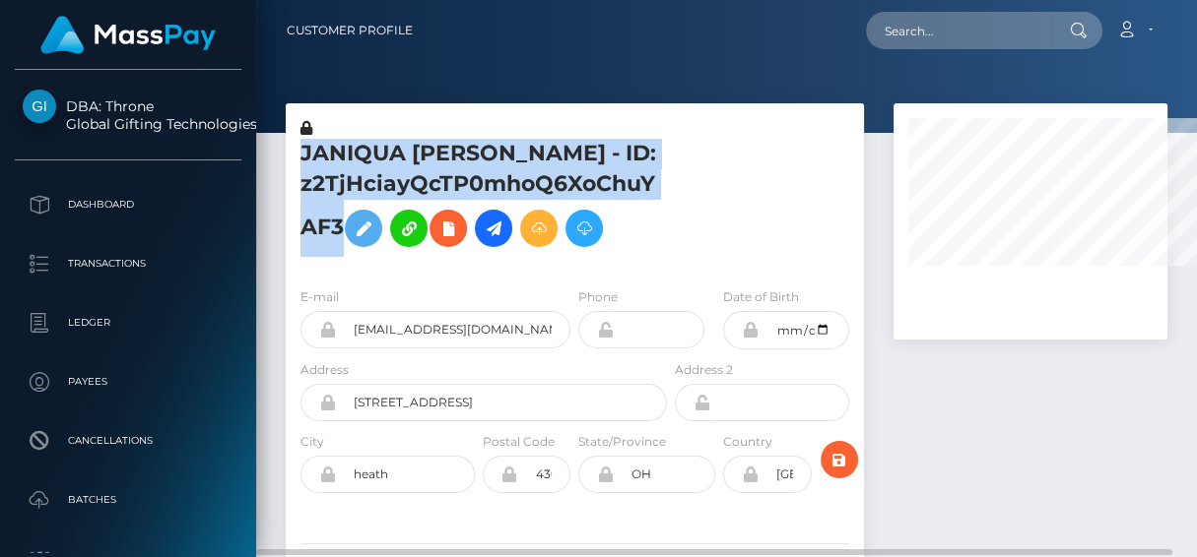
drag, startPoint x: 342, startPoint y: 229, endPoint x: 297, endPoint y: 148, distance: 92.1
click at [297, 148] on div "JANIQUA [PERSON_NAME] - ID: z2TjHciayQcTP0mhoQ6XoChuYAF3" at bounding box center [478, 195] width 385 height 154
copy h5 "JANIQUA [PERSON_NAME] - ID: z2TjHciayQcTP0mhoQ6XoChuYAF3"
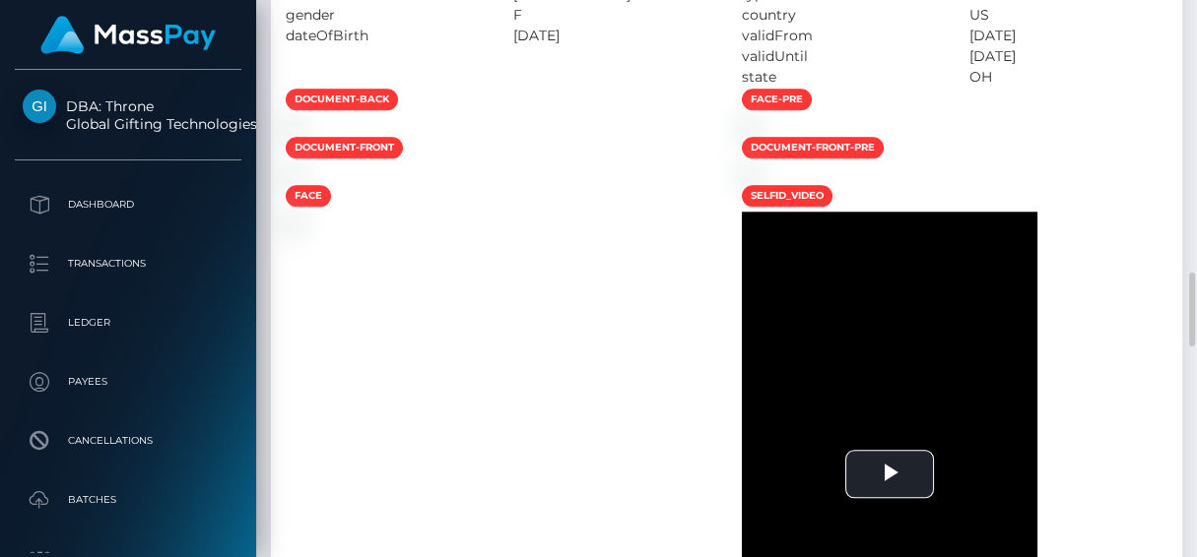
scroll to position [1793, 0]
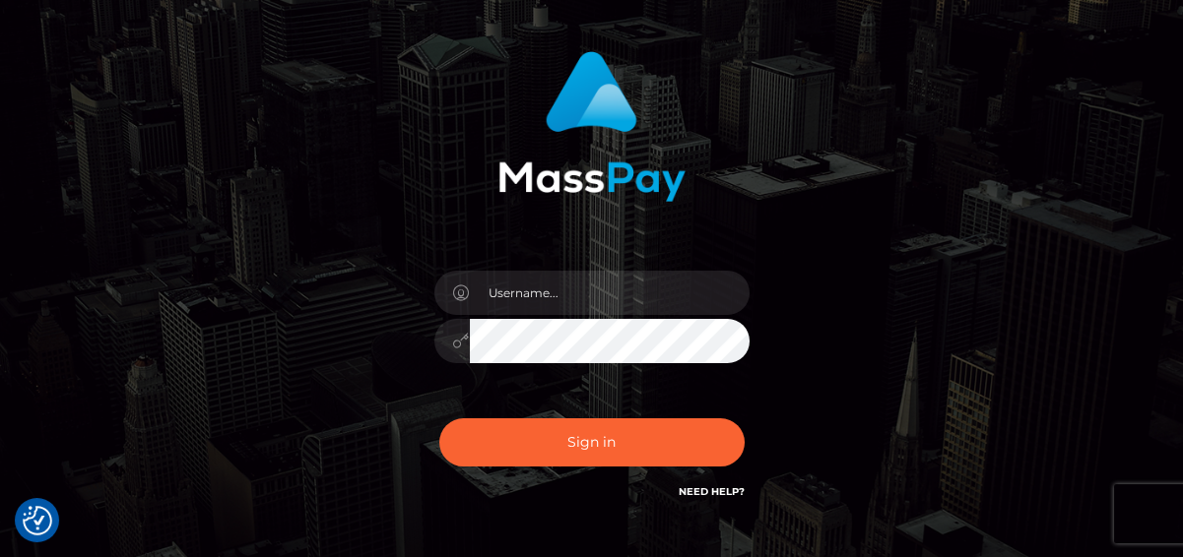
scroll to position [179, 0]
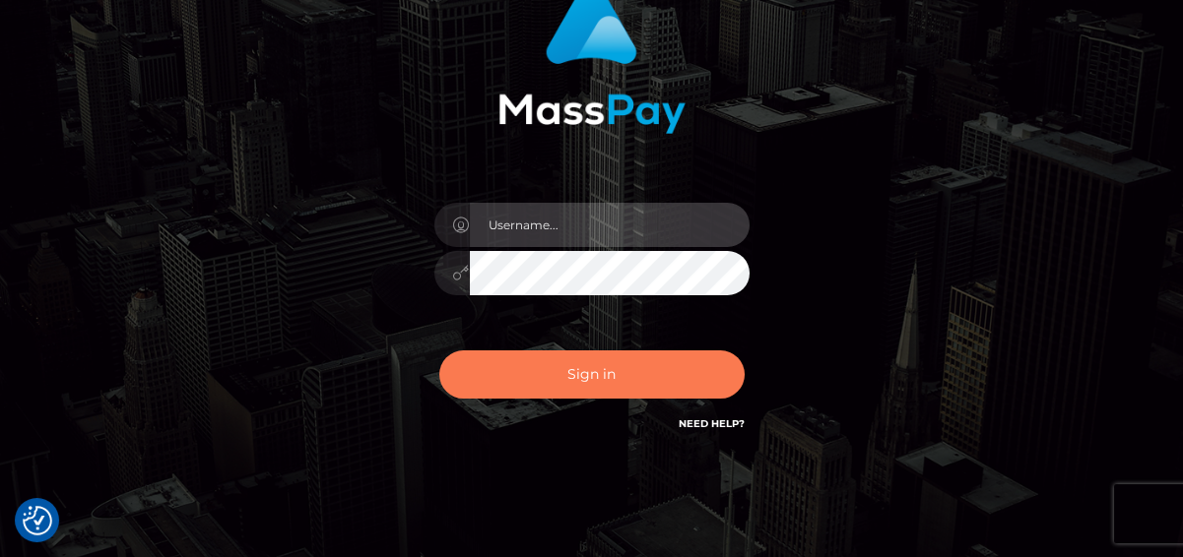
type input "[PERSON_NAME]"
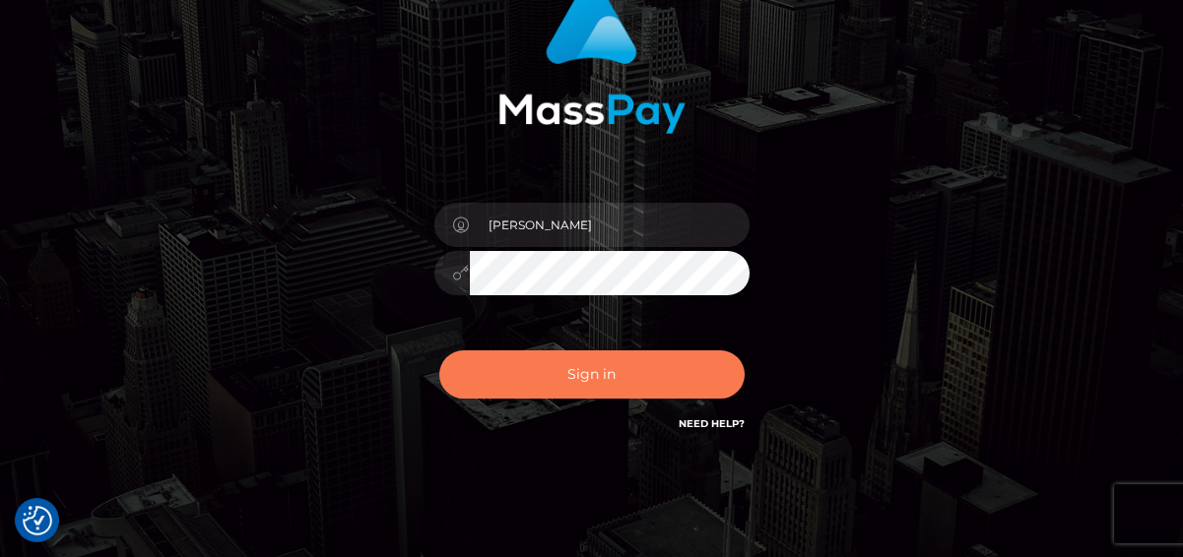
click at [568, 369] on button "Sign in" at bounding box center [591, 375] width 305 height 48
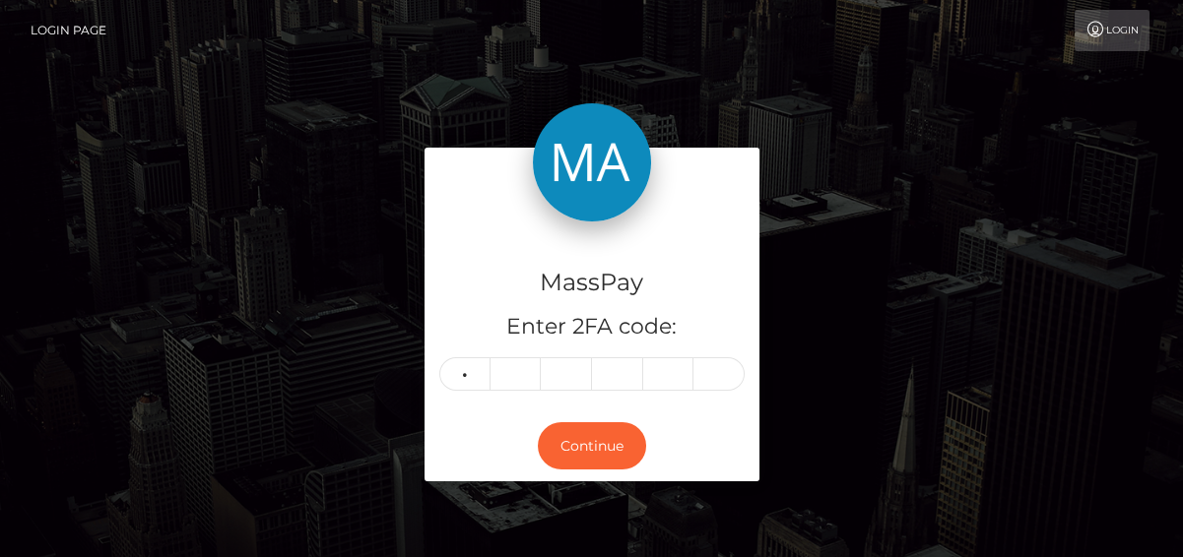
type input "8"
type input "6"
type input "2"
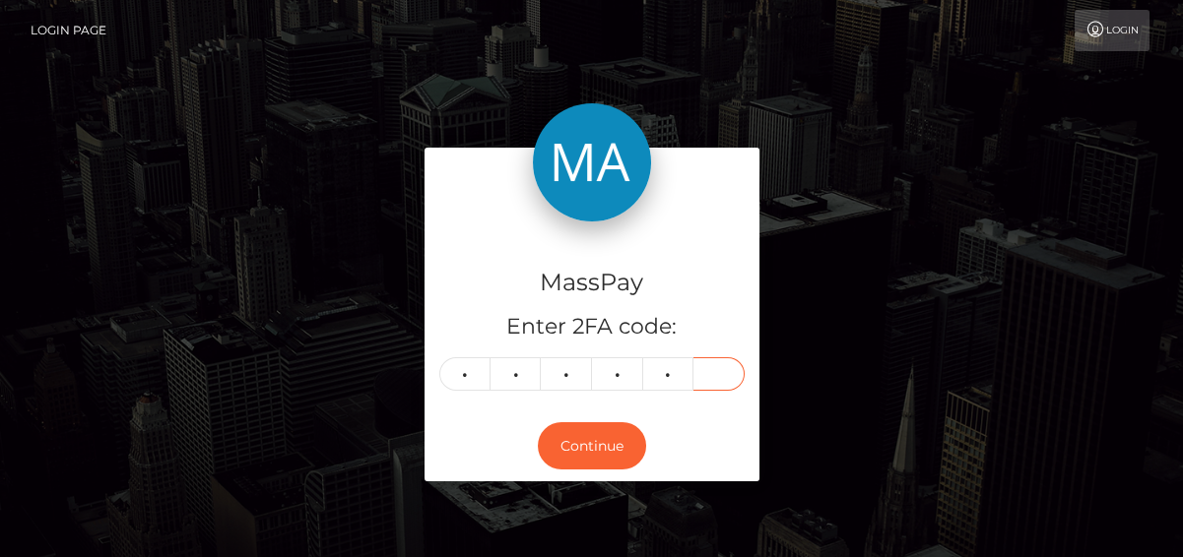
type input "7"
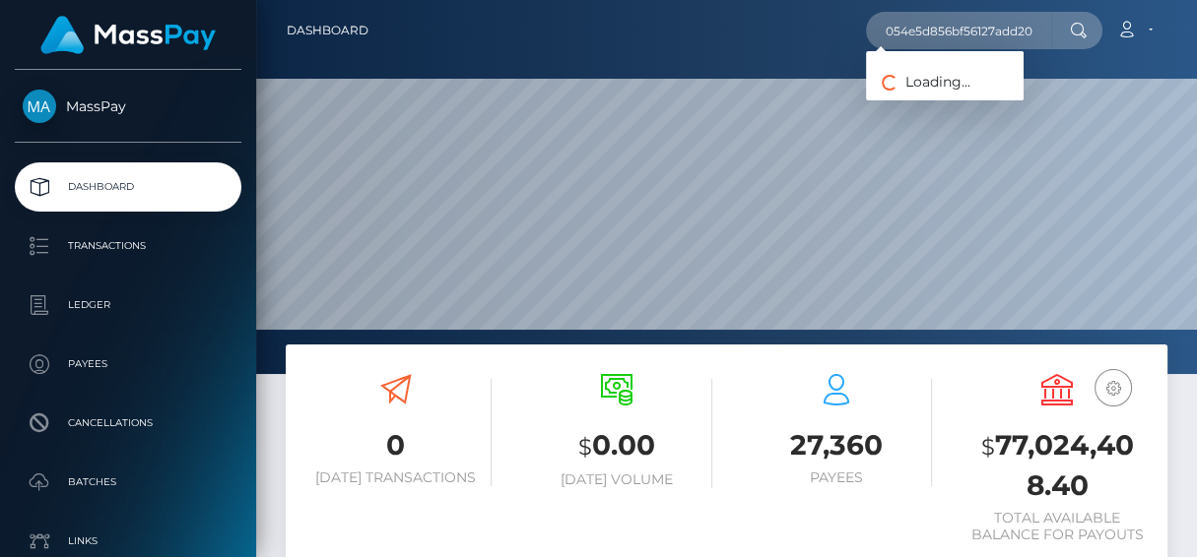
scroll to position [349, 274]
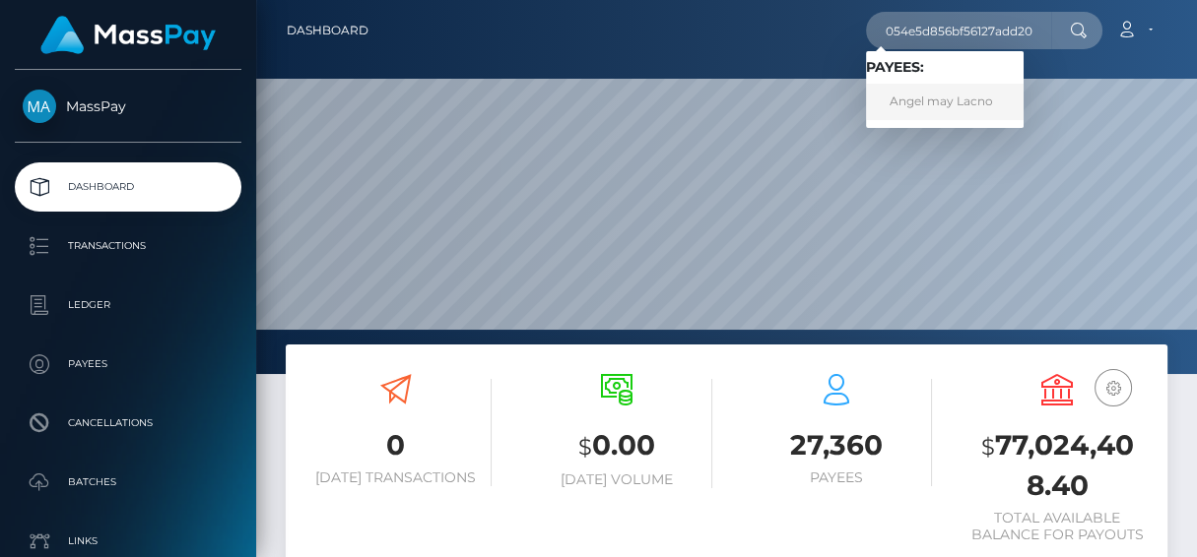
type input "66160dc79f6bbab70e04e20d_293e7fd5a5d054e5d856bf56127add20"
click at [928, 104] on link "Angel may Lacno" at bounding box center [945, 102] width 158 height 36
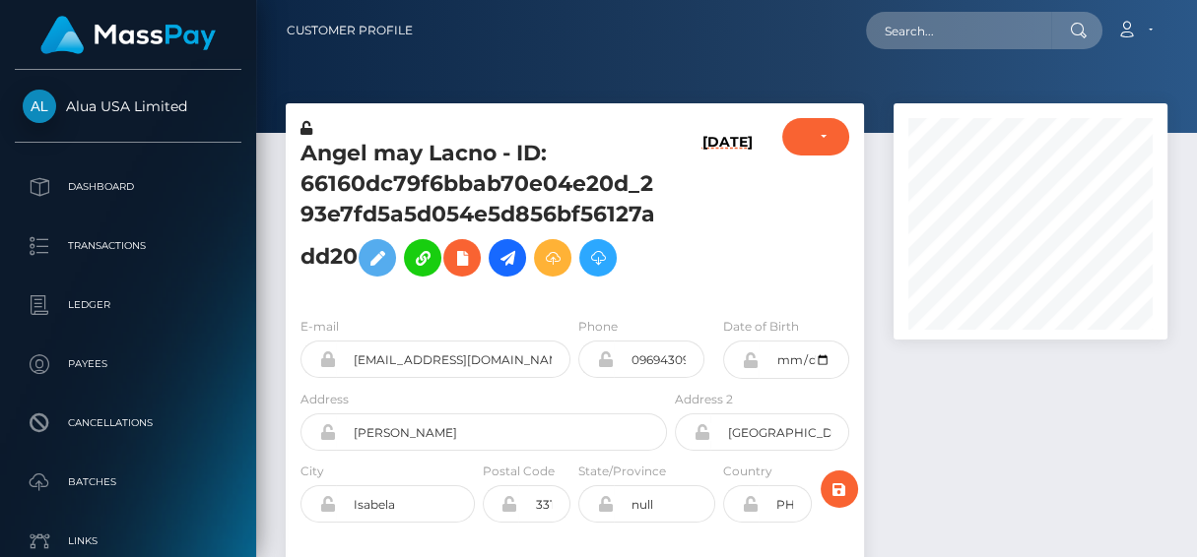
scroll to position [235, 274]
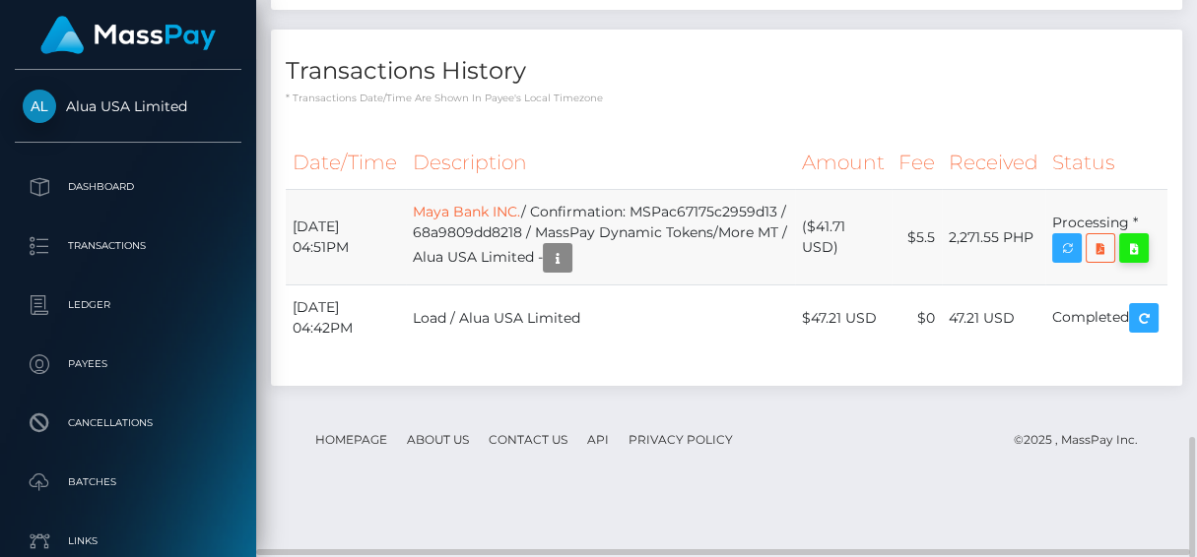
drag, startPoint x: 0, startPoint y: 0, endPoint x: 1137, endPoint y: 297, distance: 1174.9
click at [1137, 261] on icon at bounding box center [1134, 248] width 24 height 25
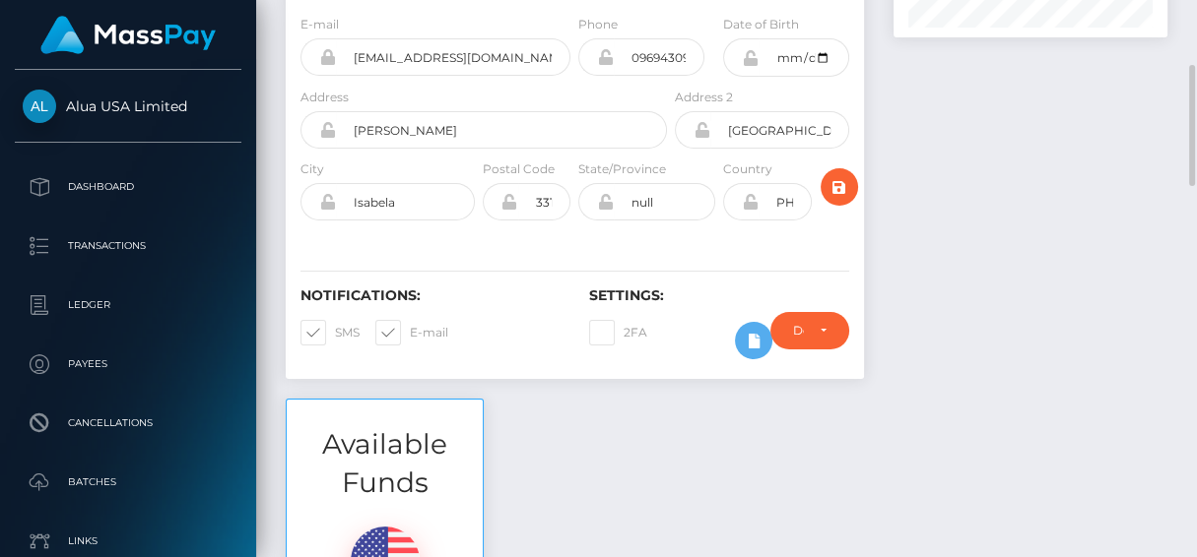
scroll to position [0, 0]
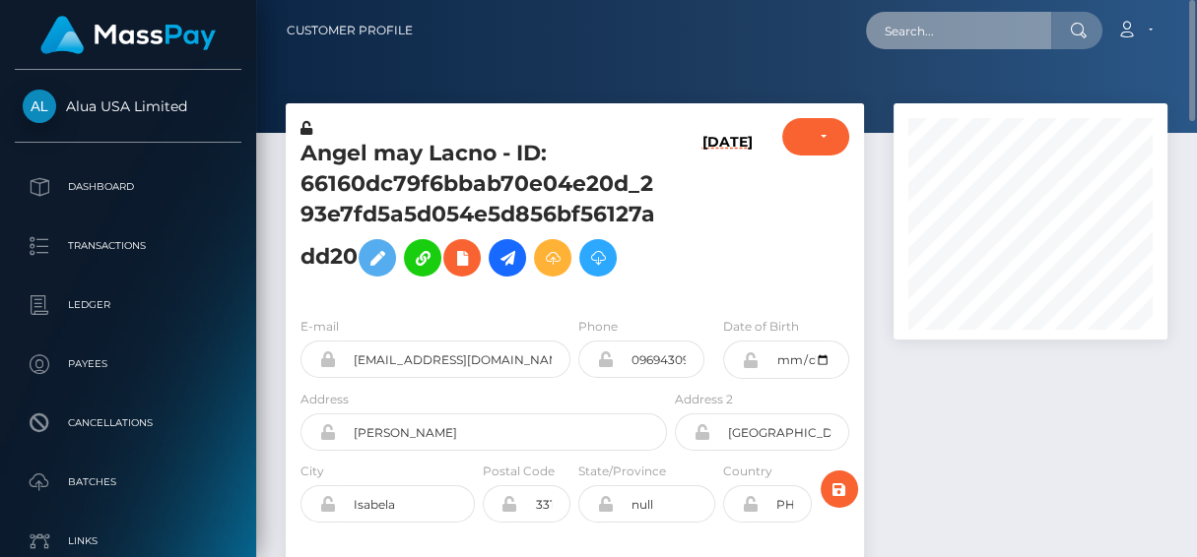
click at [911, 35] on input "text" at bounding box center [958, 30] width 185 height 37
paste input "z2TjHciayQcTP0mhoQ6XoChuYAF3"
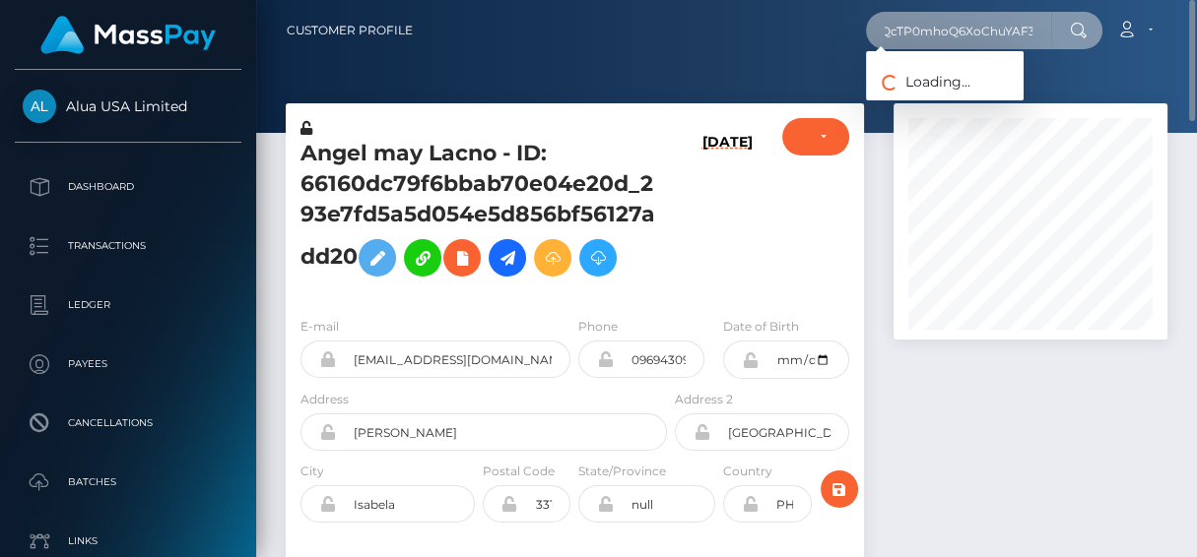
type input "z2TjHciayQcTP0mhoQ6XoChuYAF3"
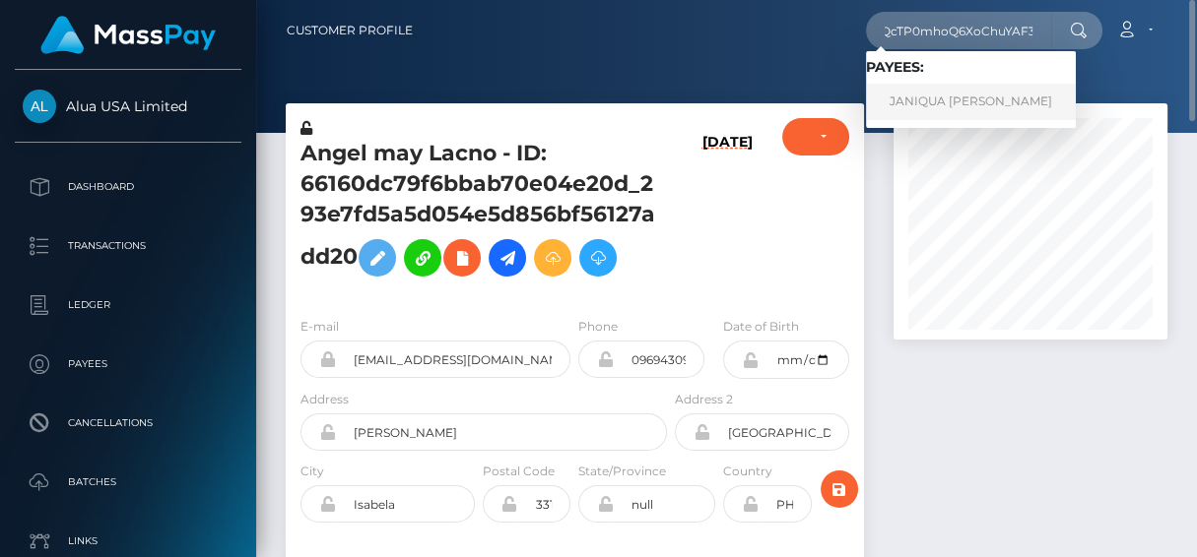
scroll to position [0, 0]
click at [954, 99] on link "JANIQUA LORAINE SIMON" at bounding box center [971, 102] width 210 height 36
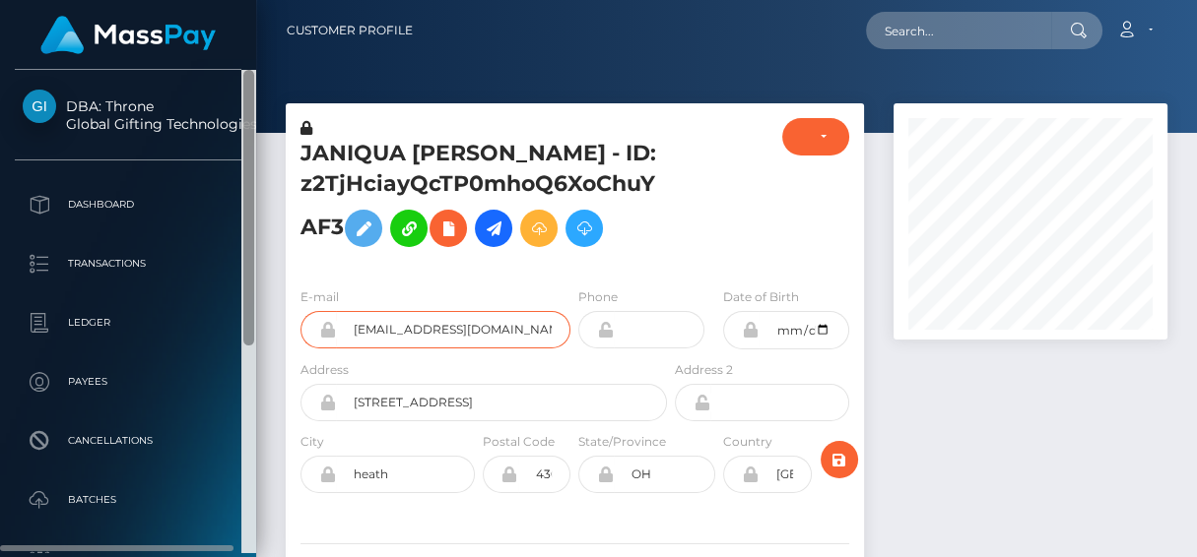
drag, startPoint x: 526, startPoint y: 331, endPoint x: 247, endPoint y: 302, distance: 280.2
click at [243, 303] on div "DBA: Throne Global Gifting Technologies Inc Dashboard Transactions Ledger" at bounding box center [598, 278] width 1197 height 557
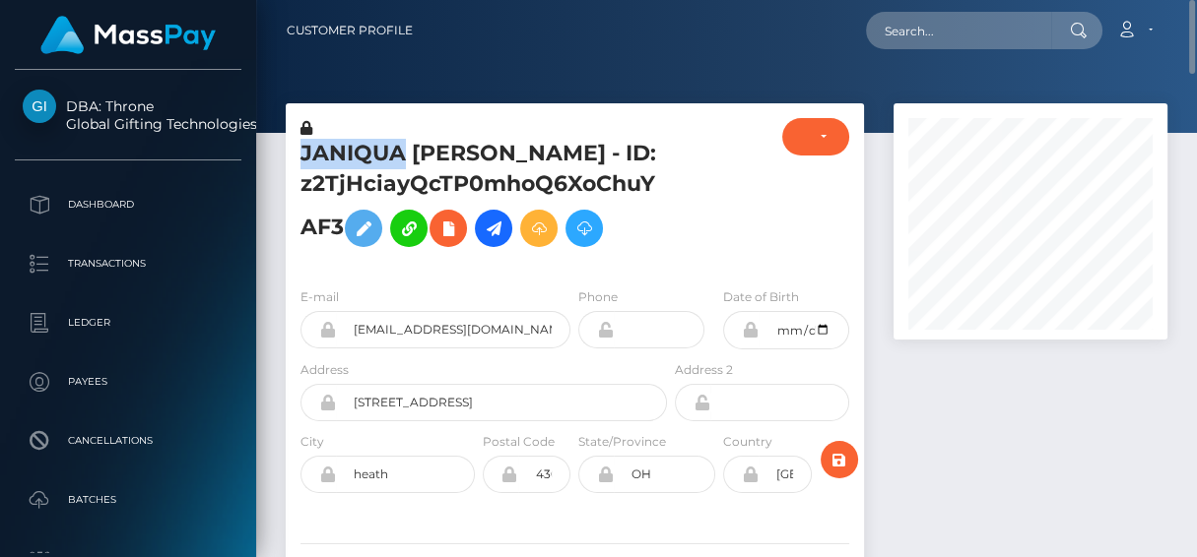
drag, startPoint x: 401, startPoint y: 154, endPoint x: 289, endPoint y: 156, distance: 112.3
click at [289, 156] on div "JANIQUA [PERSON_NAME] - ID: z2TjHciayQcTP0mhoQ6XoChuYAF3" at bounding box center [478, 195] width 385 height 154
copy h5 "JANIQUA"
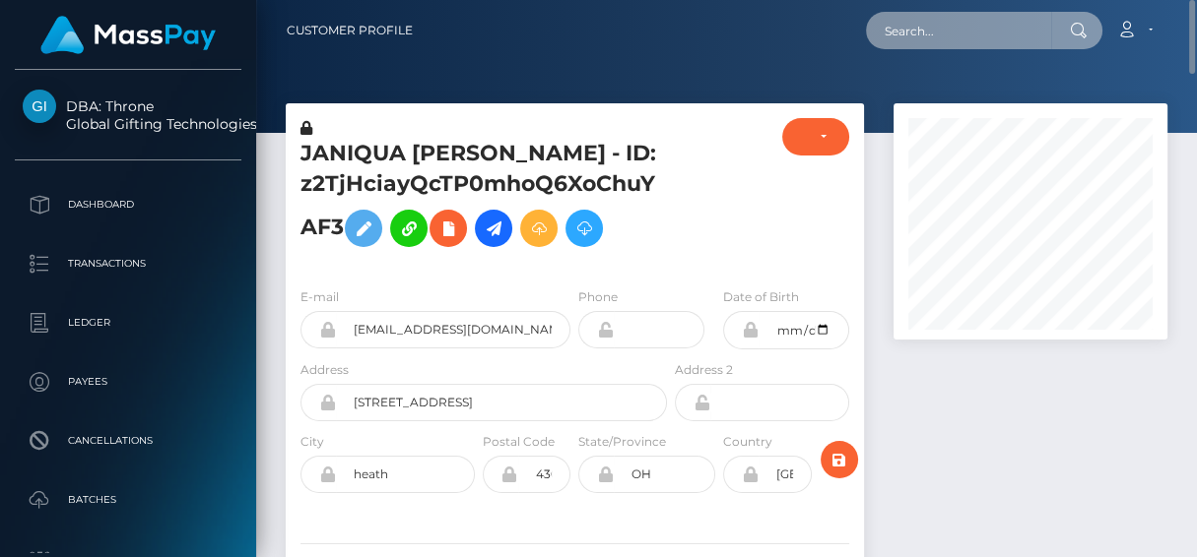
drag, startPoint x: 937, startPoint y: 39, endPoint x: 929, endPoint y: 20, distance: 21.2
click at [938, 36] on input "text" at bounding box center [958, 30] width 185 height 37
paste input "[EMAIL_ADDRESS][DOMAIN_NAME]"
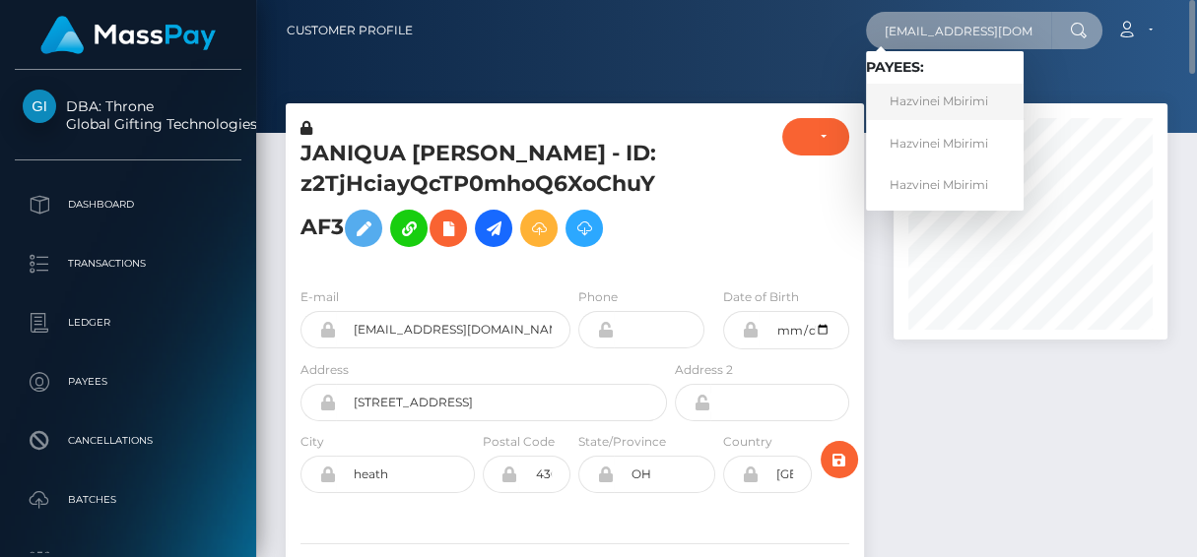
type input "[EMAIL_ADDRESS][DOMAIN_NAME]"
click at [921, 106] on link "Hazvinei Mbirimi" at bounding box center [945, 102] width 158 height 36
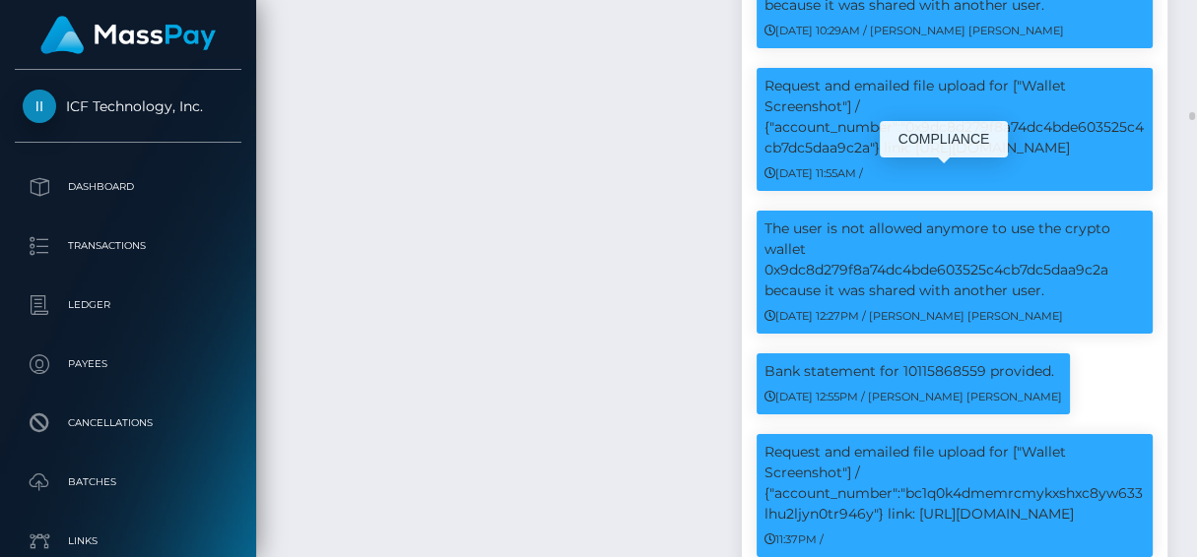
scroll to position [235, 274]
drag, startPoint x: 925, startPoint y: 246, endPoint x: 1102, endPoint y: 243, distance: 177.3
click at [1102, 442] on p "Request and emailed file upload for ["Wallet Screenshot"] / {"account_number":"…" at bounding box center [954, 483] width 381 height 83
copy p "https://l.maspay.io/Phq5M"
drag, startPoint x: 904, startPoint y: 229, endPoint x: 879, endPoint y: 241, distance: 28.2
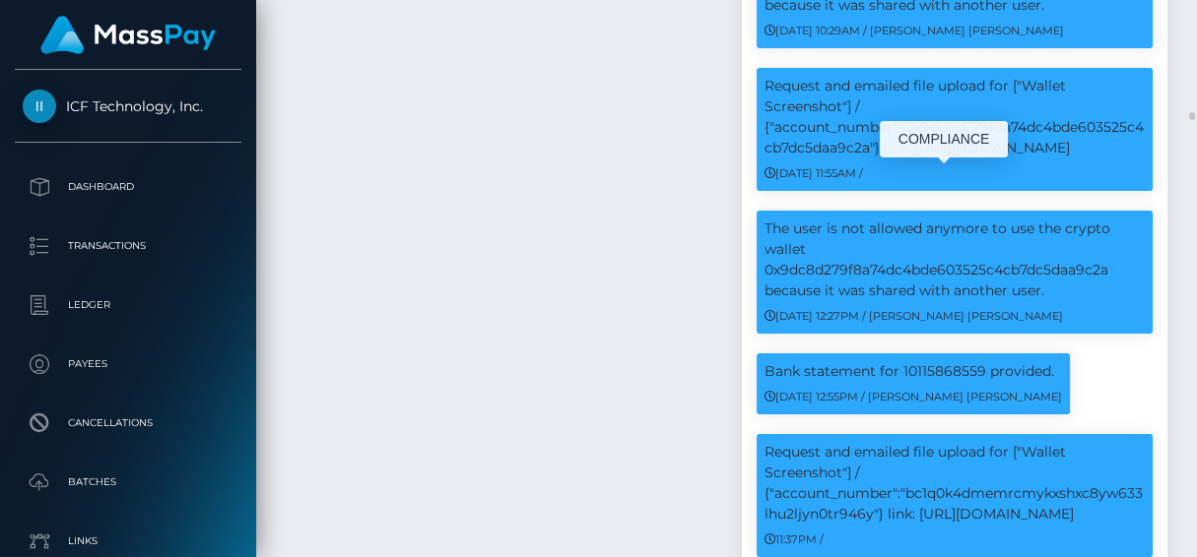
click at [879, 442] on p "Request and emailed file upload for ["Wallet Screenshot"] / {"account_number":"…" at bounding box center [954, 483] width 381 height 83
copy p ""bc1q0k4dmemrcmykxshxc8yw633lhu2ljyn0tr946y"
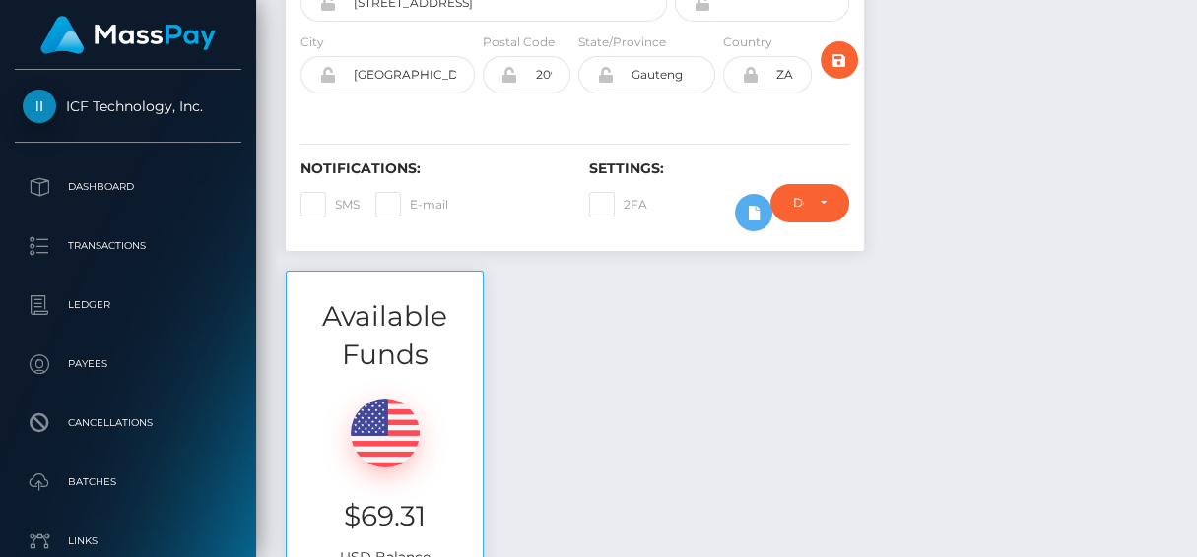
scroll to position [0, 0]
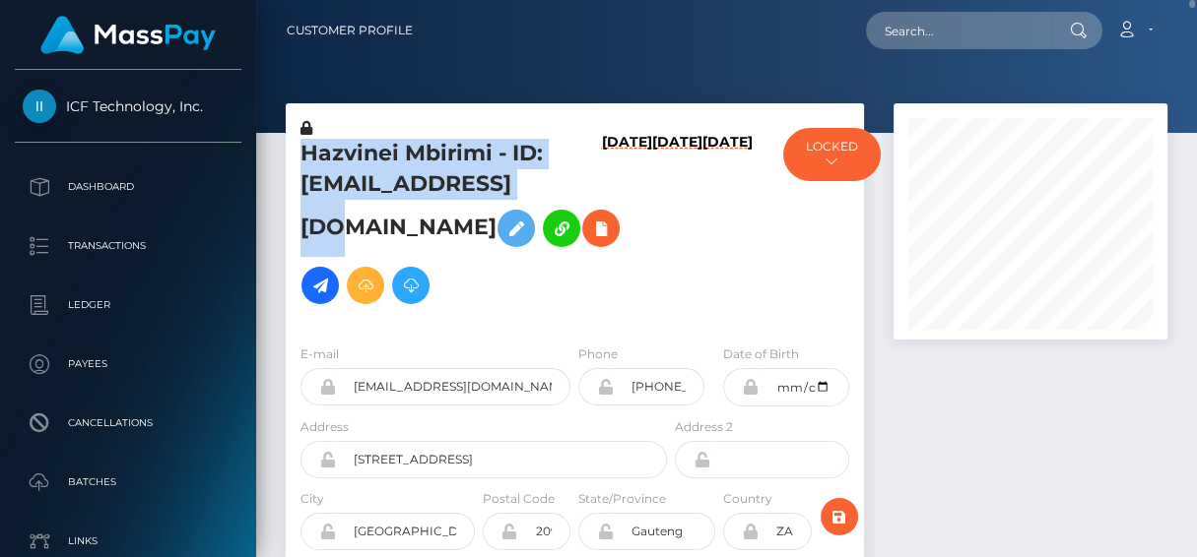
drag, startPoint x: 294, startPoint y: 149, endPoint x: 547, endPoint y: 197, distance: 256.7
click at [548, 197] on div "Hazvinei Mbirimi - ID: divascoms@gmail.com" at bounding box center [478, 223] width 385 height 211
copy h5 "Hazvinei Mbirimi - ID: divascoms@gmail.co"
